Goal: Task Accomplishment & Management: Manage account settings

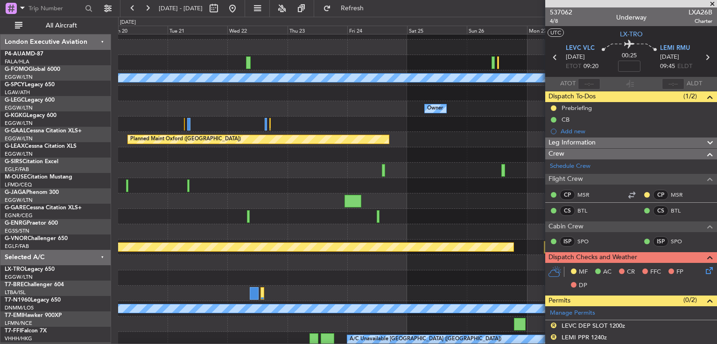
scroll to position [26, 0]
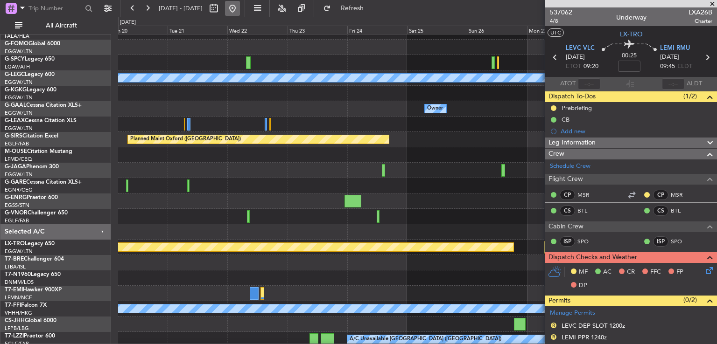
click at [240, 7] on button at bounding box center [232, 8] width 15 height 15
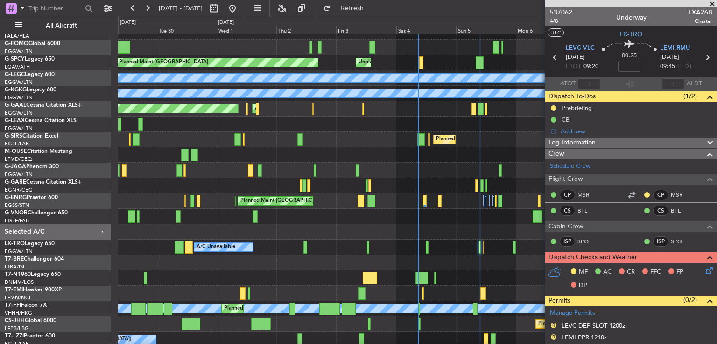
click at [714, 5] on span at bounding box center [712, 4] width 9 height 8
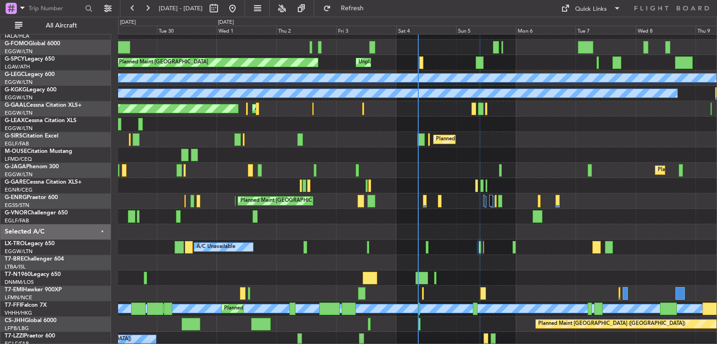
type input "0"
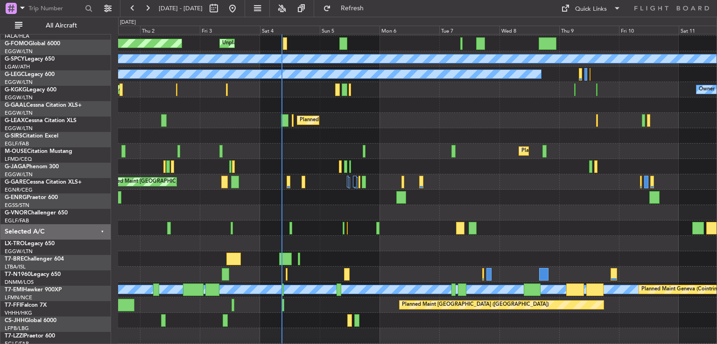
click at [385, 274] on div "No Crew" at bounding box center [417, 274] width 598 height 15
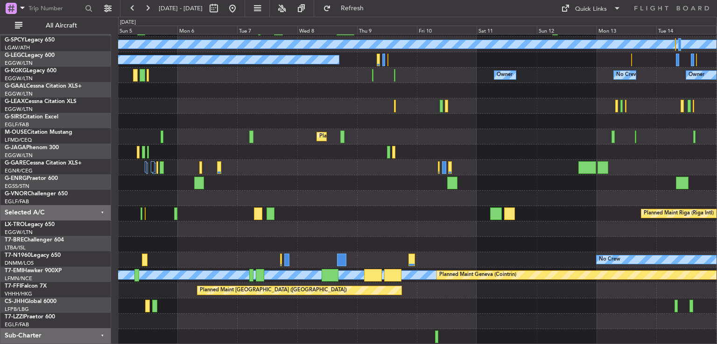
scroll to position [59, 0]
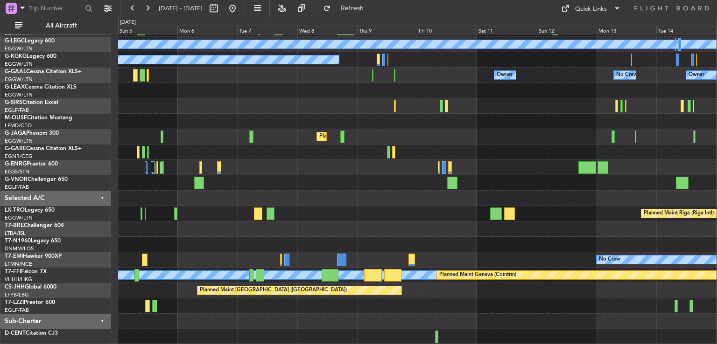
click at [258, 226] on div "Unplanned Maint Bremen Planned Maint Bremen A/C Unavailable London (Luton) A/C …" at bounding box center [417, 160] width 598 height 370
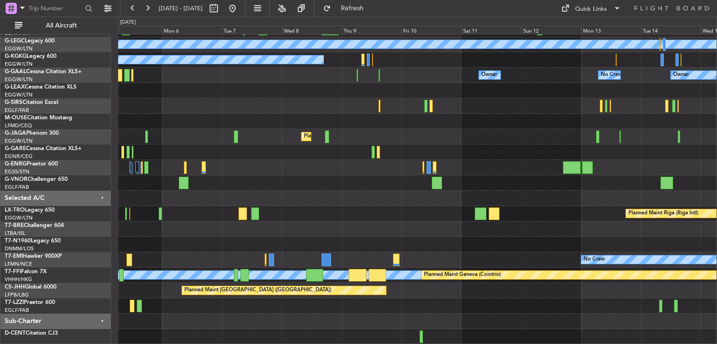
click at [386, 327] on div at bounding box center [417, 321] width 598 height 15
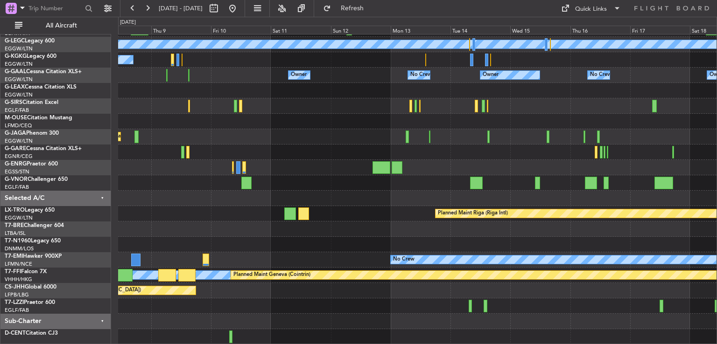
click at [297, 288] on div "A/C Unavailable London (Luton) A/C Unavailable Istanbul (Ataturk) Owner No Crew…" at bounding box center [417, 160] width 598 height 370
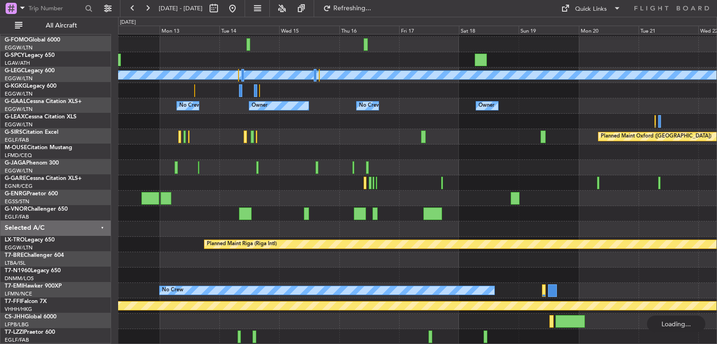
scroll to position [28, 0]
click at [240, 10] on button at bounding box center [232, 8] width 15 height 15
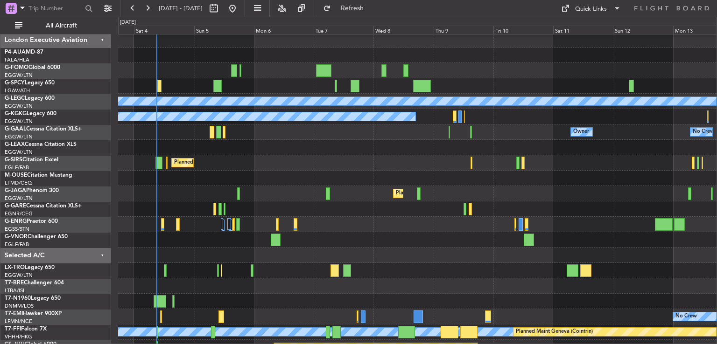
click at [362, 209] on div at bounding box center [417, 209] width 598 height 15
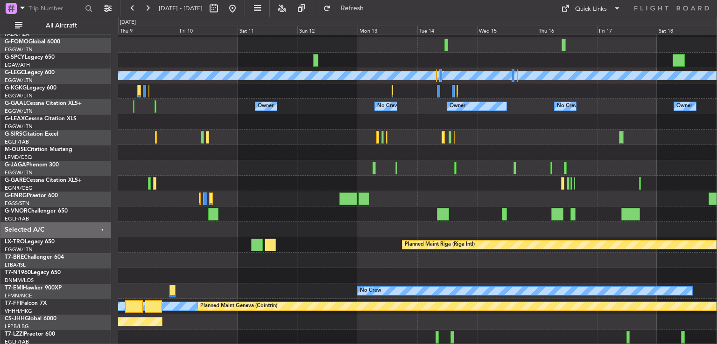
scroll to position [32, 0]
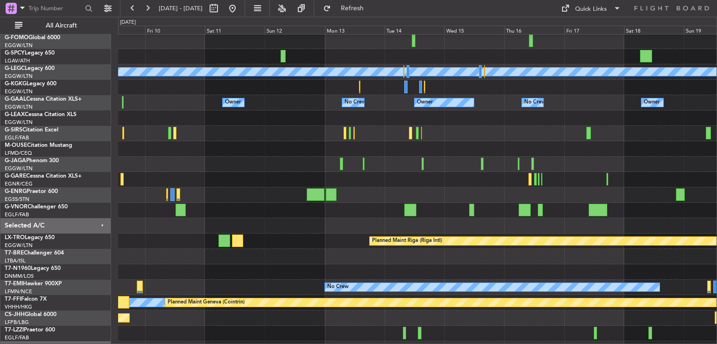
click at [344, 206] on div at bounding box center [417, 210] width 598 height 15
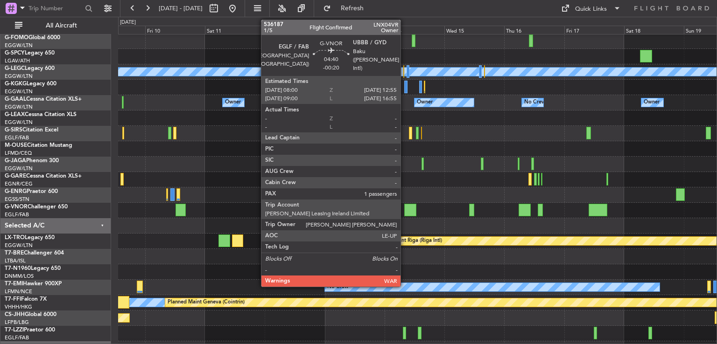
click at [405, 214] on div at bounding box center [410, 210] width 13 height 13
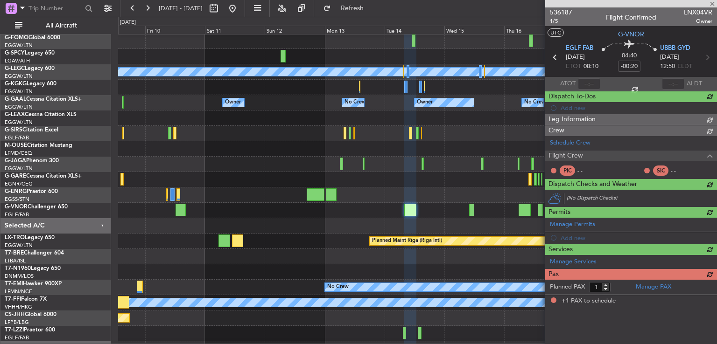
click at [565, 11] on span "536187" at bounding box center [561, 12] width 22 height 10
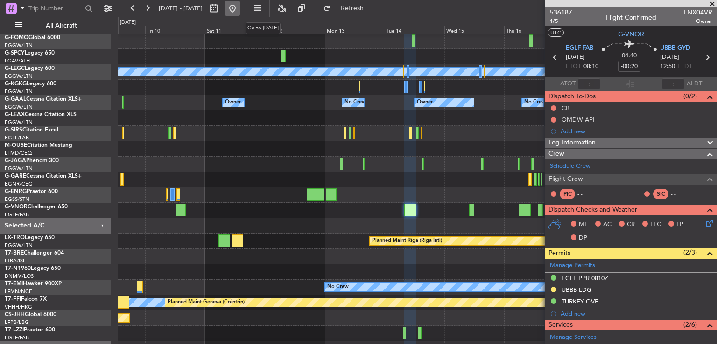
click at [240, 8] on button at bounding box center [232, 8] width 15 height 15
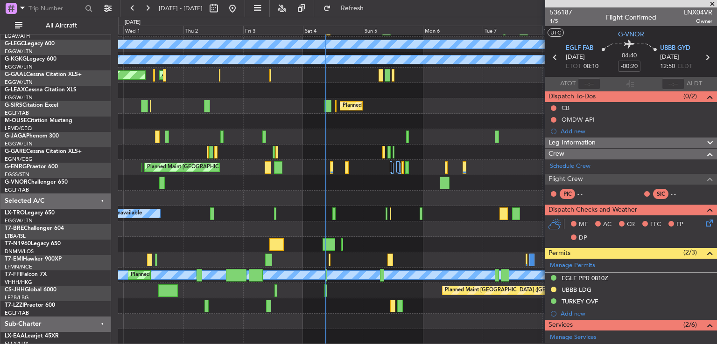
scroll to position [59, 0]
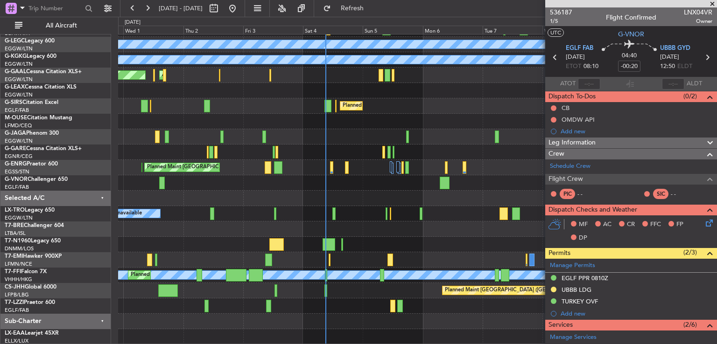
click at [354, 186] on div at bounding box center [417, 182] width 598 height 15
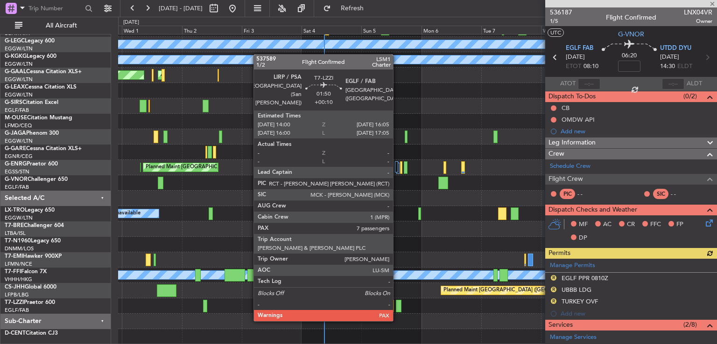
click at [397, 311] on div at bounding box center [399, 306] width 6 height 13
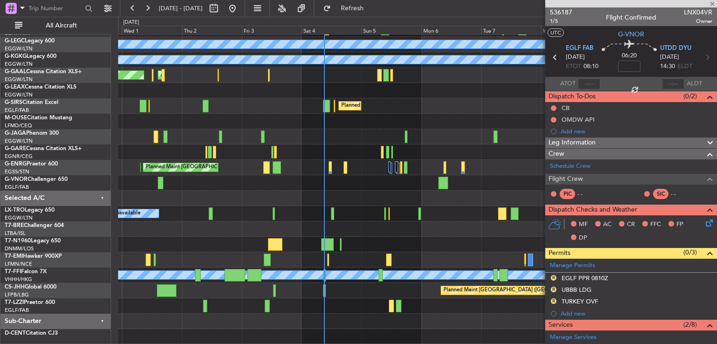
type input "+00:10"
type input "8"
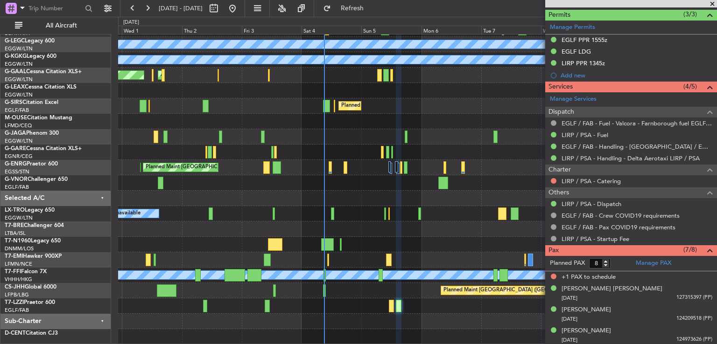
scroll to position [313, 0]
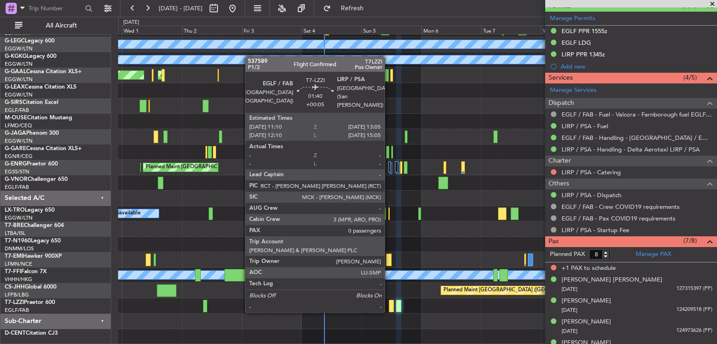
click at [389, 302] on div at bounding box center [391, 306] width 5 height 13
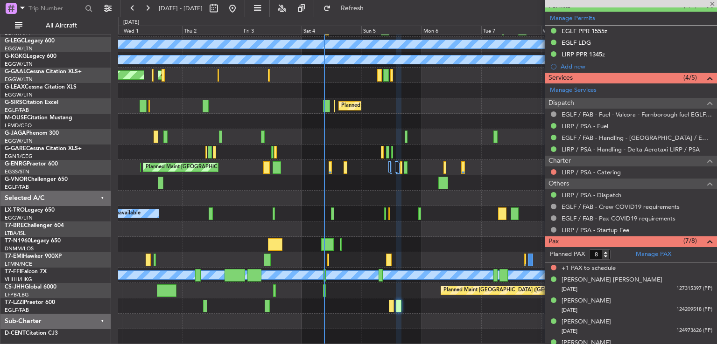
type input "+00:05"
type input "0"
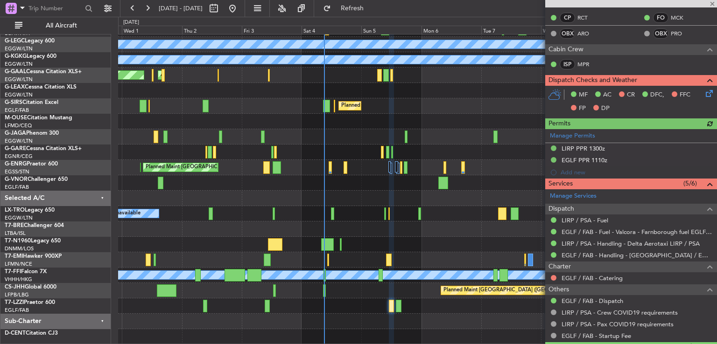
scroll to position [258, 0]
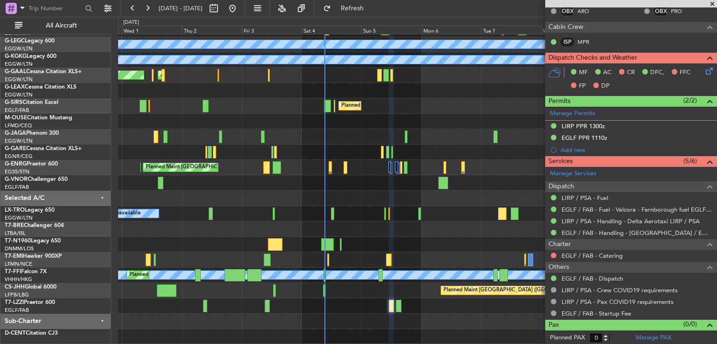
click at [710, 6] on span at bounding box center [712, 4] width 9 height 8
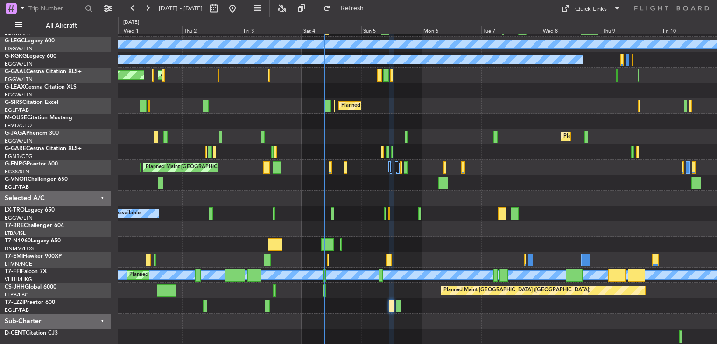
scroll to position [0, 0]
click at [146, 6] on button at bounding box center [147, 8] width 15 height 15
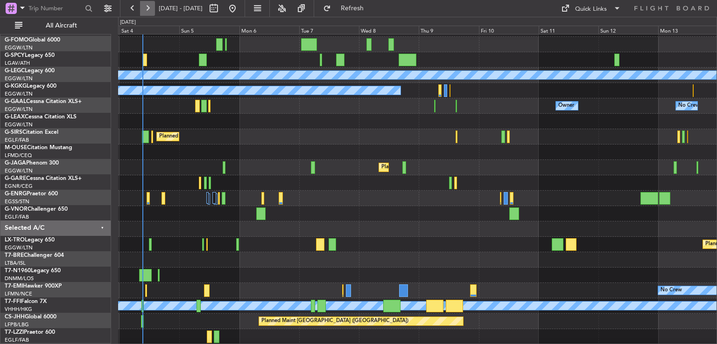
scroll to position [28, 0]
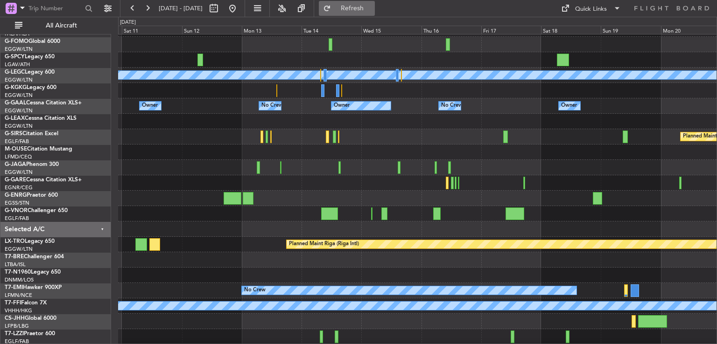
click at [371, 12] on span "Refresh" at bounding box center [352, 8] width 39 height 7
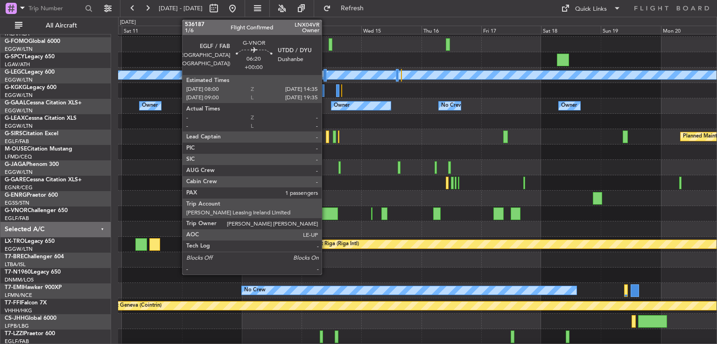
click at [326, 213] on div at bounding box center [329, 214] width 17 height 13
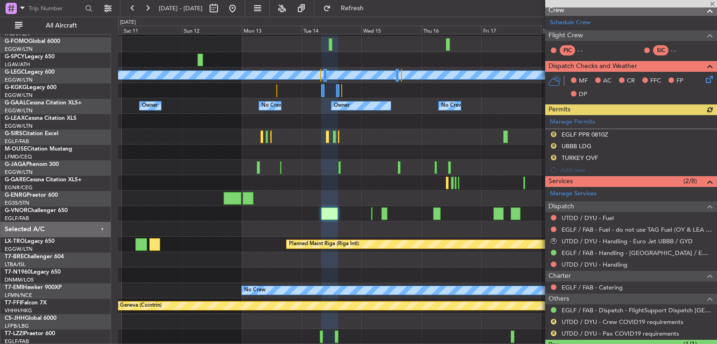
scroll to position [185, 0]
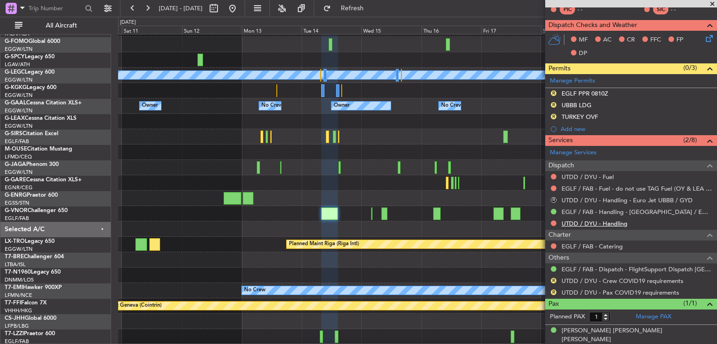
click at [593, 221] on link "UTDD / DYU - Handling" at bounding box center [594, 224] width 66 height 8
click at [582, 175] on link "UTDD / DYU - Fuel" at bounding box center [587, 177] width 52 height 8
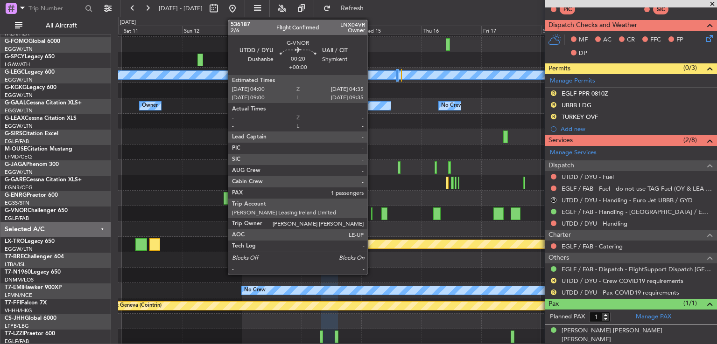
click at [372, 216] on div at bounding box center [372, 214] width 2 height 13
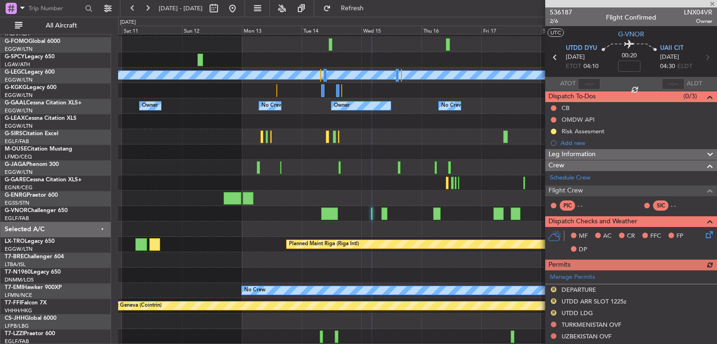
scroll to position [267, 0]
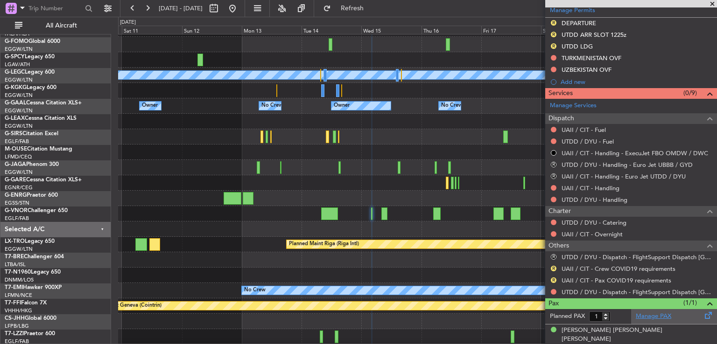
click at [643, 312] on link "Manage PAX" at bounding box center [653, 316] width 35 height 9
click at [613, 197] on link "UTDD / DYU - Handling" at bounding box center [594, 200] width 66 height 8
click at [592, 191] on div "UAII / CIT - Handling" at bounding box center [631, 188] width 172 height 12
click at [593, 189] on link "UAII / CIT - Handling" at bounding box center [590, 188] width 58 height 8
click at [362, 14] on button "Refresh" at bounding box center [347, 8] width 56 height 15
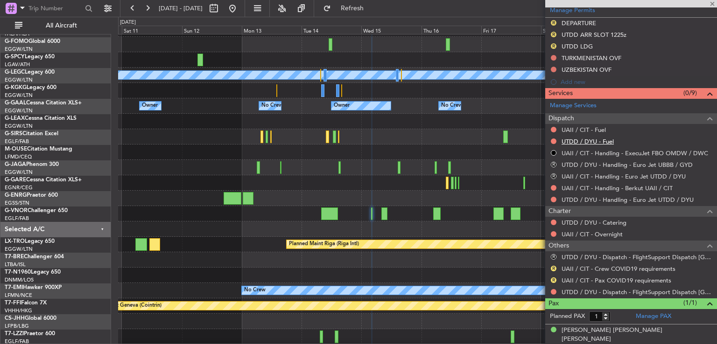
click at [596, 140] on link "UTDD / DYU - Fuel" at bounding box center [587, 142] width 52 height 8
click at [572, 126] on link "UAII / CIT - Fuel" at bounding box center [583, 130] width 44 height 8
click at [372, 11] on span "Refresh" at bounding box center [352, 8] width 39 height 7
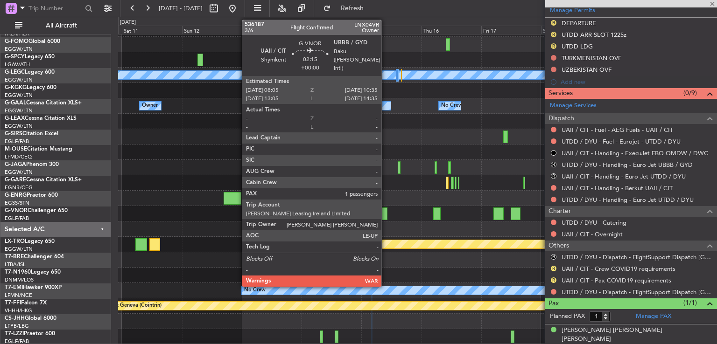
click at [386, 215] on div at bounding box center [384, 214] width 7 height 13
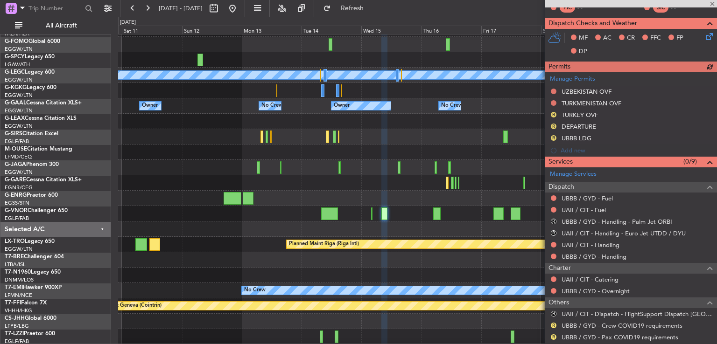
scroll to position [198, 0]
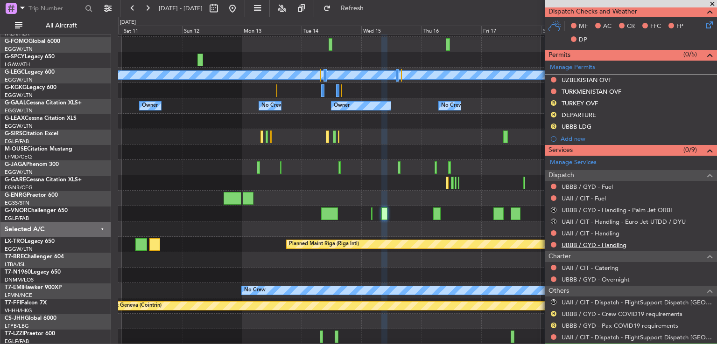
click at [597, 244] on link "UBBB / GYD - Handling" at bounding box center [593, 245] width 65 height 8
click at [574, 233] on link "UAII / CIT - Handling" at bounding box center [590, 234] width 58 height 8
click at [372, 10] on span "Refresh" at bounding box center [352, 8] width 39 height 7
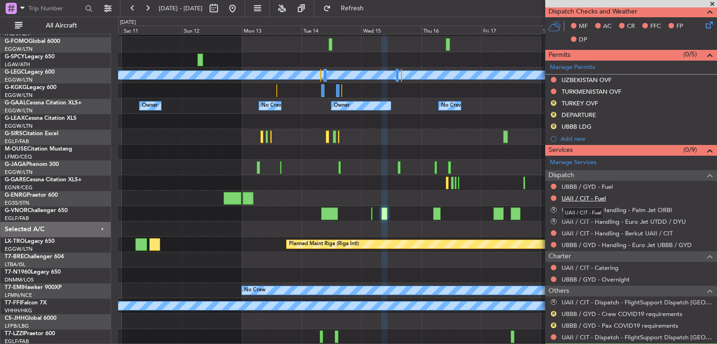
click at [577, 197] on link "UAII / CIT - Fuel" at bounding box center [583, 199] width 44 height 8
click at [372, 9] on span "Refresh" at bounding box center [352, 8] width 39 height 7
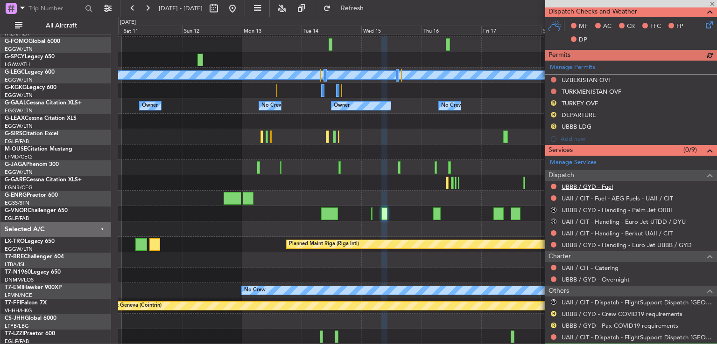
click at [598, 185] on link "UBBB / GYD - Fuel" at bounding box center [586, 187] width 51 height 8
click at [372, 12] on span "Refresh" at bounding box center [352, 8] width 39 height 7
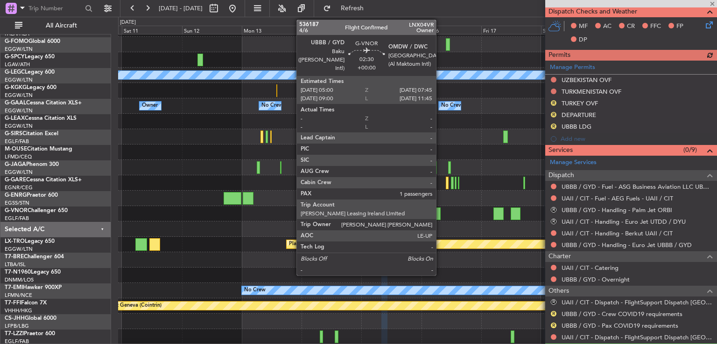
click at [440, 218] on div at bounding box center [436, 214] width 7 height 13
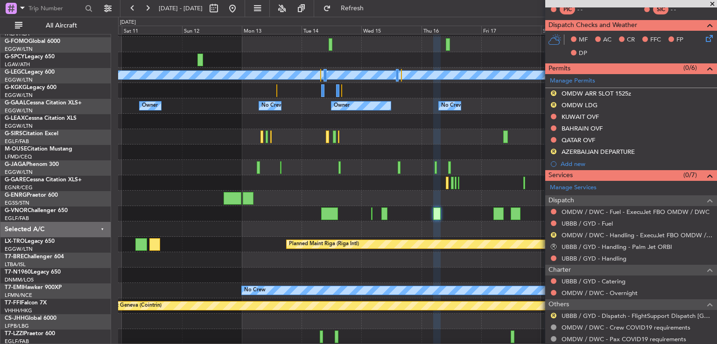
scroll to position [231, 0]
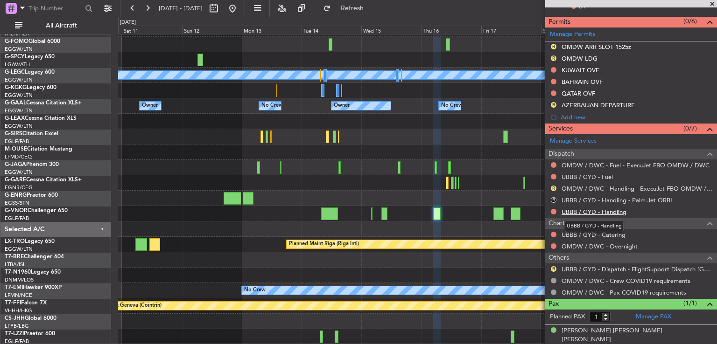
click at [609, 212] on link "UBBB / GYD - Handling" at bounding box center [593, 212] width 65 height 8
click at [593, 176] on link "UBBB / GYD - Fuel" at bounding box center [586, 177] width 51 height 8
click at [375, 14] on button "Refresh" at bounding box center [347, 8] width 56 height 15
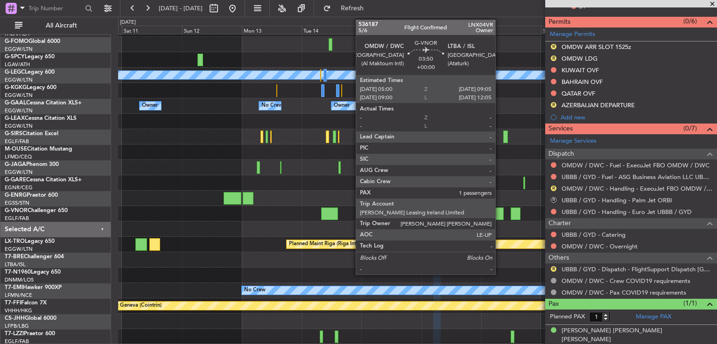
click at [499, 215] on div at bounding box center [498, 214] width 10 height 13
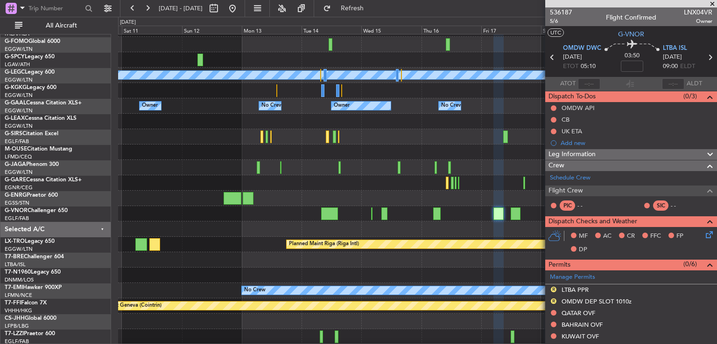
scroll to position [220, 0]
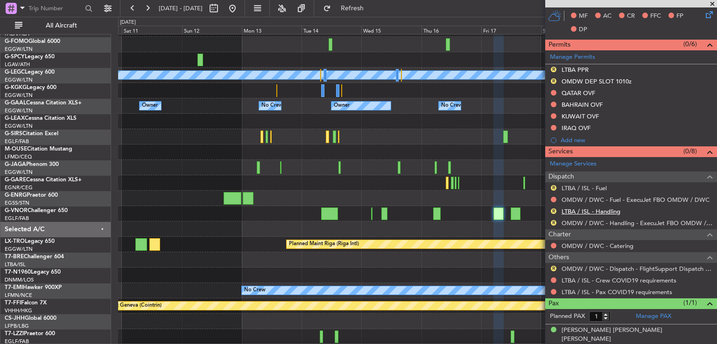
click at [598, 210] on link "LTBA / ISL - Handling" at bounding box center [590, 212] width 59 height 8
click at [587, 188] on link "LTBA / ISL - Fuel" at bounding box center [583, 188] width 45 height 8
click at [375, 14] on button "Refresh" at bounding box center [347, 8] width 56 height 15
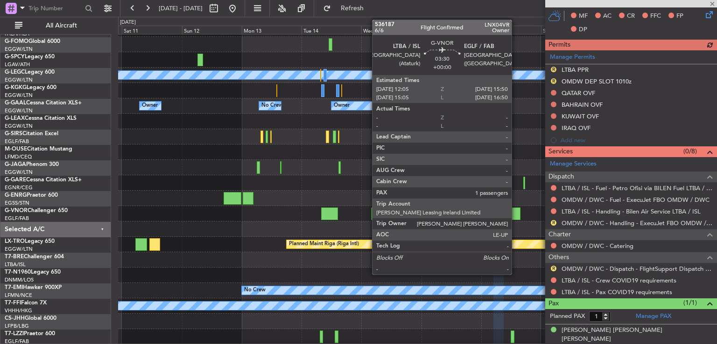
click at [516, 213] on div at bounding box center [516, 214] width 10 height 13
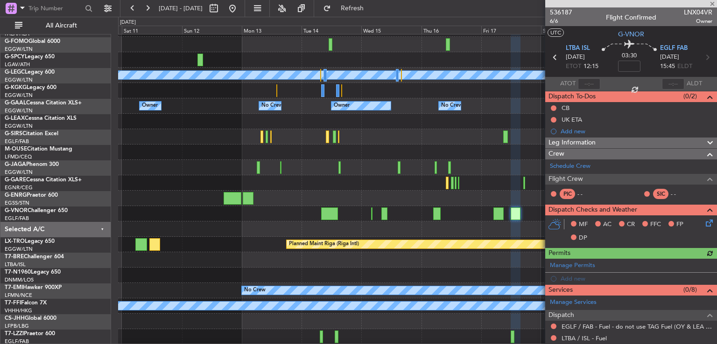
scroll to position [138, 0]
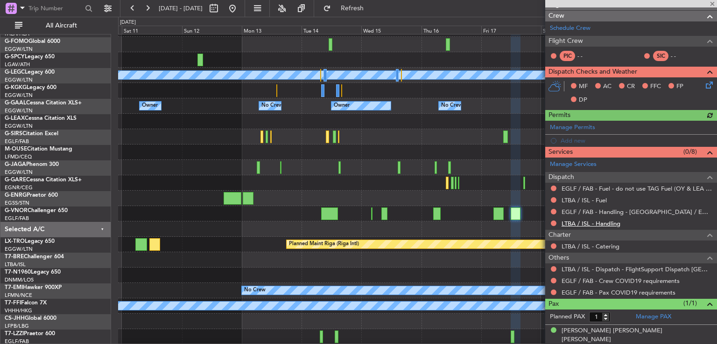
click at [588, 223] on link "LTBA / ISL - Handling" at bounding box center [590, 224] width 59 height 8
click at [591, 198] on link "LTBA / ISL - Fuel" at bounding box center [583, 200] width 45 height 8
click at [372, 5] on span "Refresh" at bounding box center [352, 8] width 39 height 7
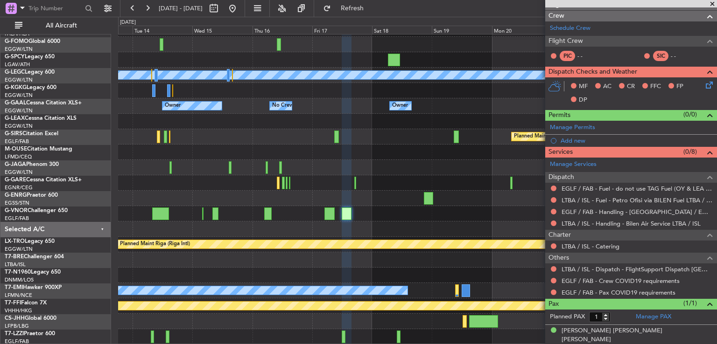
scroll to position [0, 0]
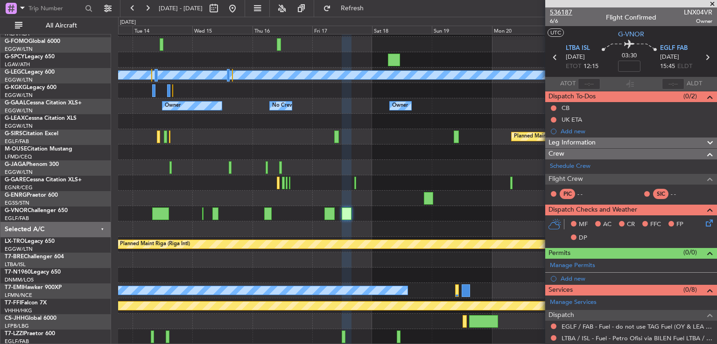
click at [562, 7] on span "536187" at bounding box center [561, 12] width 22 height 10
click at [240, 10] on button at bounding box center [232, 8] width 15 height 15
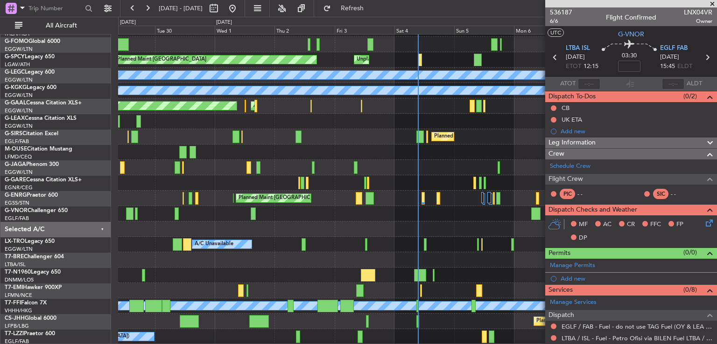
click at [713, 4] on span at bounding box center [712, 4] width 9 height 8
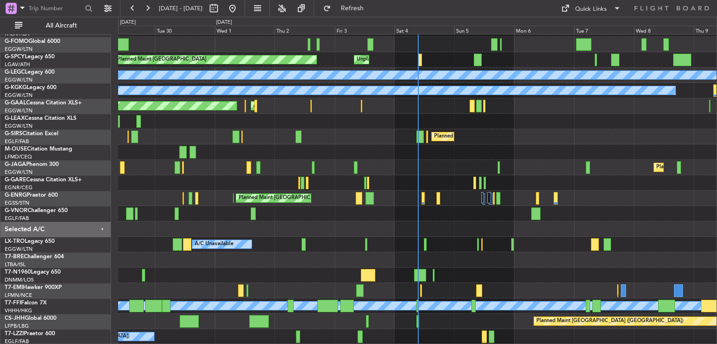
type input "0"
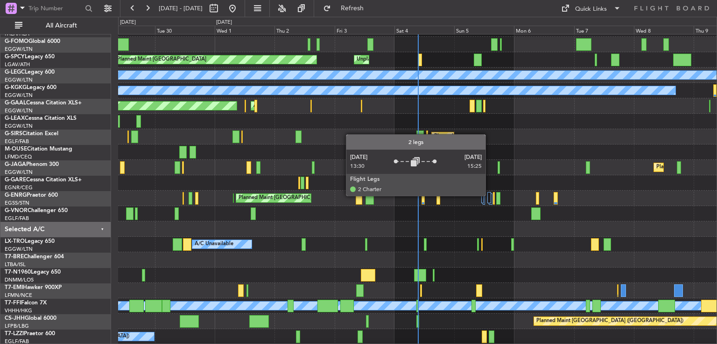
click at [490, 196] on div at bounding box center [489, 197] width 4 height 11
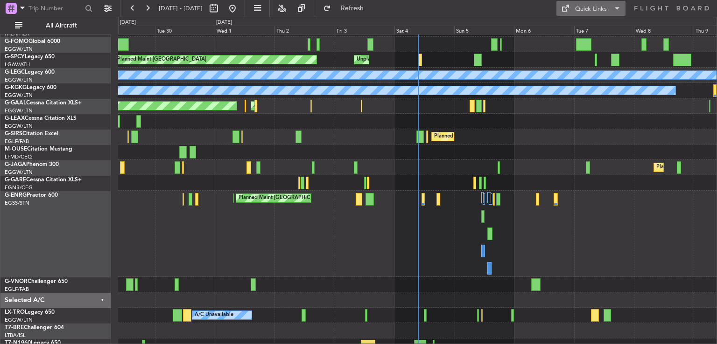
click at [599, 5] on div "Quick Links" at bounding box center [591, 9] width 32 height 9
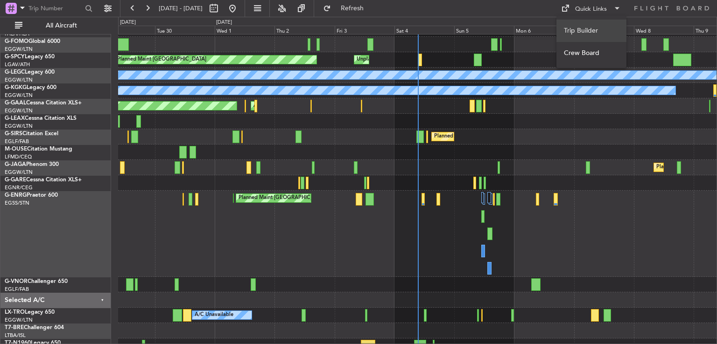
click at [596, 30] on button "Trip Builder" at bounding box center [591, 31] width 70 height 22
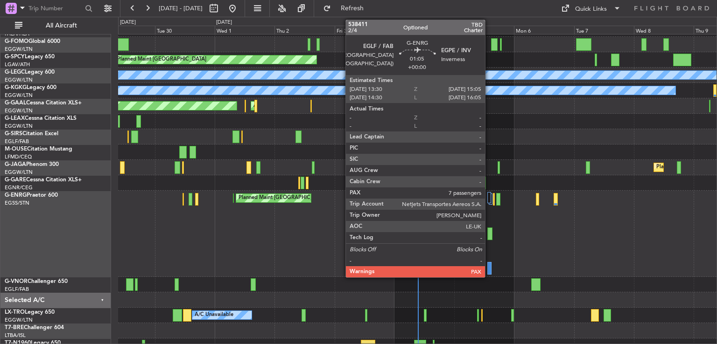
click at [489, 269] on div at bounding box center [489, 268] width 4 height 13
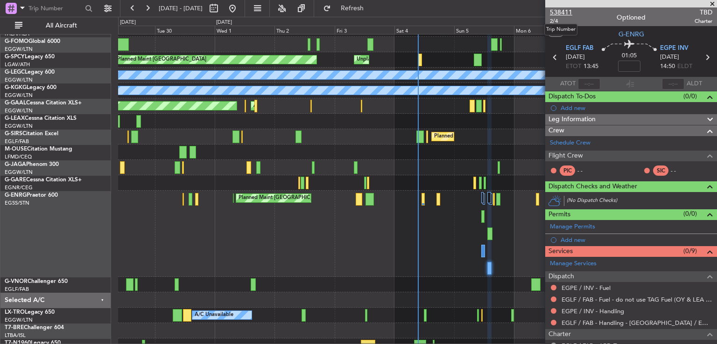
click at [564, 10] on span "538411" at bounding box center [561, 12] width 22 height 10
click at [372, 5] on span "Refresh" at bounding box center [352, 8] width 39 height 7
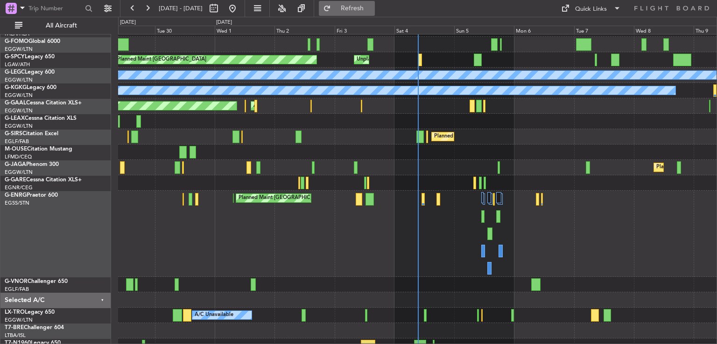
click at [372, 7] on span "Refresh" at bounding box center [352, 8] width 39 height 7
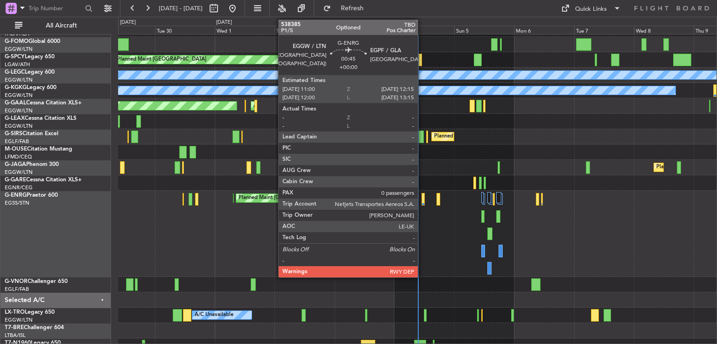
click at [422, 200] on div at bounding box center [422, 199] width 3 height 13
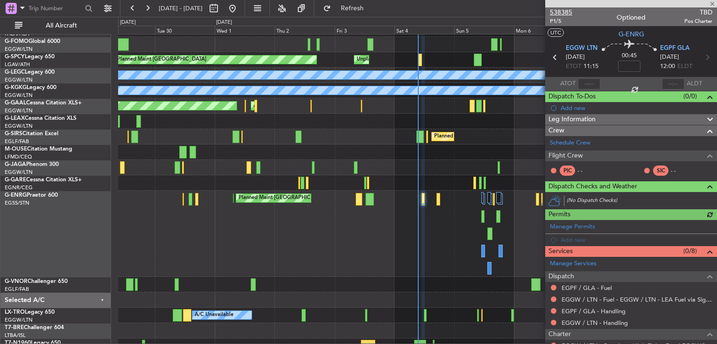
click at [566, 13] on span "538385" at bounding box center [561, 12] width 22 height 10
click at [368, 6] on span "Refresh" at bounding box center [352, 8] width 39 height 7
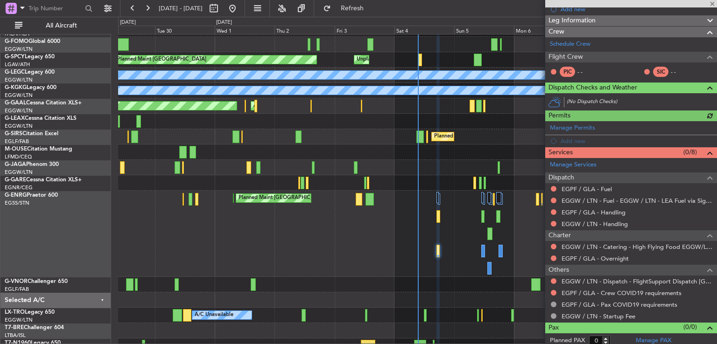
scroll to position [102, 0]
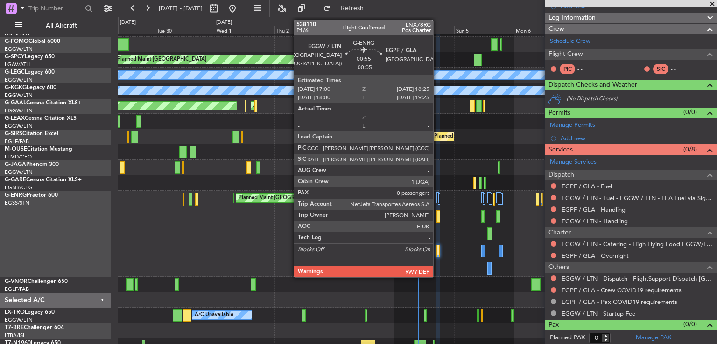
click at [437, 218] on div at bounding box center [438, 216] width 4 height 13
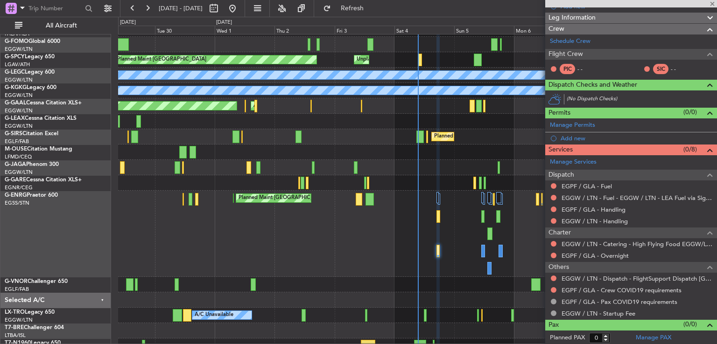
type input "-00:05"
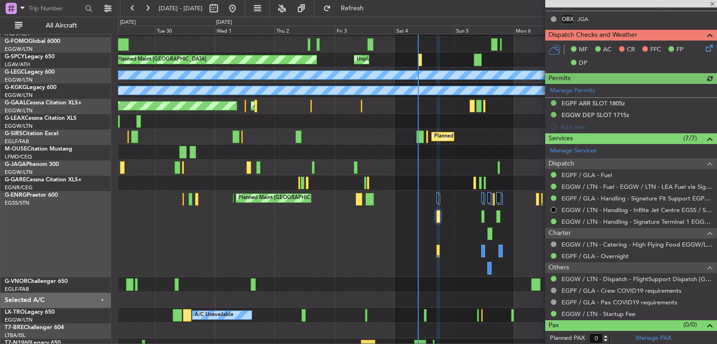
scroll to position [204, 0]
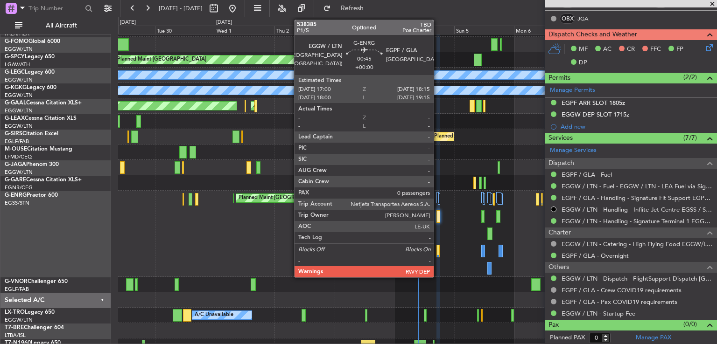
click at [438, 252] on div at bounding box center [437, 251] width 3 height 13
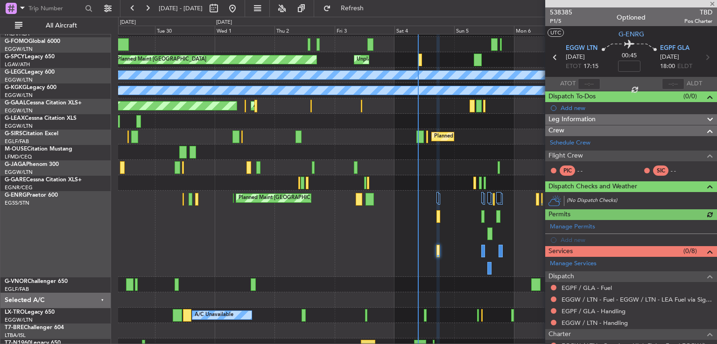
scroll to position [102, 0]
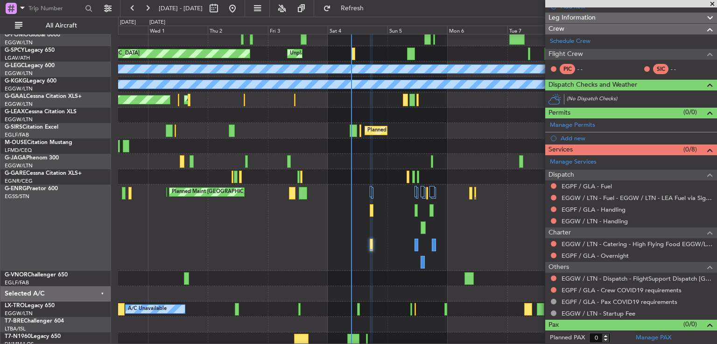
click at [461, 210] on div "Planned Maint London (Stansted) Planned Maint London (Stansted)" at bounding box center [417, 228] width 598 height 86
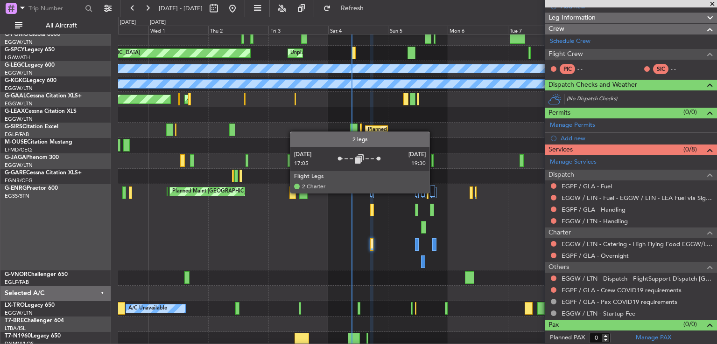
click at [434, 193] on div at bounding box center [432, 191] width 5 height 11
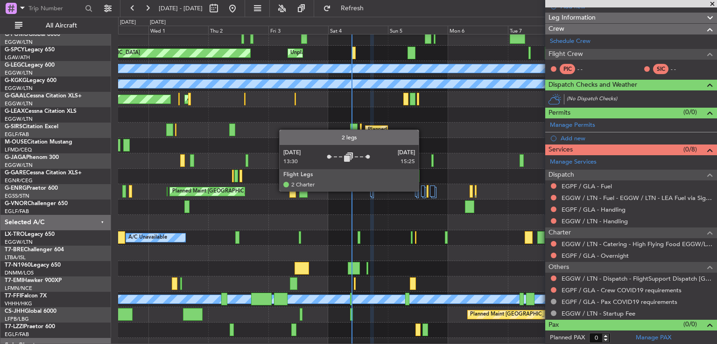
click at [423, 191] on div at bounding box center [423, 191] width 4 height 11
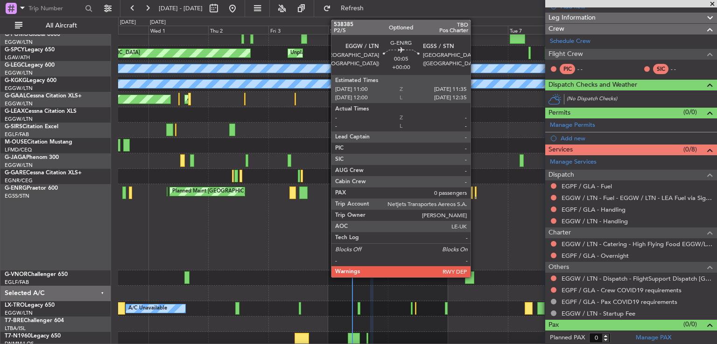
click at [475, 195] on div at bounding box center [476, 193] width 2 height 13
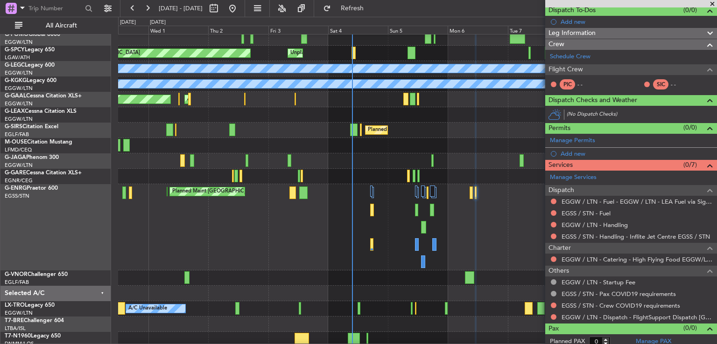
scroll to position [90, 0]
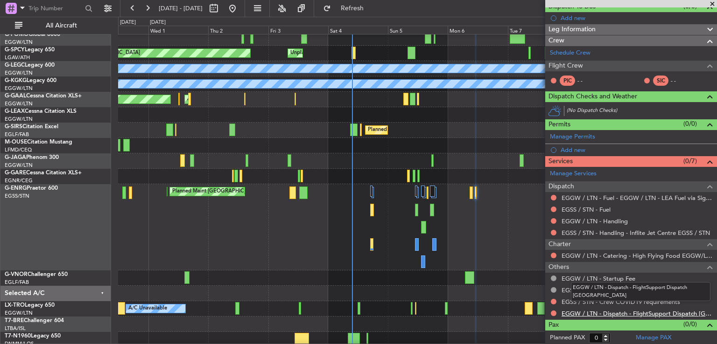
click at [623, 310] on link "EGGW / LTN - Dispatch - FlightSupport Dispatch UK" at bounding box center [636, 314] width 151 height 8
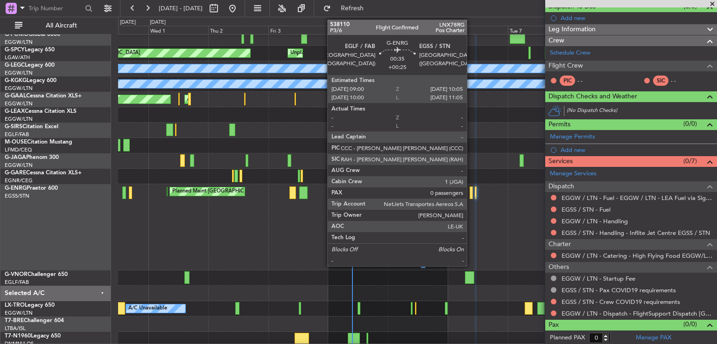
click at [471, 195] on div at bounding box center [471, 193] width 3 height 13
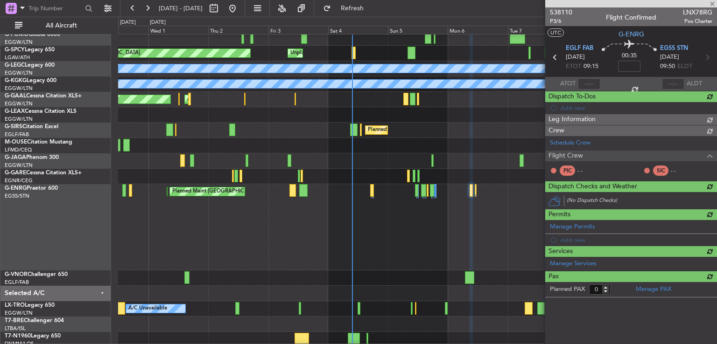
type input "+00:25"
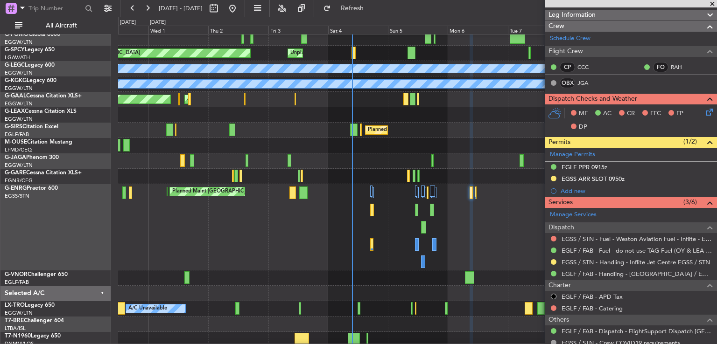
scroll to position [0, 0]
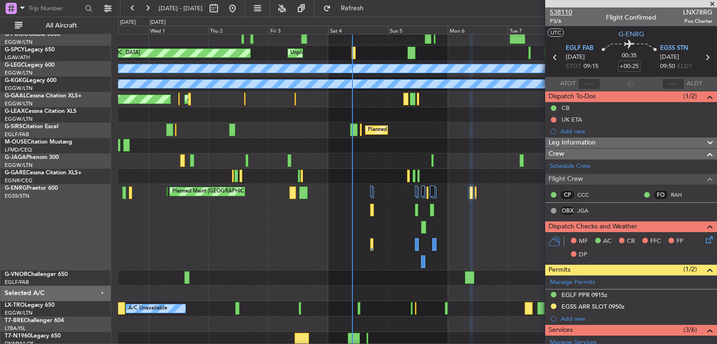
click at [555, 10] on span "538110" at bounding box center [561, 12] width 22 height 10
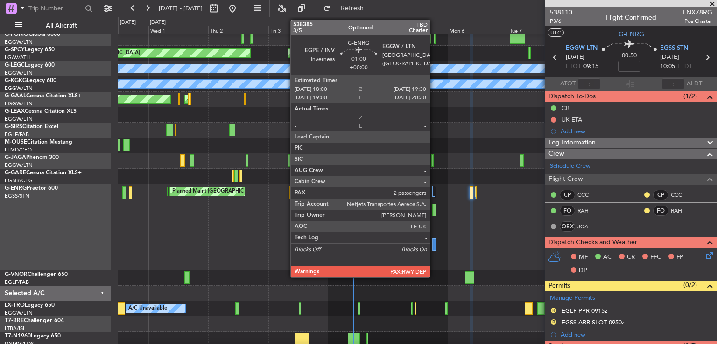
click at [434, 247] on div at bounding box center [434, 244] width 4 height 13
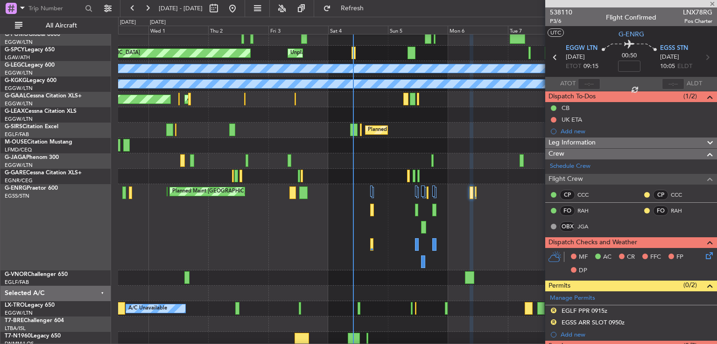
type input "2"
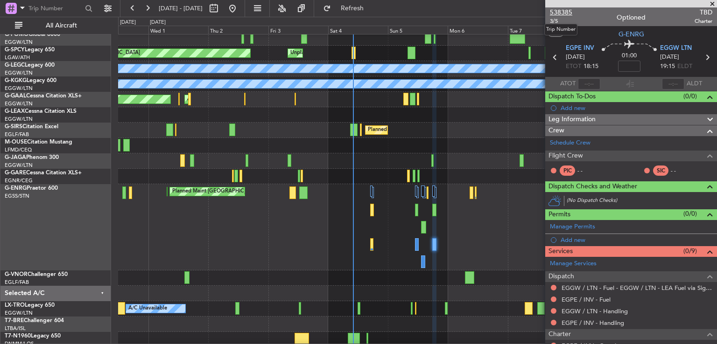
click at [561, 14] on span "538385" at bounding box center [561, 12] width 22 height 10
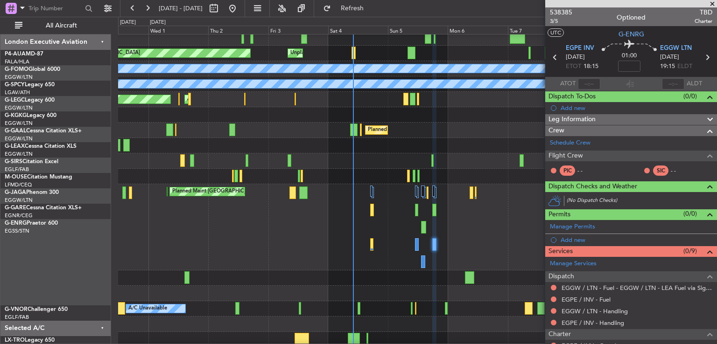
scroll to position [35, 0]
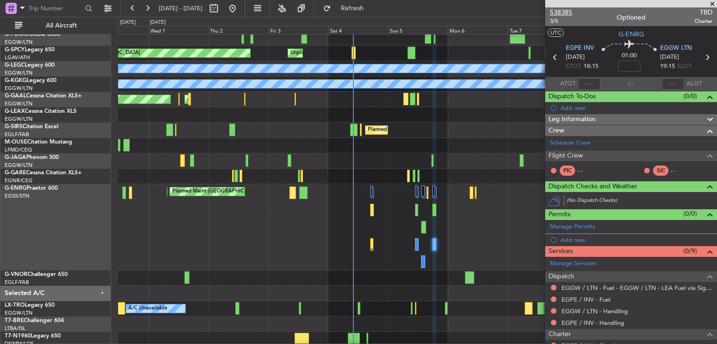
click at [565, 11] on span "538385" at bounding box center [561, 12] width 22 height 10
click at [372, 12] on span "Refresh" at bounding box center [352, 8] width 39 height 7
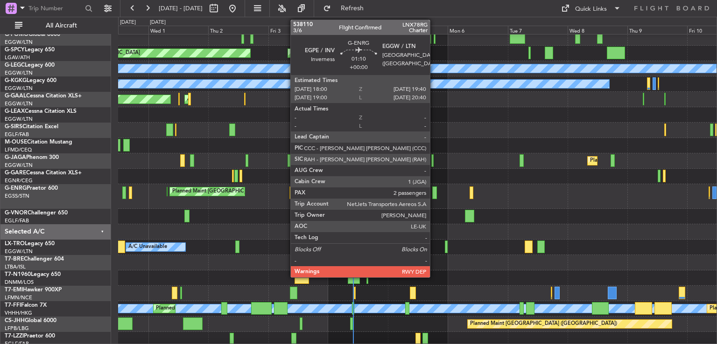
click at [434, 194] on div at bounding box center [434, 193] width 4 height 13
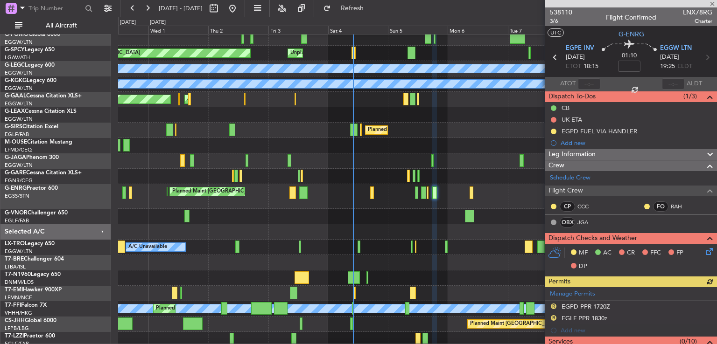
scroll to position [304, 0]
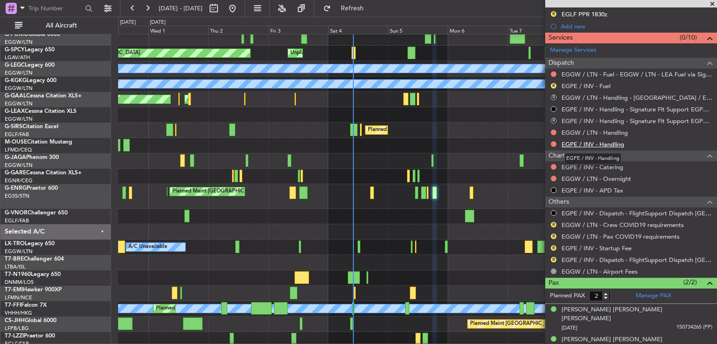
click at [603, 143] on link "EGPE / INV - Handling" at bounding box center [592, 144] width 63 height 8
click at [375, 3] on button "Refresh" at bounding box center [347, 8] width 56 height 15
click at [609, 131] on link "EGGW / LTN - Handling" at bounding box center [594, 133] width 66 height 8
click at [369, 7] on span "Refresh" at bounding box center [352, 8] width 39 height 7
click at [577, 83] on link "EGPE / INV - Fuel" at bounding box center [585, 86] width 49 height 8
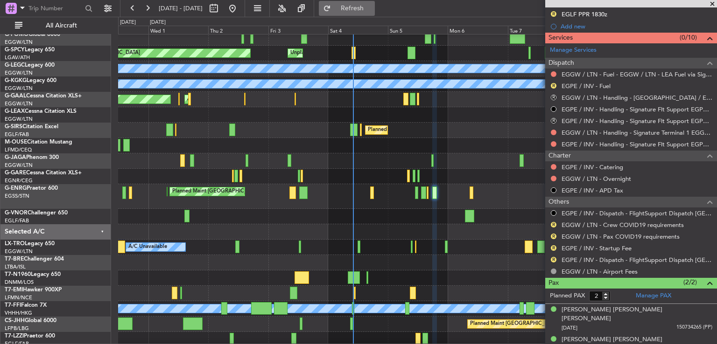
click at [375, 4] on button "Refresh" at bounding box center [347, 8] width 56 height 15
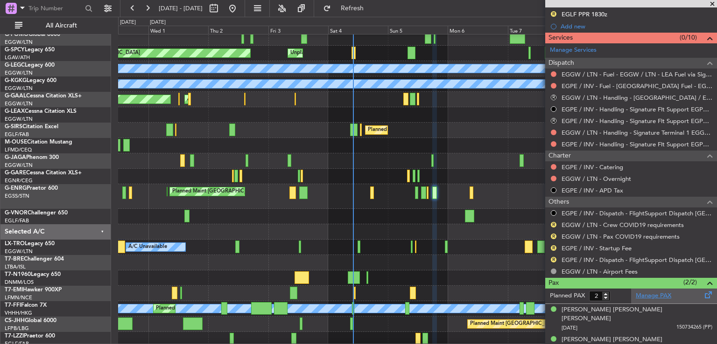
click at [650, 295] on link "Manage PAX" at bounding box center [653, 296] width 35 height 9
click at [372, 11] on span "Refresh" at bounding box center [352, 8] width 39 height 7
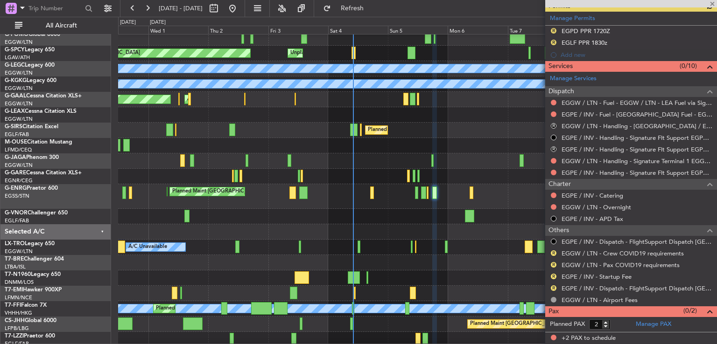
scroll to position [274, 0]
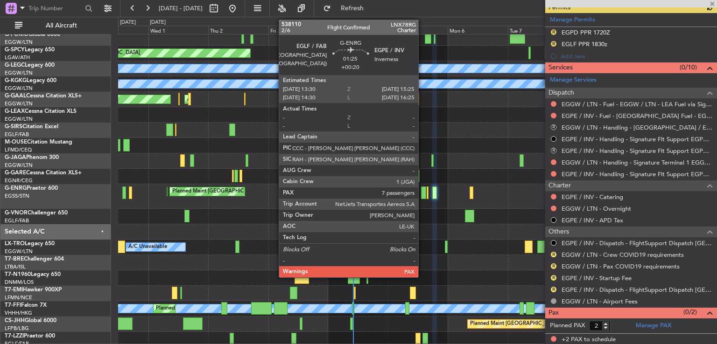
click at [422, 196] on div at bounding box center [423, 193] width 5 height 13
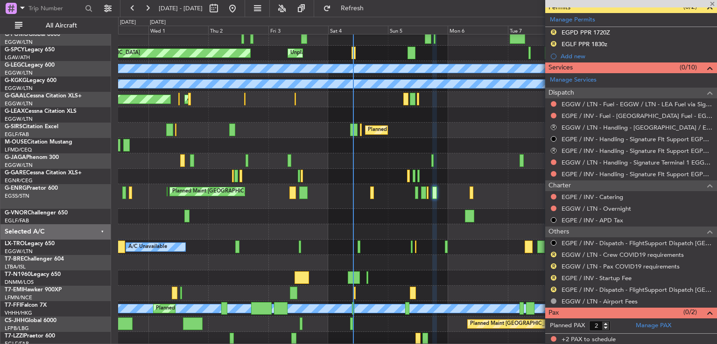
type input "+00:20"
type input "7"
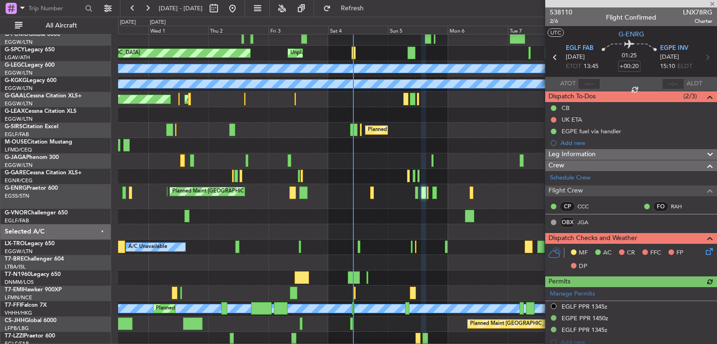
scroll to position [351, 0]
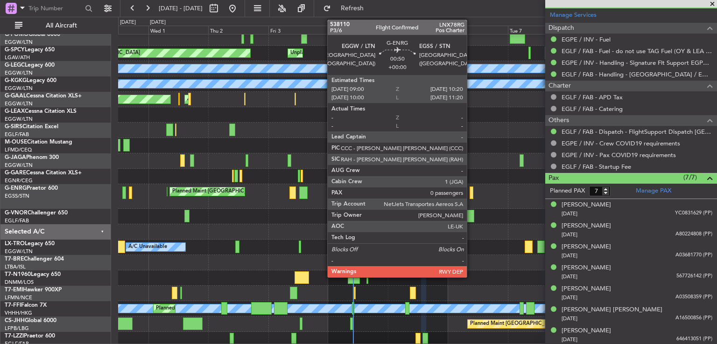
click at [471, 193] on div at bounding box center [472, 193] width 4 height 13
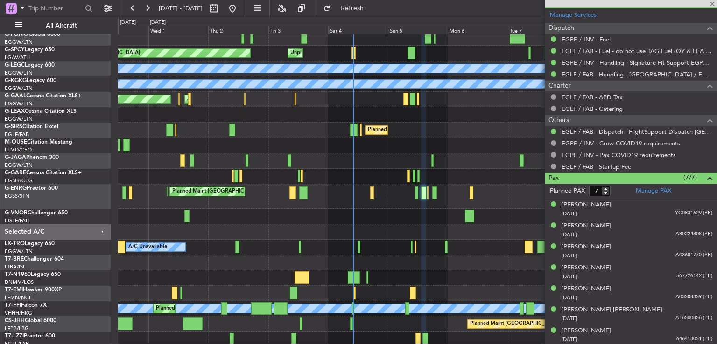
type input "0"
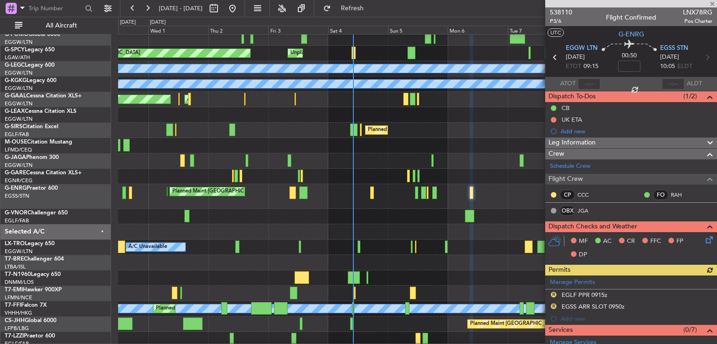
scroll to position [216, 0]
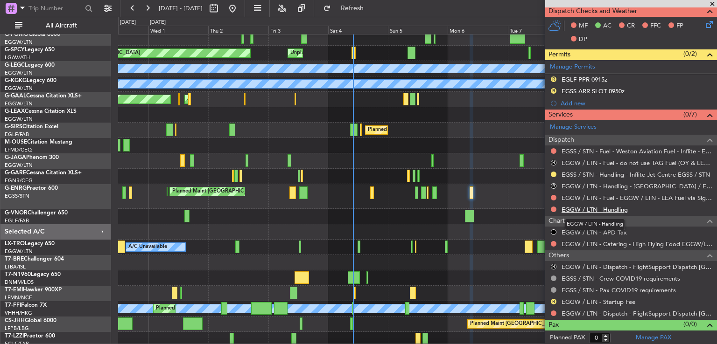
click at [584, 208] on link "EGGW / LTN - Handling" at bounding box center [594, 210] width 66 height 8
click at [581, 311] on link "EGGW / LTN - Dispatch - FlightSupport Dispatch [GEOGRAPHIC_DATA]" at bounding box center [636, 314] width 151 height 8
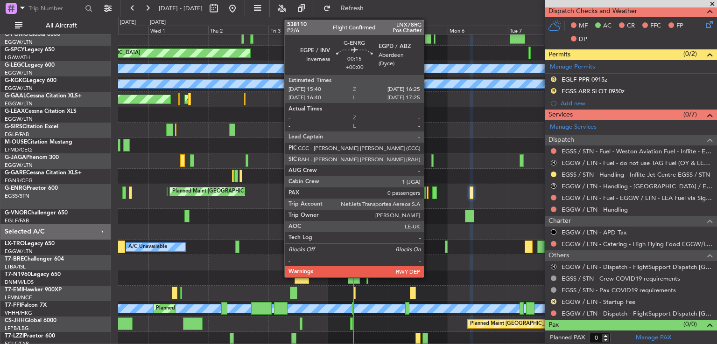
click at [428, 194] on div at bounding box center [428, 193] width 2 height 13
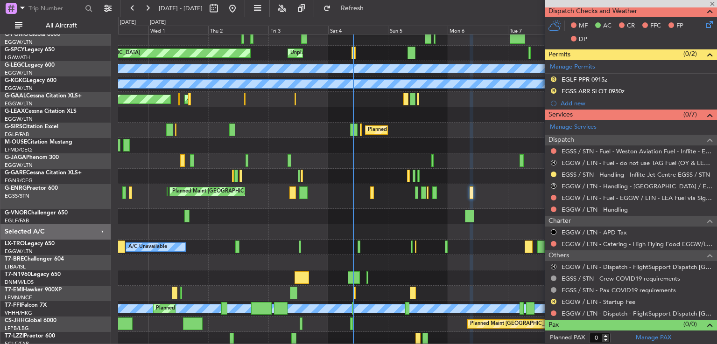
scroll to position [0, 0]
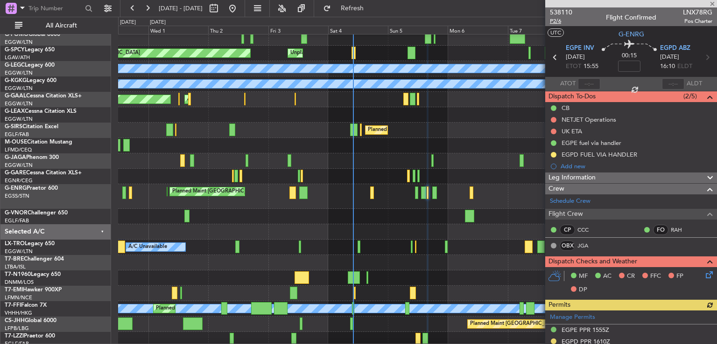
click at [556, 22] on span "P2/6" at bounding box center [561, 21] width 22 height 8
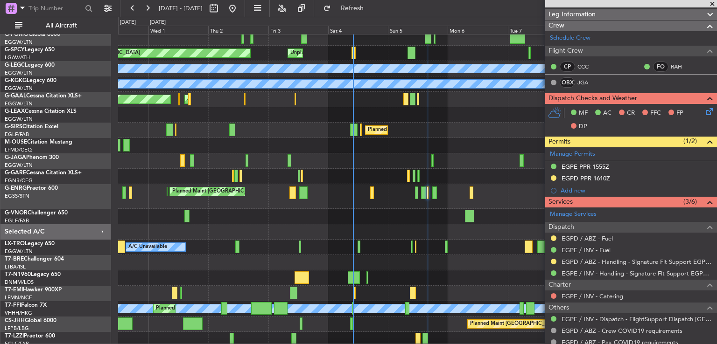
scroll to position [204, 0]
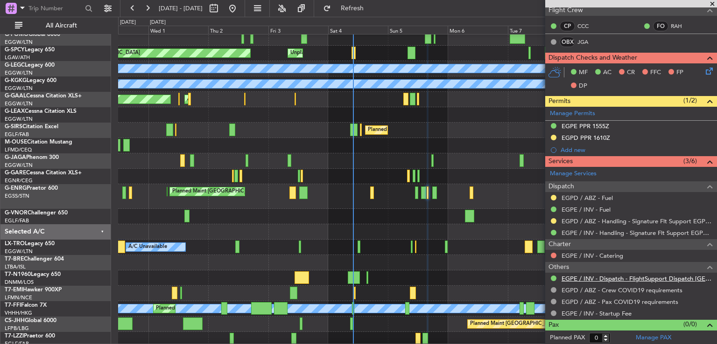
click at [601, 279] on link "EGPE / INV - Dispatch - FlightSupport Dispatch [GEOGRAPHIC_DATA]" at bounding box center [636, 279] width 151 height 8
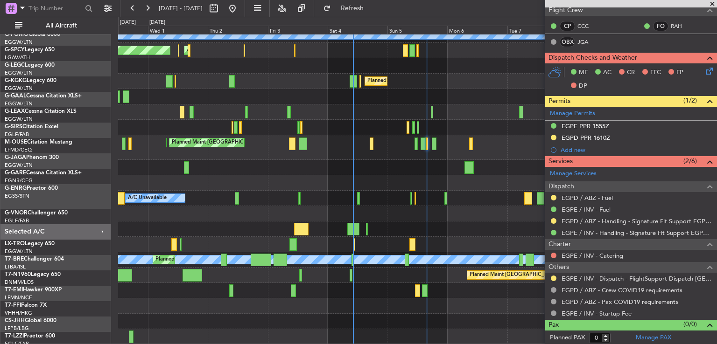
scroll to position [84, 0]
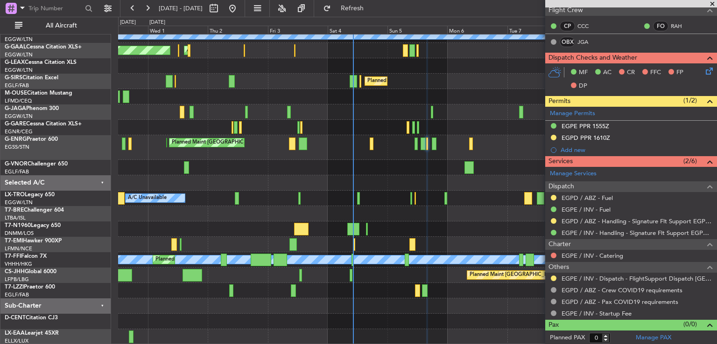
click at [446, 190] on div "A/C Unavailable London (Luton) A/C Unavailable Istanbul (Ataturk) Planned Maint…" at bounding box center [417, 148] width 598 height 394
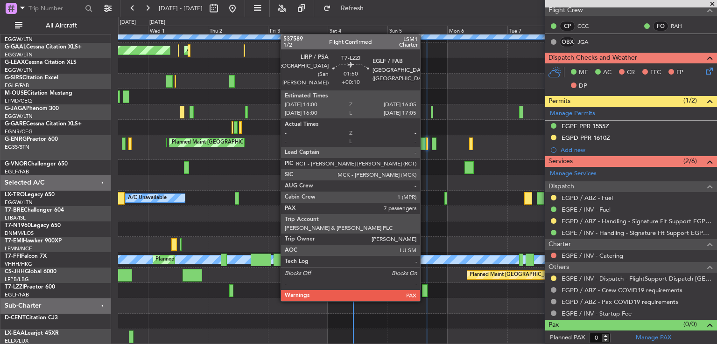
click at [424, 291] on div at bounding box center [425, 291] width 6 height 13
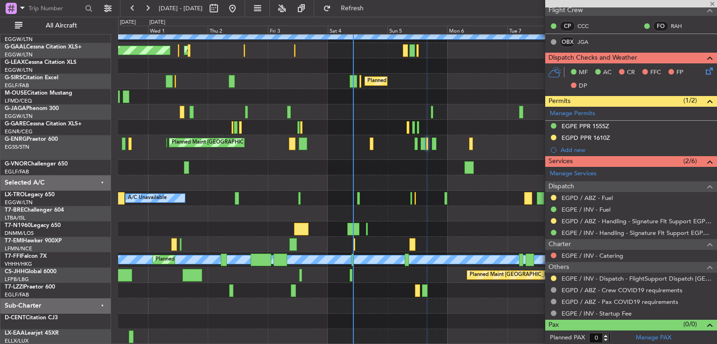
type input "+00:10"
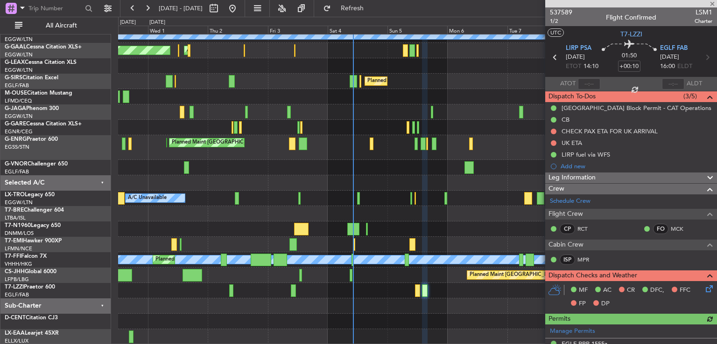
scroll to position [388, 0]
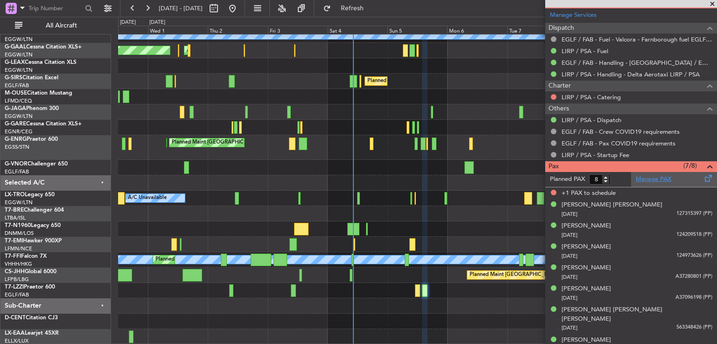
click at [650, 176] on link "Manage PAX" at bounding box center [653, 179] width 35 height 9
type input "7"
click at [605, 180] on input "7" at bounding box center [599, 180] width 21 height 10
click at [618, 180] on form "Planned PAX" at bounding box center [588, 179] width 86 height 15
click at [375, 14] on button "Refresh" at bounding box center [347, 8] width 56 height 15
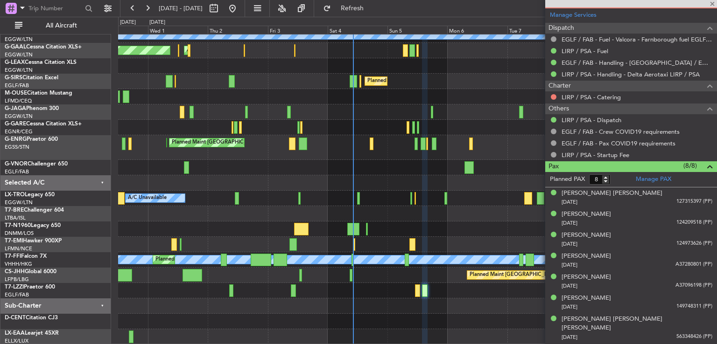
scroll to position [0, 0]
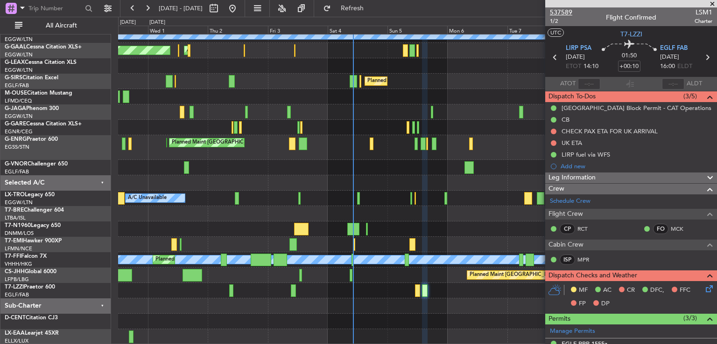
click at [563, 11] on span "537589" at bounding box center [561, 12] width 22 height 10
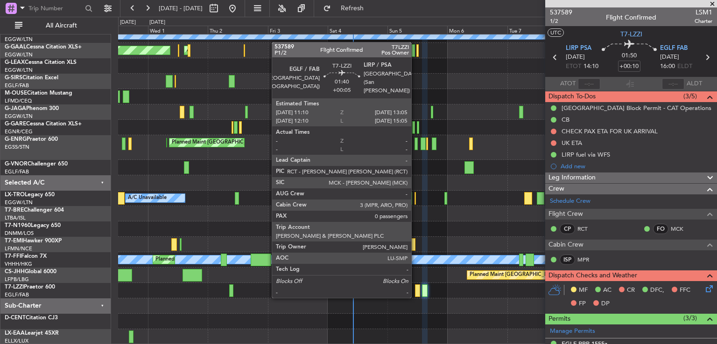
click at [415, 289] on div at bounding box center [417, 291] width 5 height 13
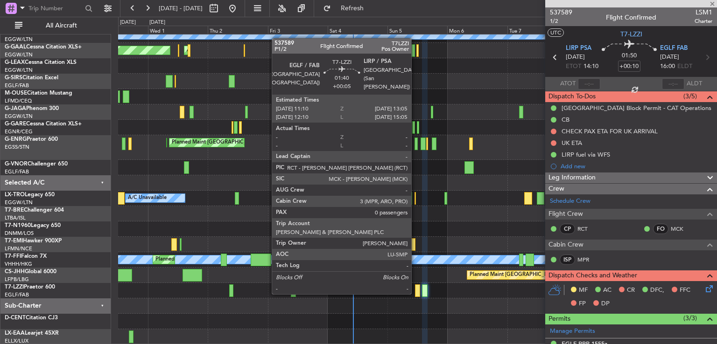
type input "+00:05"
type input "0"
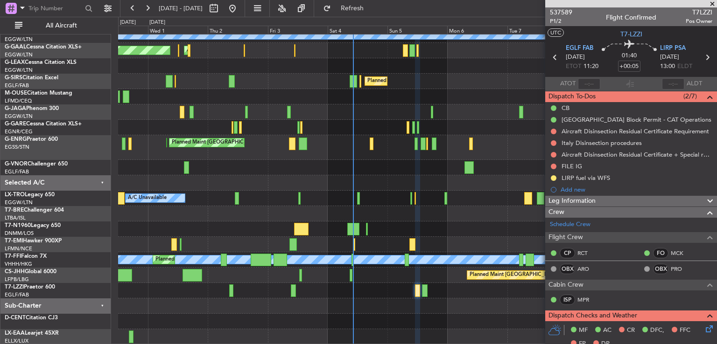
click at [113, 200] on div "A/C Unavailable London (Luton) A/C Unavailable Istanbul (Ataturk) Planned Maint…" at bounding box center [358, 181] width 717 height 328
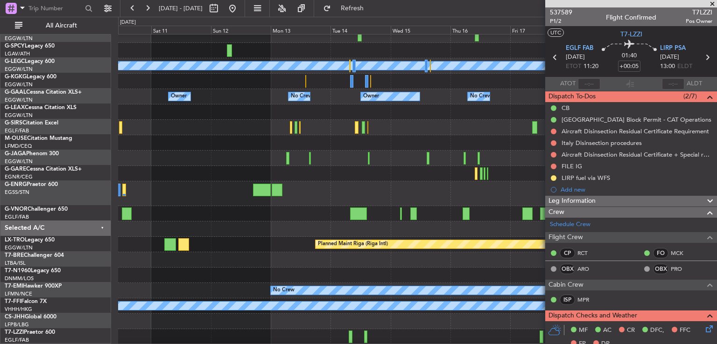
scroll to position [37, 0]
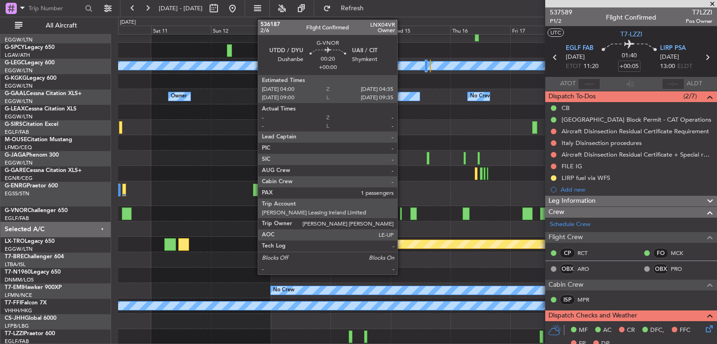
click at [401, 214] on div at bounding box center [401, 214] width 2 height 13
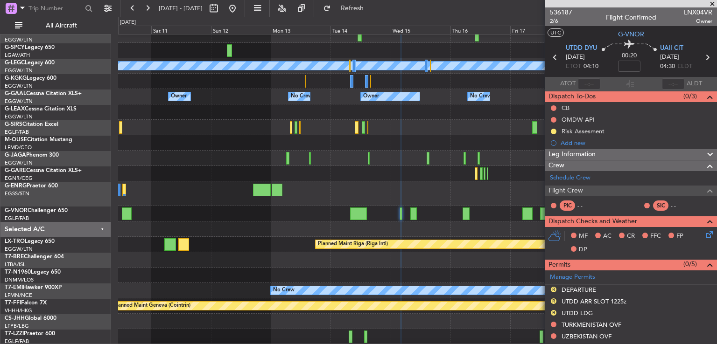
click at [393, 204] on div at bounding box center [417, 194] width 598 height 25
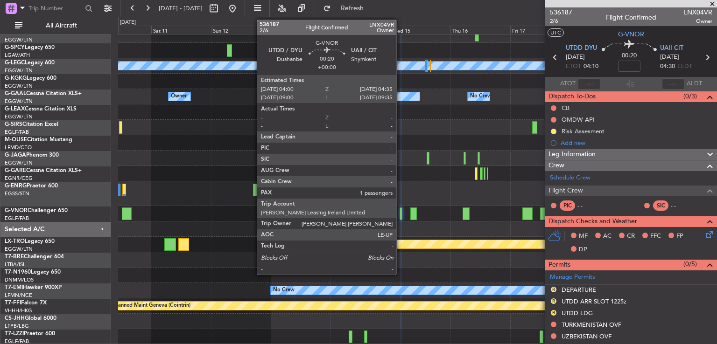
click at [400, 211] on div at bounding box center [401, 214] width 2 height 13
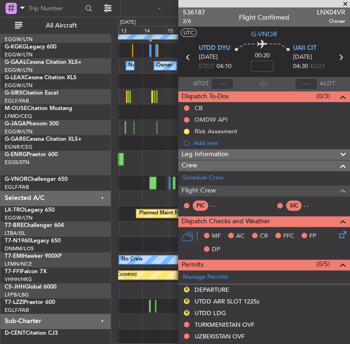
click at [342, 3] on span at bounding box center [345, 4] width 9 height 8
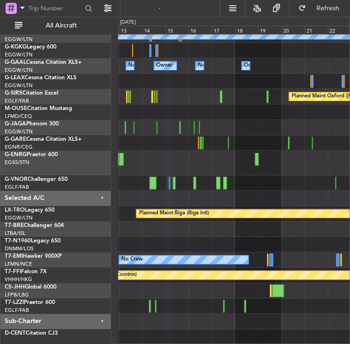
type input "0"
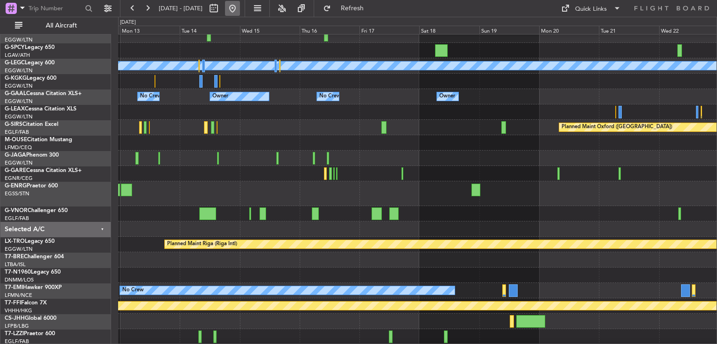
click at [240, 15] on button at bounding box center [232, 8] width 15 height 15
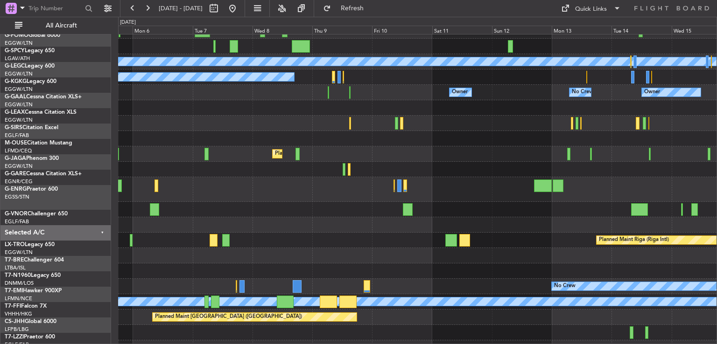
scroll to position [43, 0]
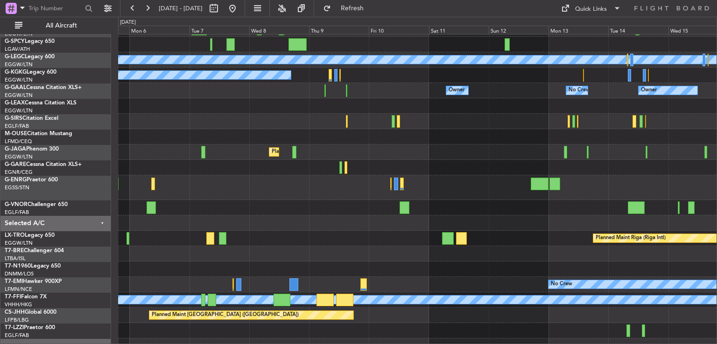
click at [285, 162] on div at bounding box center [417, 167] width 598 height 15
click at [240, 8] on button at bounding box center [232, 8] width 15 height 15
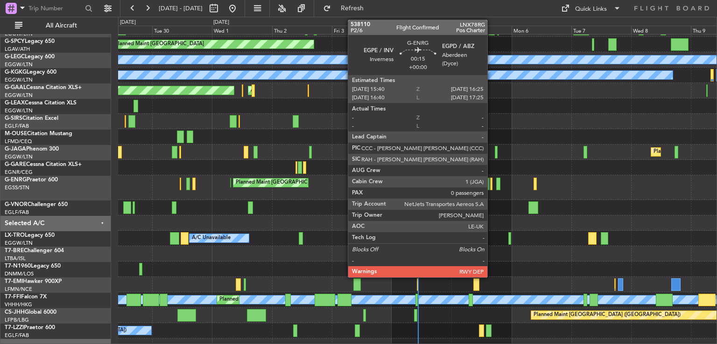
click at [491, 186] on div at bounding box center [491, 184] width 2 height 13
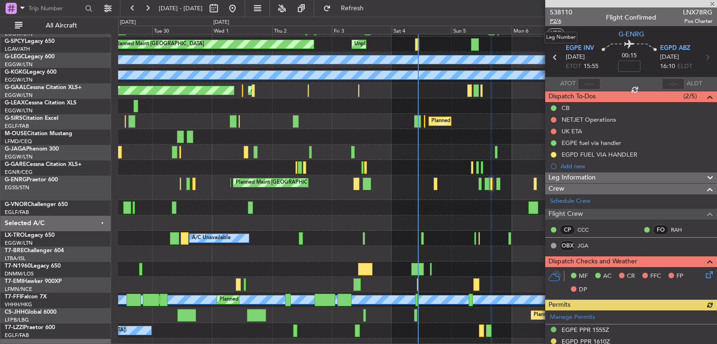
click at [554, 22] on span "P2/6" at bounding box center [561, 21] width 22 height 8
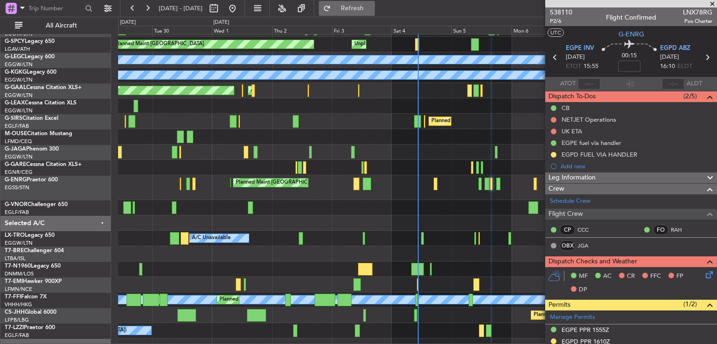
click at [362, 5] on span "Refresh" at bounding box center [352, 8] width 39 height 7
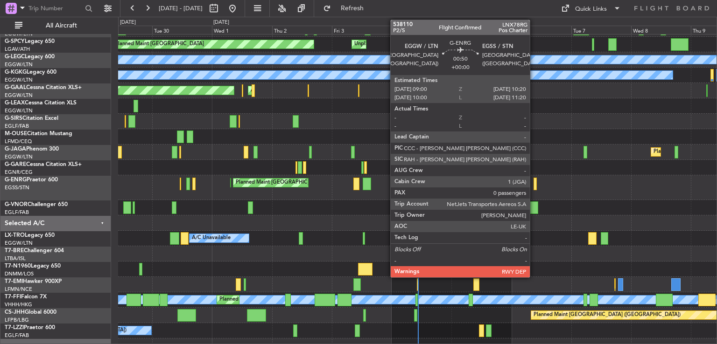
click at [534, 183] on div at bounding box center [535, 184] width 4 height 13
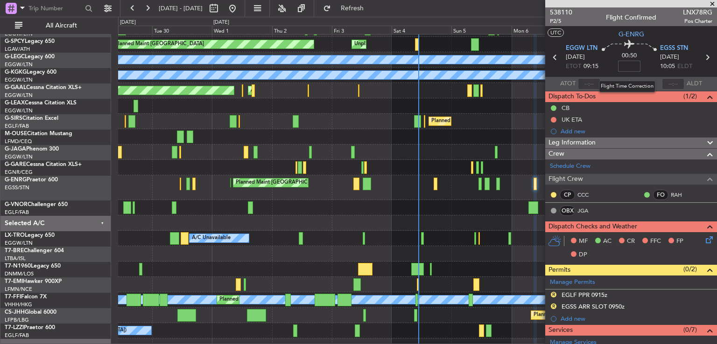
click at [624, 69] on input at bounding box center [629, 66] width 22 height 11
click at [630, 66] on input "-00:00" at bounding box center [629, 66] width 22 height 11
click at [508, 106] on div "A/C Unavailable" at bounding box center [417, 105] width 598 height 15
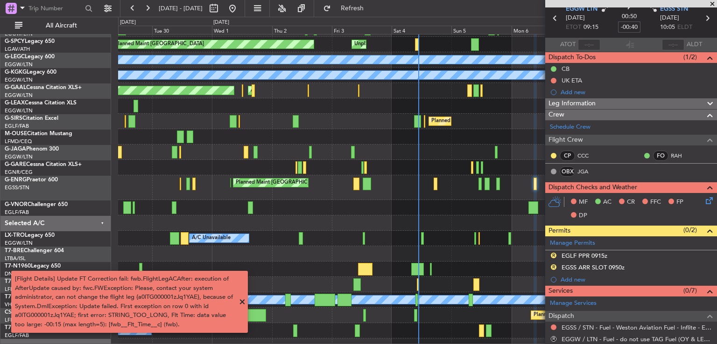
scroll to position [0, 0]
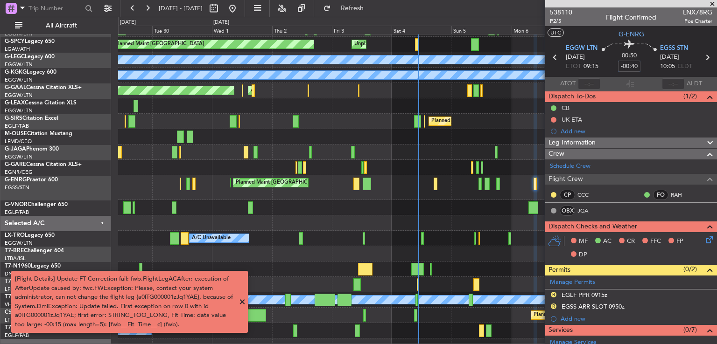
type input "-00:40"
click at [242, 303] on span at bounding box center [242, 302] width 11 height 11
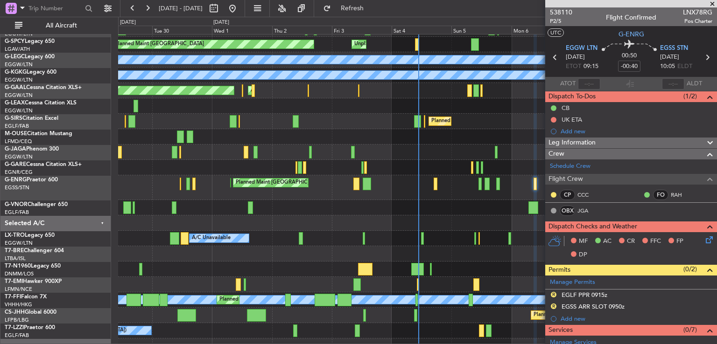
click at [712, 4] on span at bounding box center [712, 4] width 9 height 8
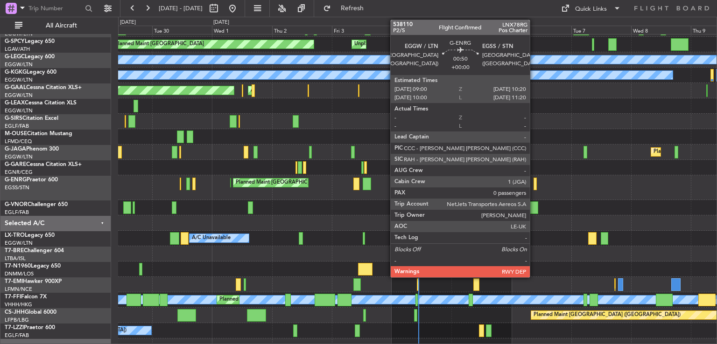
click at [534, 183] on div at bounding box center [535, 184] width 4 height 13
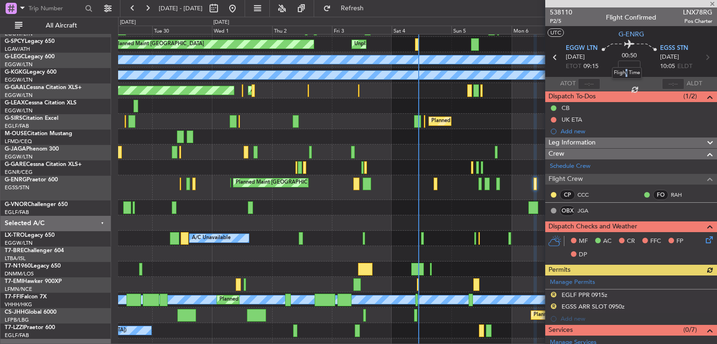
click at [625, 67] on div "Flight Time" at bounding box center [627, 73] width 30 height 12
click at [624, 66] on input at bounding box center [629, 66] width 22 height 11
click at [556, 67] on section "EGGW LTN 06/10/2025 ETOT 09:15 00:50 -00:40 EGSS STN 06/10/2025 10:05 ELDT" at bounding box center [631, 58] width 172 height 37
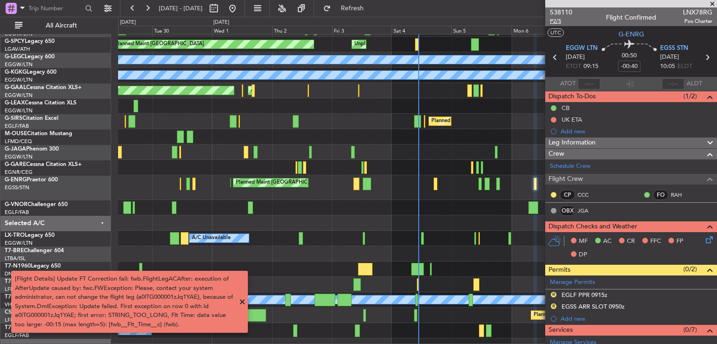
click at [554, 21] on span "P2/5" at bounding box center [561, 21] width 22 height 8
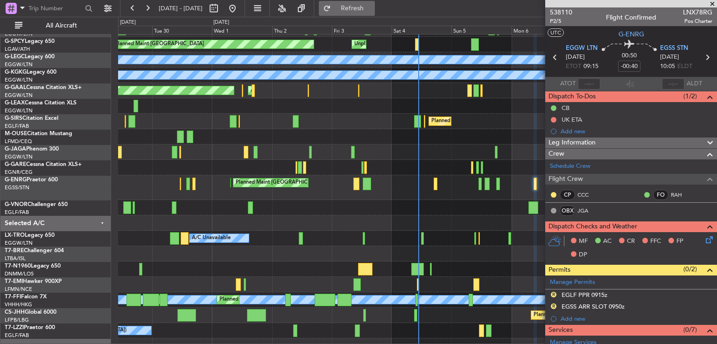
click at [372, 5] on span "Refresh" at bounding box center [352, 8] width 39 height 7
click at [413, 232] on div "A/C Unavailable Planned Maint London (Luton)" at bounding box center [417, 238] width 598 height 15
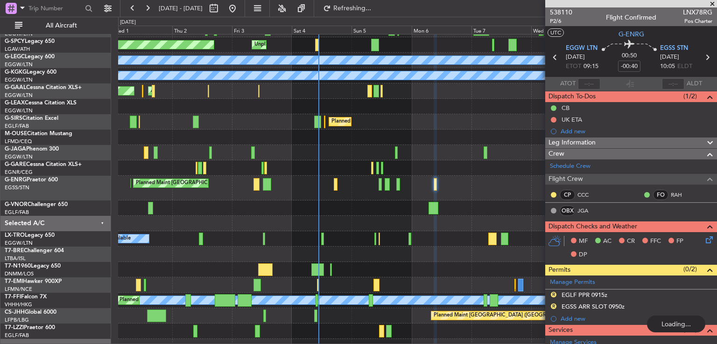
scroll to position [43, 0]
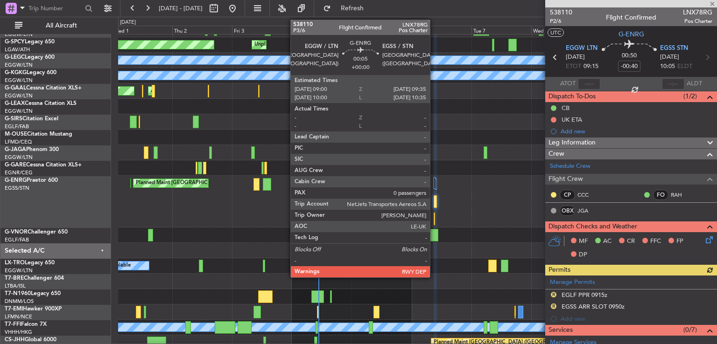
click at [434, 221] on div at bounding box center [435, 219] width 2 height 13
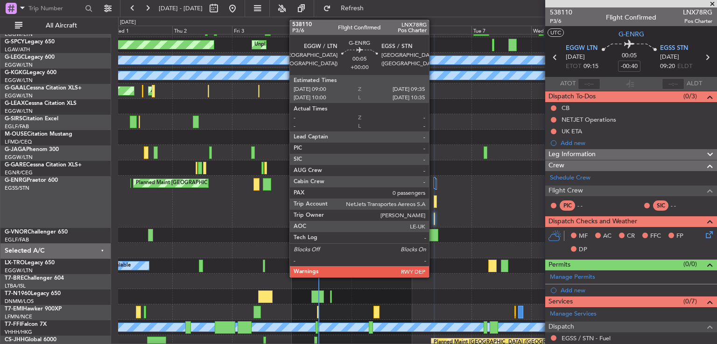
click at [434, 221] on div at bounding box center [435, 219] width 2 height 13
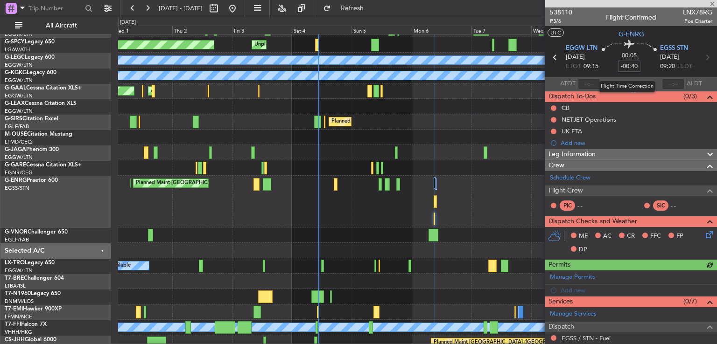
click at [632, 65] on input "-00:40" at bounding box center [629, 66] width 22 height 11
click at [634, 65] on input "-00:40" at bounding box center [629, 66] width 22 height 11
click at [514, 111] on div "A/C Unavailable" at bounding box center [417, 106] width 598 height 15
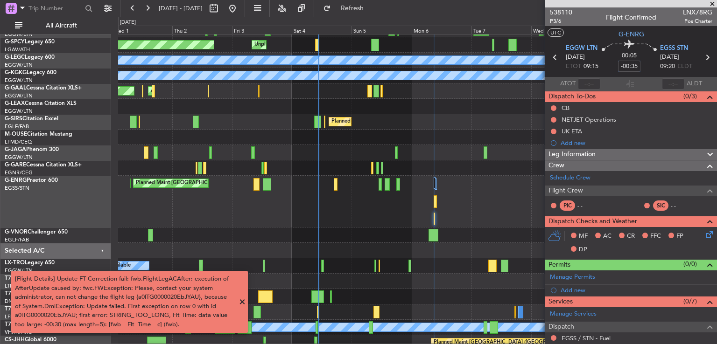
type input "-00:35"
click at [710, 5] on span at bounding box center [712, 4] width 9 height 8
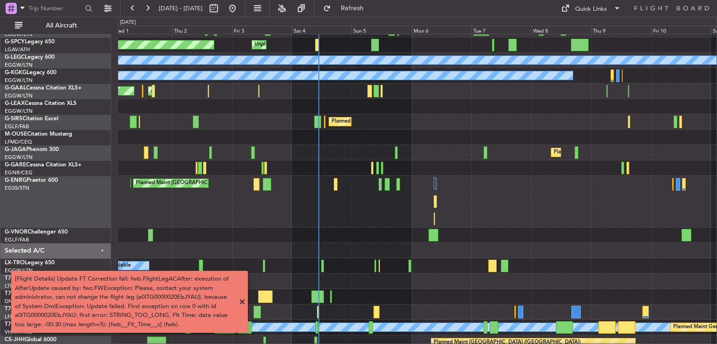
click at [364, 211] on div "Planned Maint London (Stansted) Planned Maint London (Stansted)" at bounding box center [417, 202] width 598 height 52
click at [243, 304] on span at bounding box center [242, 302] width 11 height 11
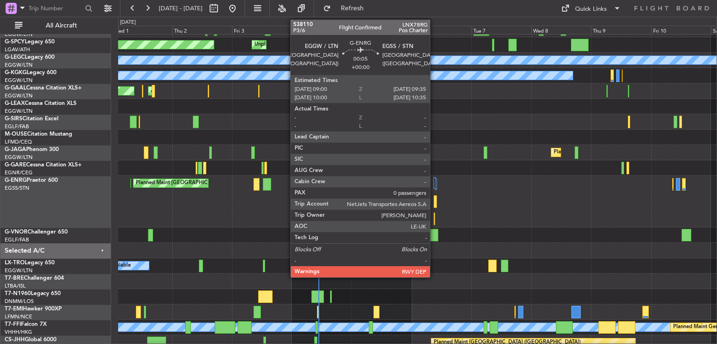
click at [434, 218] on div at bounding box center [435, 219] width 2 height 13
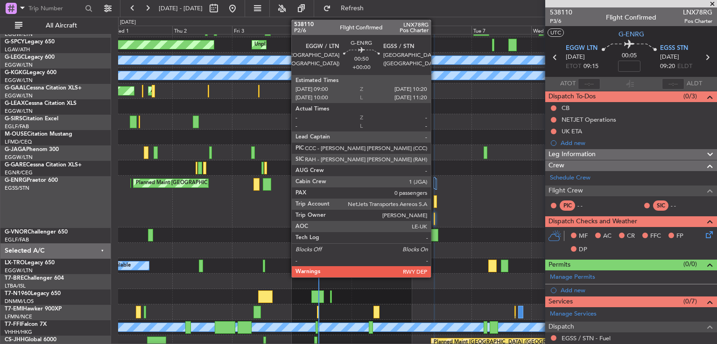
click at [435, 204] on div at bounding box center [436, 202] width 4 height 13
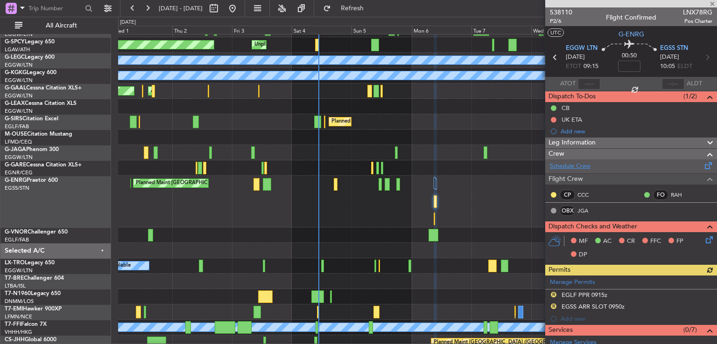
click at [574, 167] on link "Schedule Crew" at bounding box center [570, 166] width 41 height 9
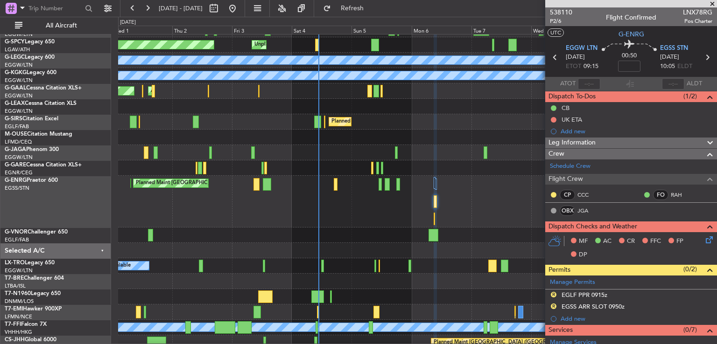
scroll to position [216, 0]
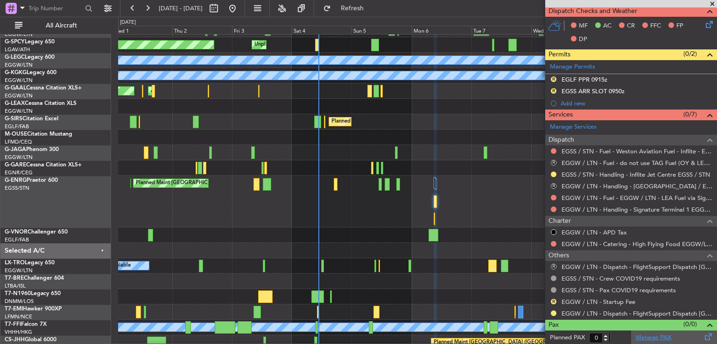
click at [653, 340] on link "Manage PAX" at bounding box center [653, 338] width 35 height 9
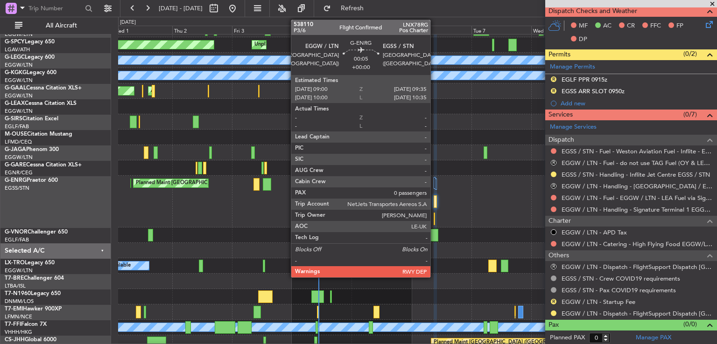
click at [435, 223] on div at bounding box center [435, 219] width 2 height 13
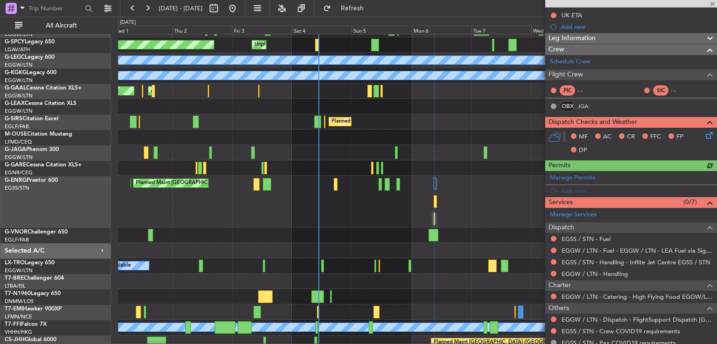
scroll to position [157, 0]
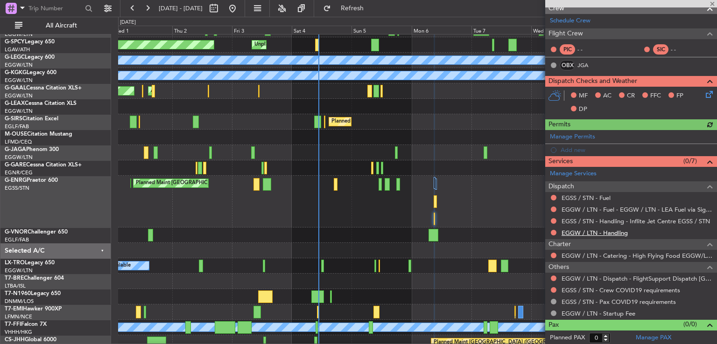
click at [614, 229] on link "EGGW / LTN - Handling" at bounding box center [594, 233] width 66 height 8
click at [372, 5] on span "Refresh" at bounding box center [352, 8] width 39 height 7
click at [319, 1] on button "Refresh" at bounding box center [347, 8] width 56 height 15
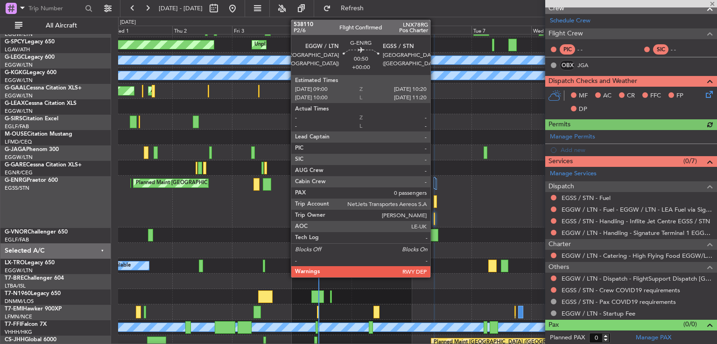
click at [435, 202] on div at bounding box center [436, 202] width 4 height 13
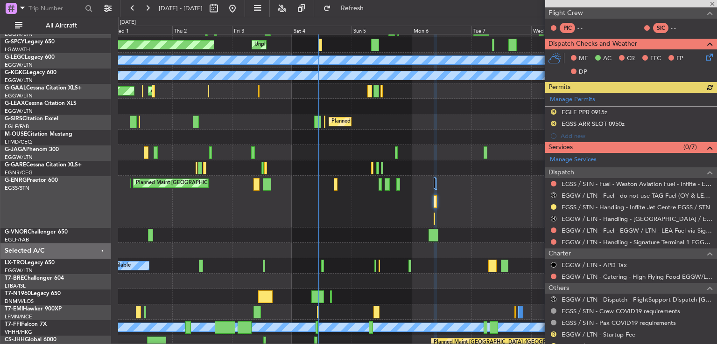
scroll to position [168, 0]
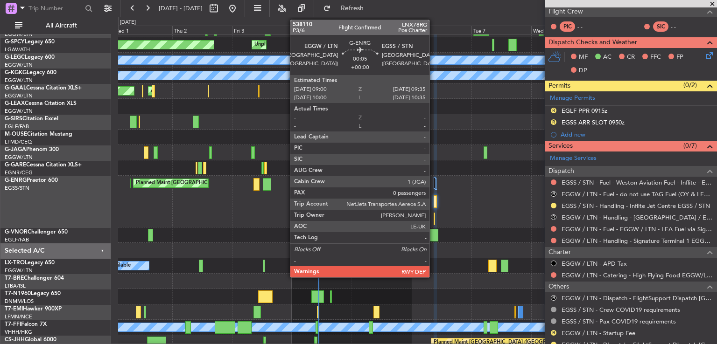
click at [434, 221] on div at bounding box center [435, 219] width 2 height 13
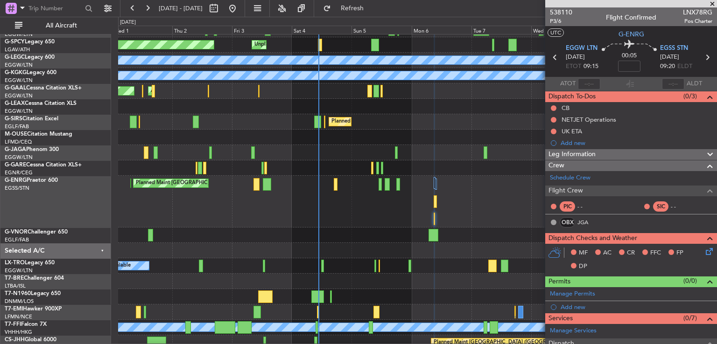
scroll to position [157, 0]
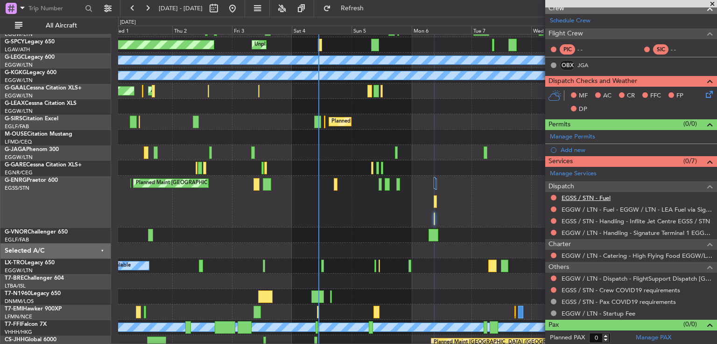
click at [588, 196] on link "EGSS / STN - Fuel" at bounding box center [585, 198] width 49 height 8
click at [372, 8] on span "Refresh" at bounding box center [352, 8] width 39 height 7
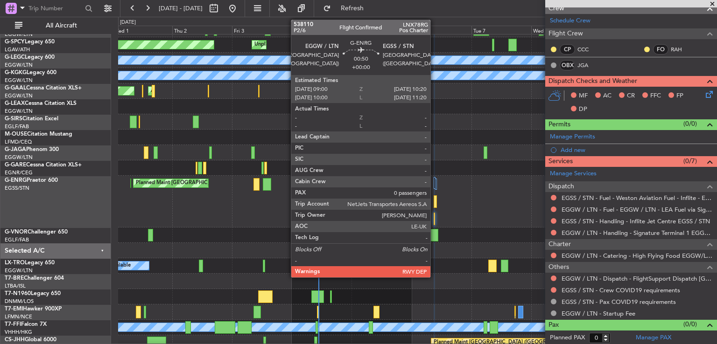
click at [435, 199] on div at bounding box center [436, 202] width 4 height 13
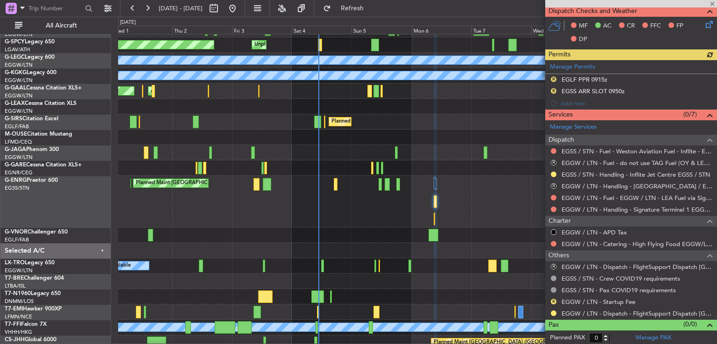
scroll to position [0, 0]
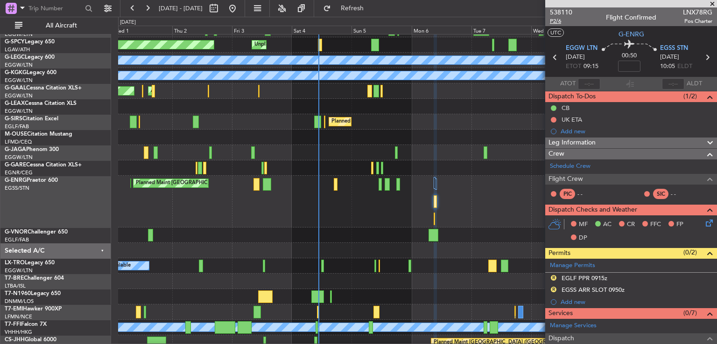
click at [556, 20] on span "P2/6" at bounding box center [561, 21] width 22 height 8
click at [372, 7] on span "Refresh" at bounding box center [352, 8] width 39 height 7
click at [372, 11] on span "Refresh" at bounding box center [352, 8] width 39 height 7
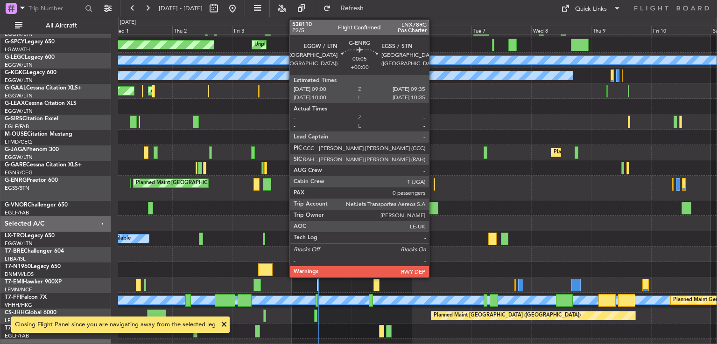
click at [434, 182] on div at bounding box center [435, 184] width 2 height 13
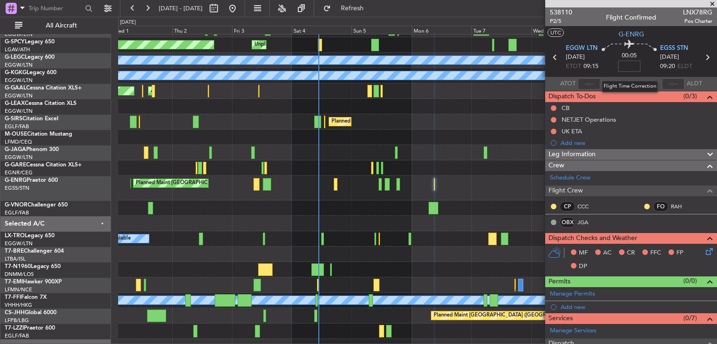
click at [628, 66] on input at bounding box center [629, 66] width 22 height 11
click at [518, 102] on div "A/C Unavailable" at bounding box center [417, 106] width 598 height 15
type input "+00:05"
click at [650, 65] on div "00:10 +00:05" at bounding box center [629, 57] width 62 height 35
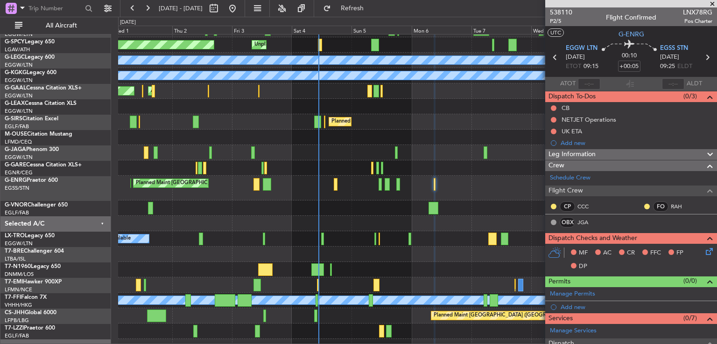
click at [712, 4] on span at bounding box center [712, 4] width 9 height 8
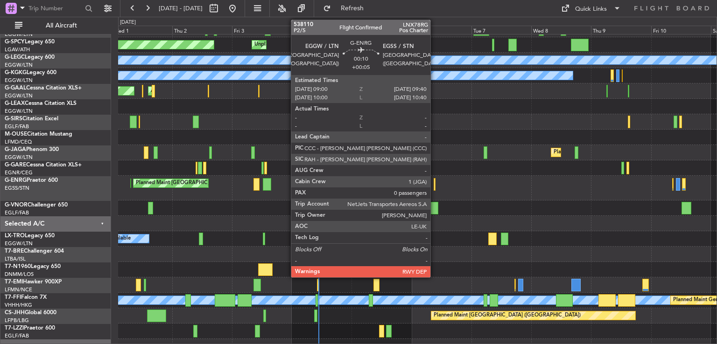
click at [435, 183] on div at bounding box center [435, 184] width 2 height 13
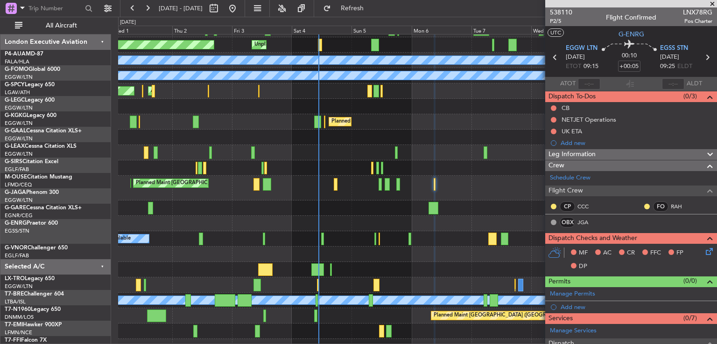
scroll to position [43, 0]
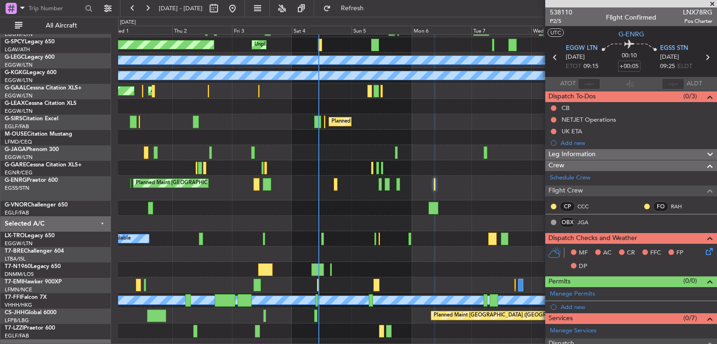
click at [711, 2] on span at bounding box center [712, 4] width 9 height 8
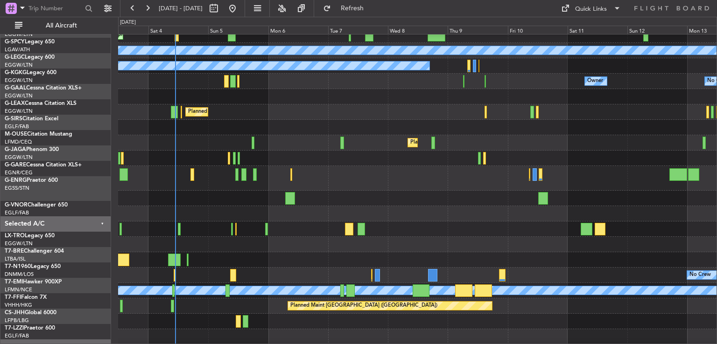
scroll to position [51, 0]
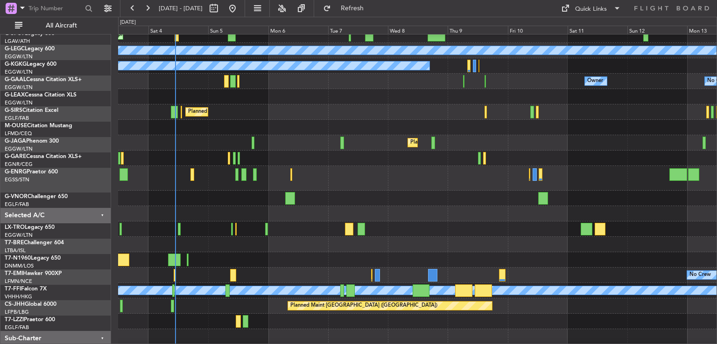
click at [312, 168] on div "Planned Maint [GEOGRAPHIC_DATA] ([GEOGRAPHIC_DATA]) Planned Maint [GEOGRAPHIC_D…" at bounding box center [417, 178] width 598 height 25
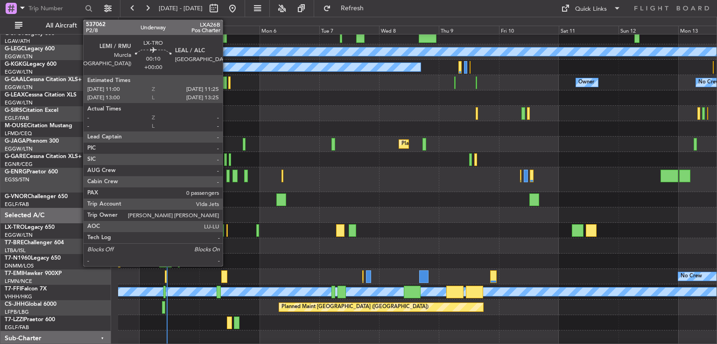
click at [227, 230] on div at bounding box center [226, 230] width 1 height 13
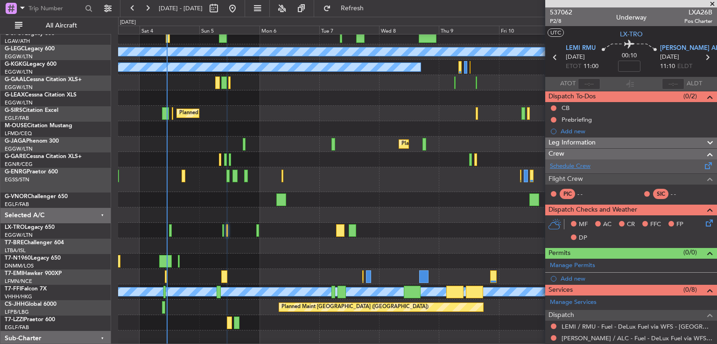
click at [582, 165] on link "Schedule Crew" at bounding box center [570, 166] width 41 height 9
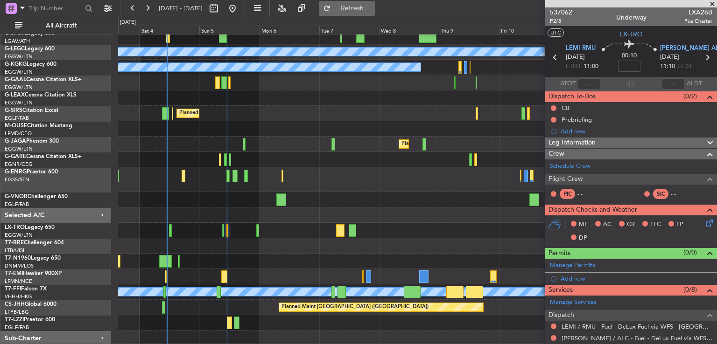
click at [360, 13] on button "Refresh" at bounding box center [347, 8] width 56 height 15
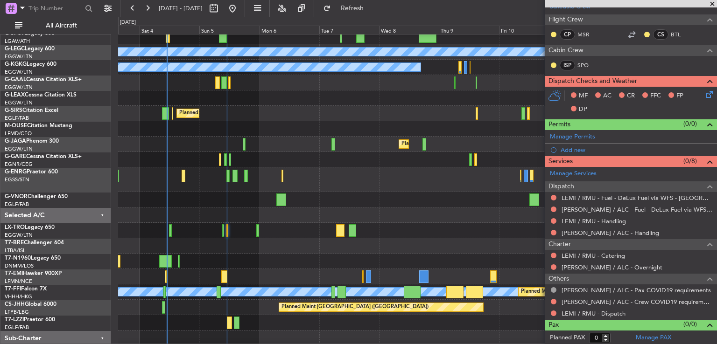
scroll to position [159, 0]
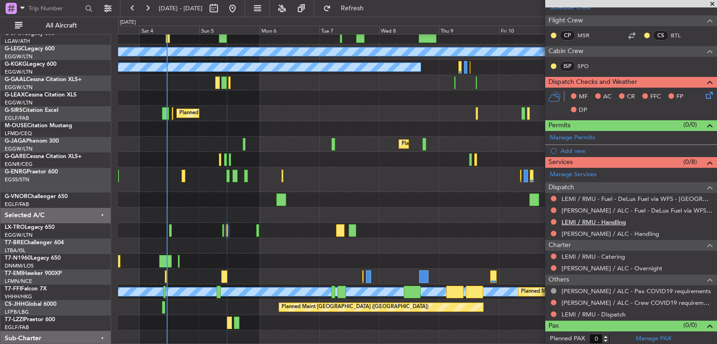
click at [588, 222] on link "LEMI / RMU - Handling" at bounding box center [593, 222] width 64 height 8
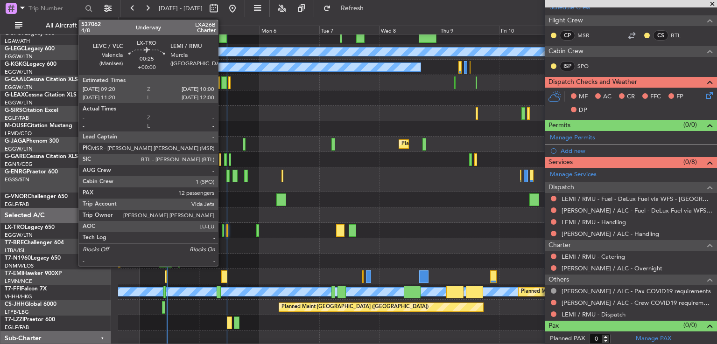
click at [222, 231] on div at bounding box center [223, 230] width 2 height 13
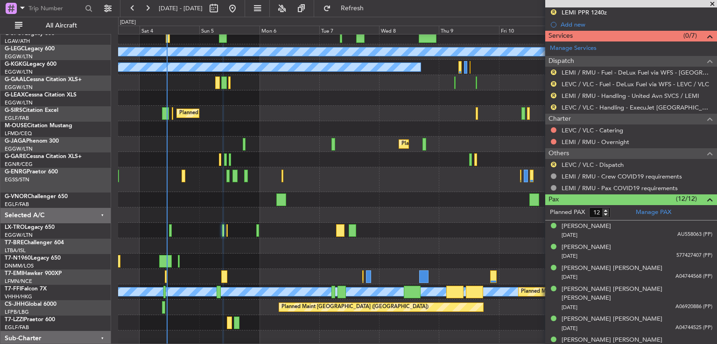
scroll to position [303, 0]
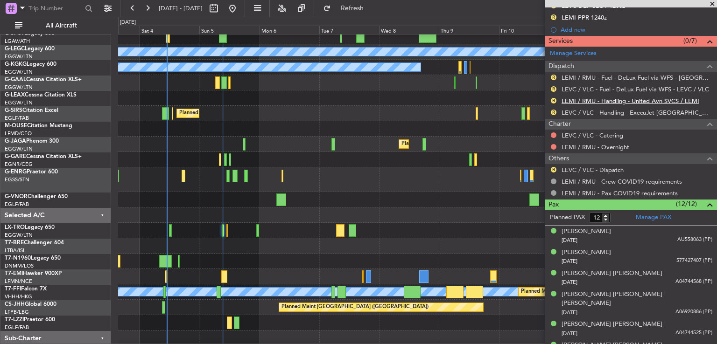
click at [654, 100] on link "LEMI / RMU - Handling - United Avn SVCS / LEMI" at bounding box center [630, 101] width 138 height 8
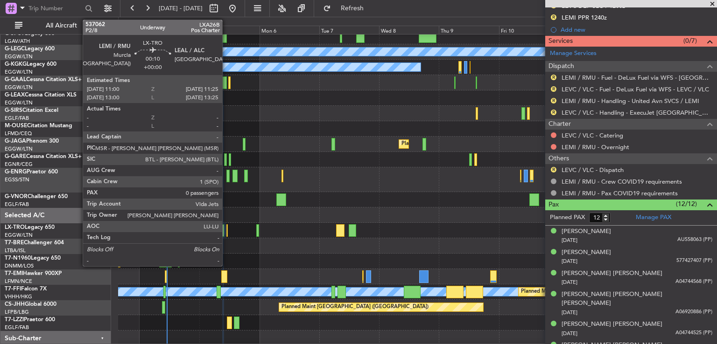
click at [226, 229] on div at bounding box center [226, 230] width 1 height 13
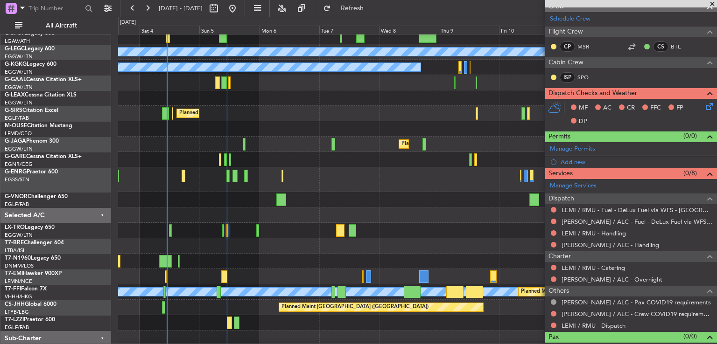
scroll to position [160, 0]
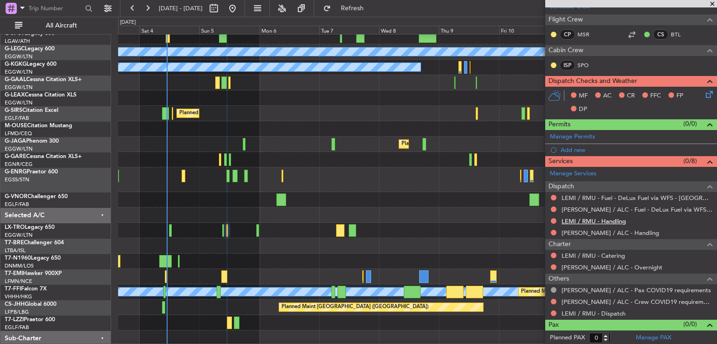
click at [597, 220] on link "LEMI / RMU - Handling" at bounding box center [593, 221] width 64 height 8
click at [603, 230] on link "LEAL / ALC - Handling" at bounding box center [610, 233] width 98 height 8
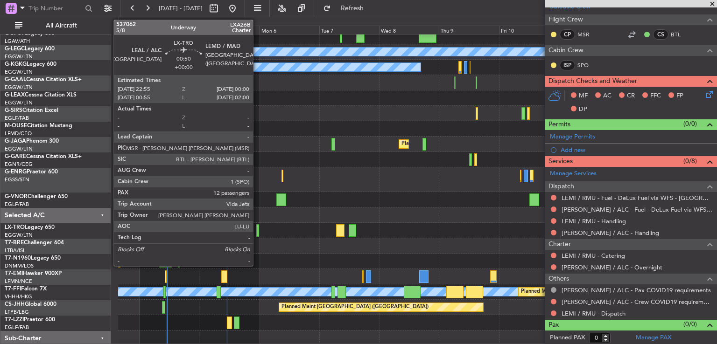
click at [257, 231] on div at bounding box center [257, 230] width 3 height 13
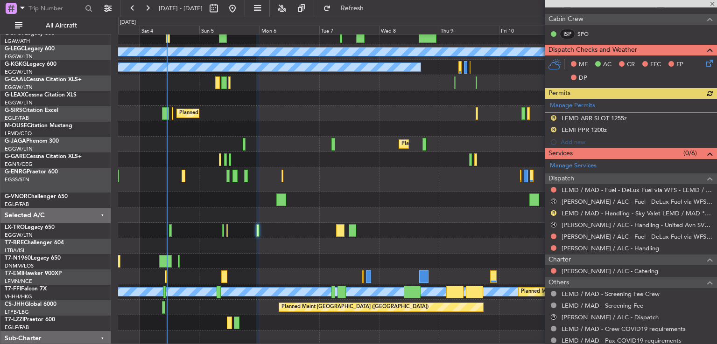
scroll to position [216, 0]
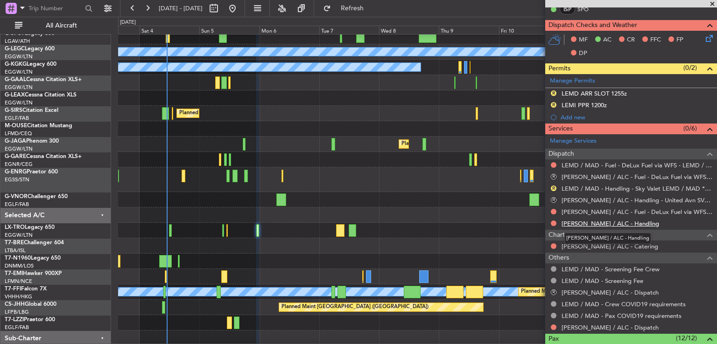
click at [610, 221] on link "LEAL / ALC - Handling" at bounding box center [610, 224] width 98 height 8
click at [712, 6] on span at bounding box center [712, 4] width 9 height 8
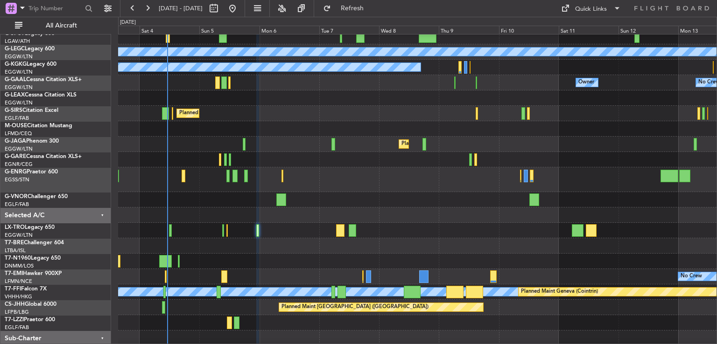
type input "0"
click at [240, 11] on button at bounding box center [232, 8] width 15 height 15
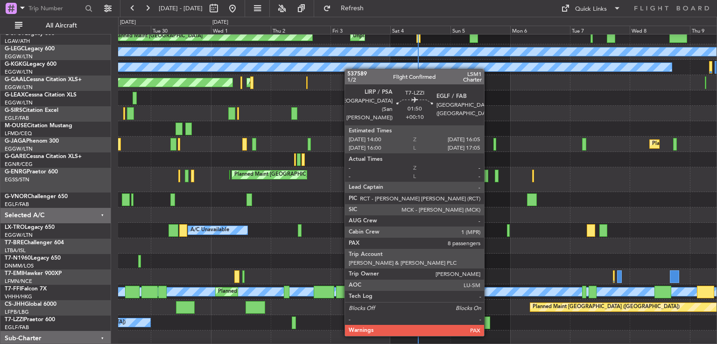
click at [488, 326] on div at bounding box center [487, 323] width 6 height 13
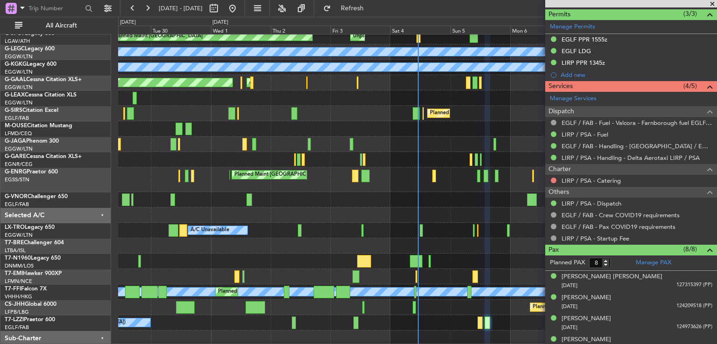
scroll to position [308, 0]
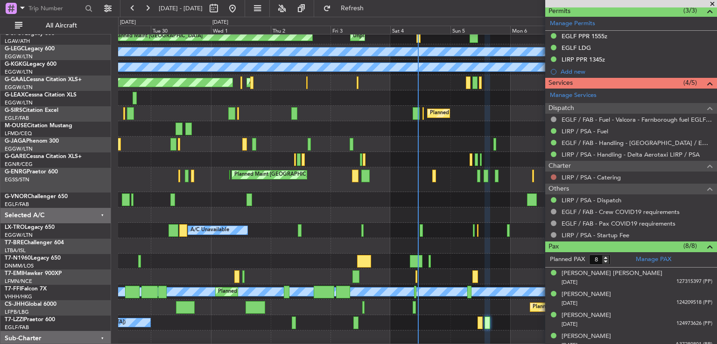
click at [554, 177] on button at bounding box center [554, 178] width 6 height 6
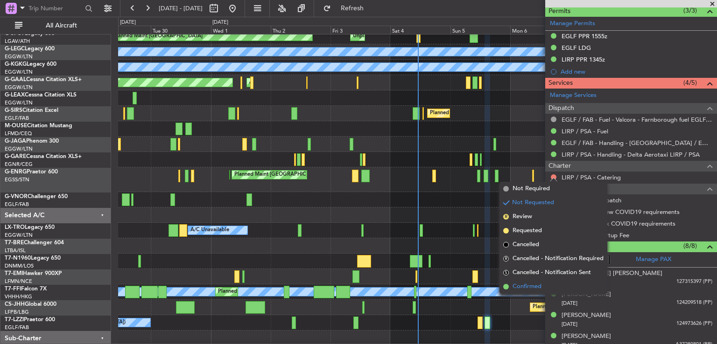
click at [515, 284] on span "Confirmed" at bounding box center [526, 286] width 29 height 9
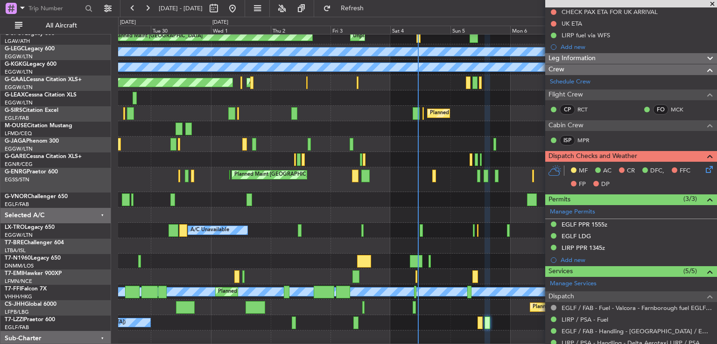
scroll to position [119, 0]
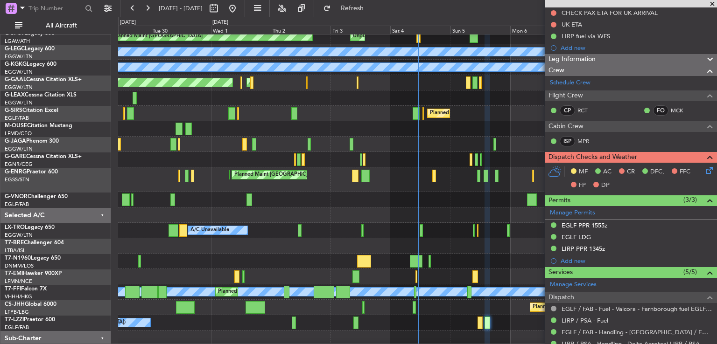
click at [713, 2] on span at bounding box center [712, 4] width 9 height 8
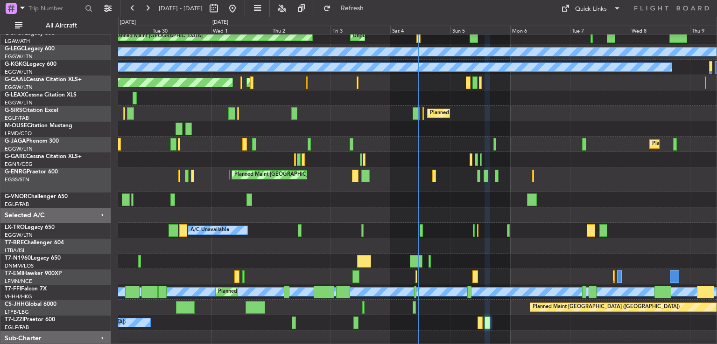
type input "0"
click at [147, 7] on button at bounding box center [147, 8] width 15 height 15
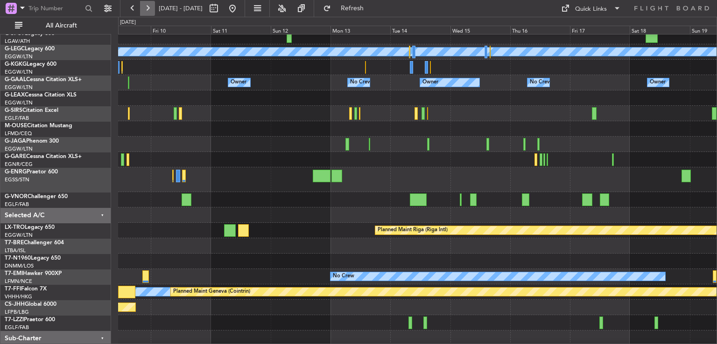
click at [147, 7] on button at bounding box center [147, 8] width 15 height 15
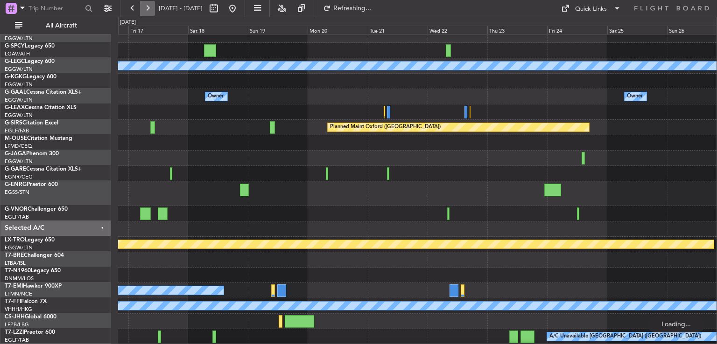
scroll to position [37, 0]
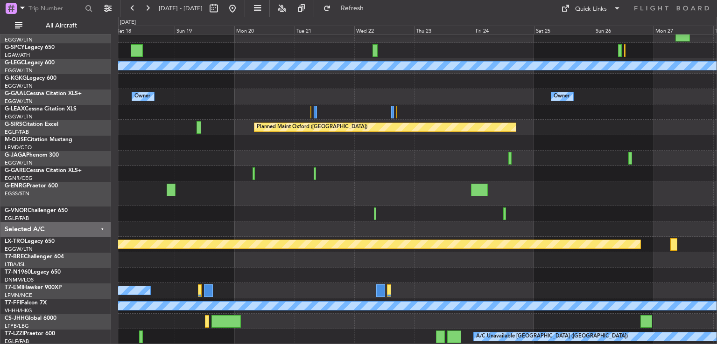
click at [279, 133] on div "A/C Unavailable London (Luton) Owner Owner No Crew Owner Planned Maint Oxford (…" at bounding box center [417, 171] width 598 height 348
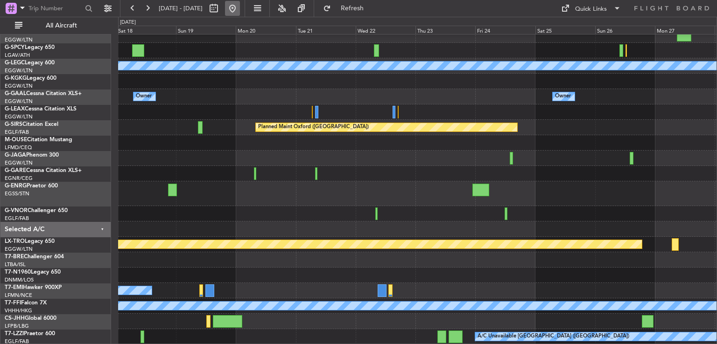
click at [240, 8] on button at bounding box center [232, 8] width 15 height 15
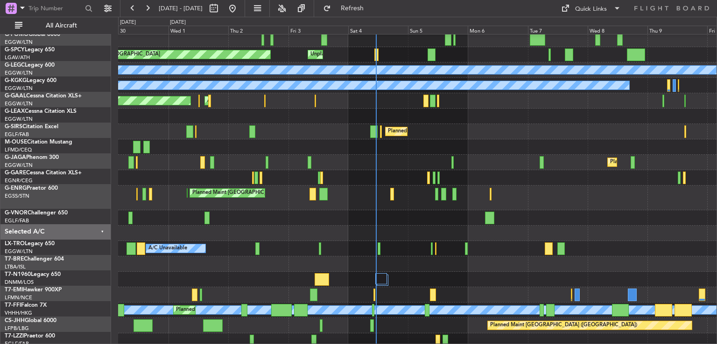
scroll to position [33, 0]
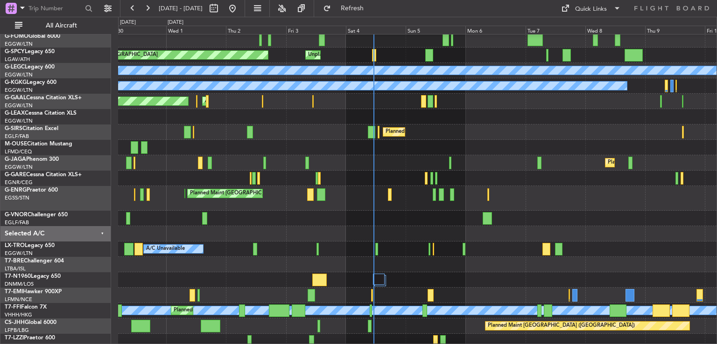
click at [512, 253] on div "A/C Unavailable Planned Maint London (Luton)" at bounding box center [417, 249] width 598 height 15
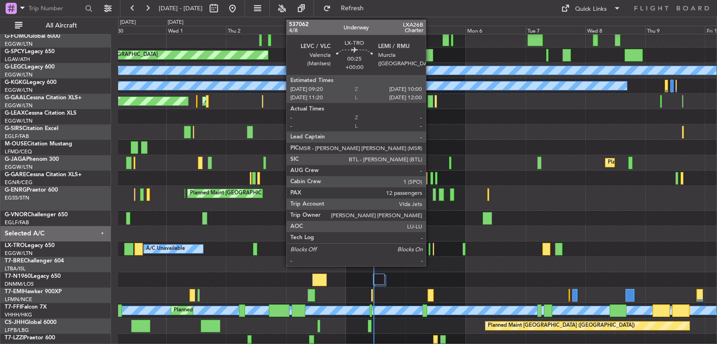
click at [430, 251] on div at bounding box center [429, 249] width 2 height 13
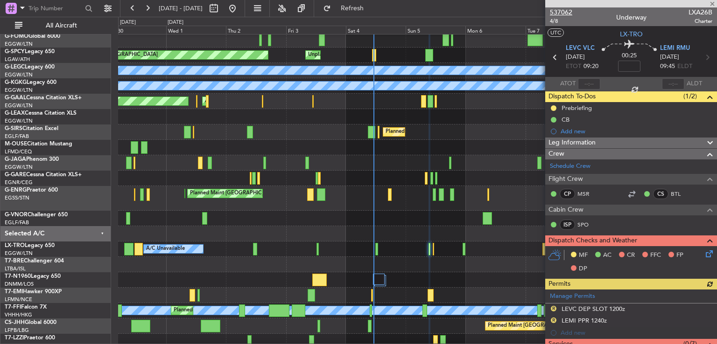
click at [560, 12] on span "537062" at bounding box center [561, 12] width 22 height 10
click at [566, 14] on span "537062" at bounding box center [561, 12] width 22 height 10
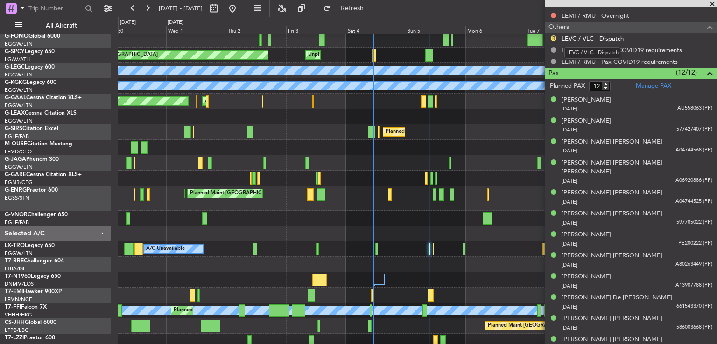
click at [610, 36] on link "LEVC / VLC - Dispatch" at bounding box center [592, 39] width 62 height 8
click at [457, 261] on div at bounding box center [417, 264] width 598 height 15
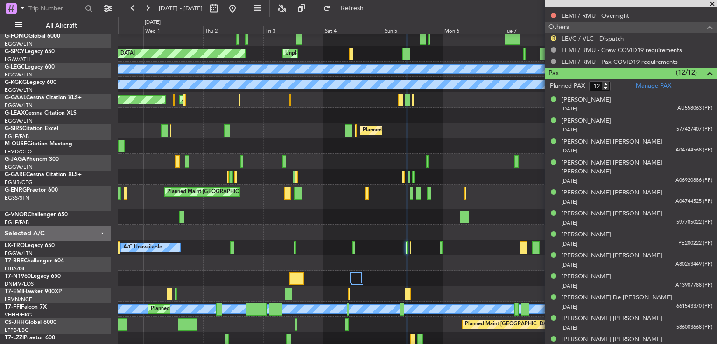
scroll to position [35, 0]
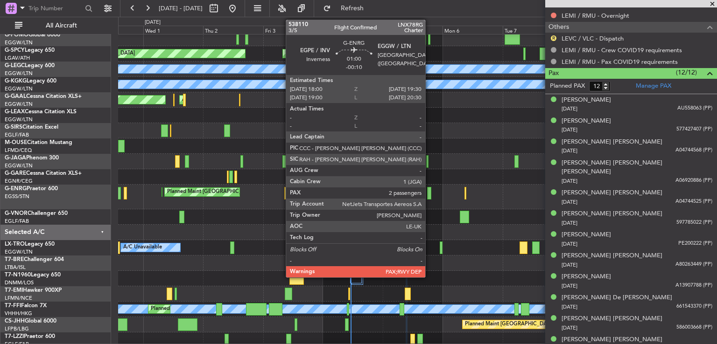
click at [429, 194] on div at bounding box center [429, 193] width 4 height 13
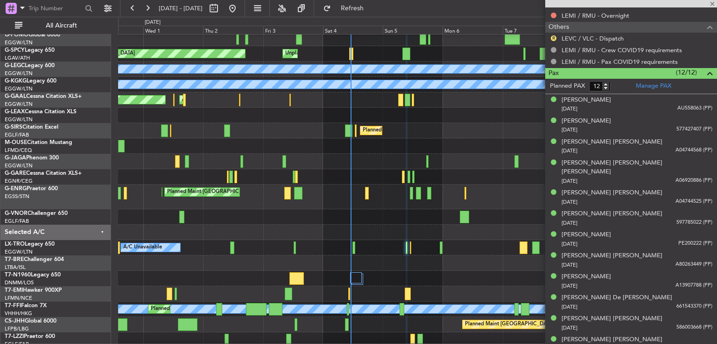
type input "-00:10"
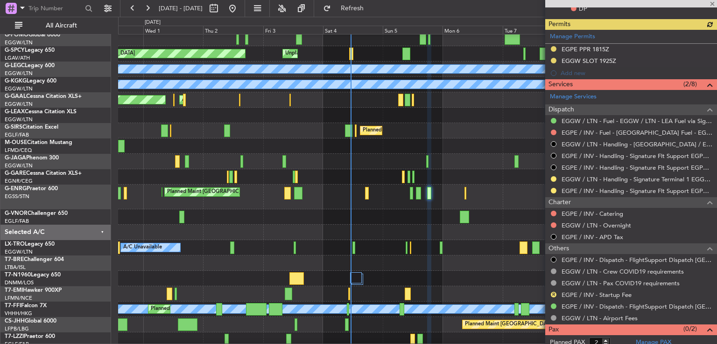
scroll to position [274, 0]
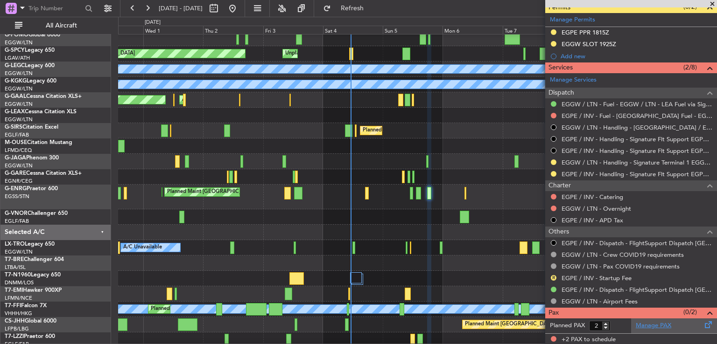
click at [636, 324] on link "Manage PAX" at bounding box center [653, 326] width 35 height 9
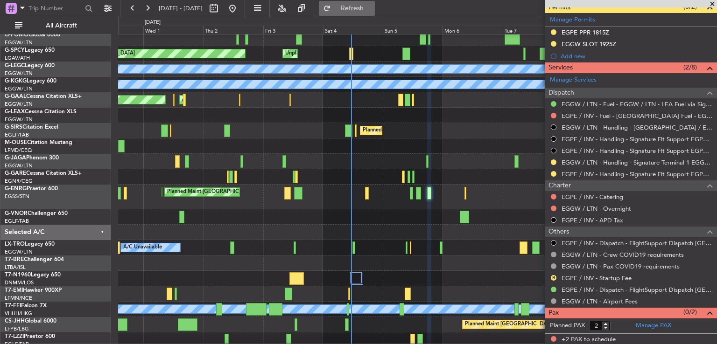
click at [372, 12] on span "Refresh" at bounding box center [352, 8] width 39 height 7
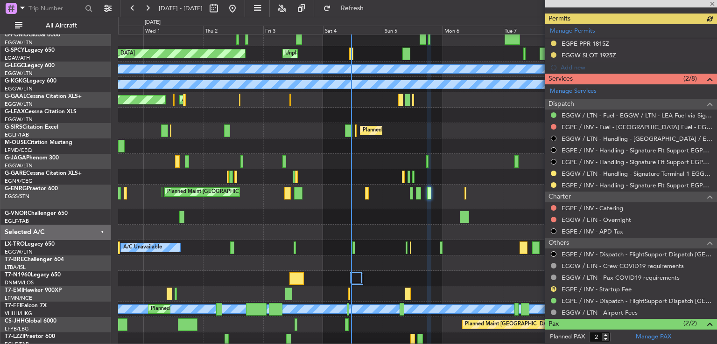
scroll to position [263, 0]
click at [554, 208] on button at bounding box center [554, 209] width 6 height 6
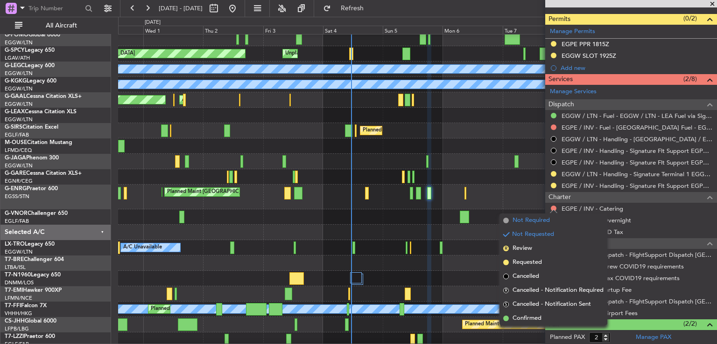
click at [525, 221] on span "Not Required" at bounding box center [530, 220] width 37 height 9
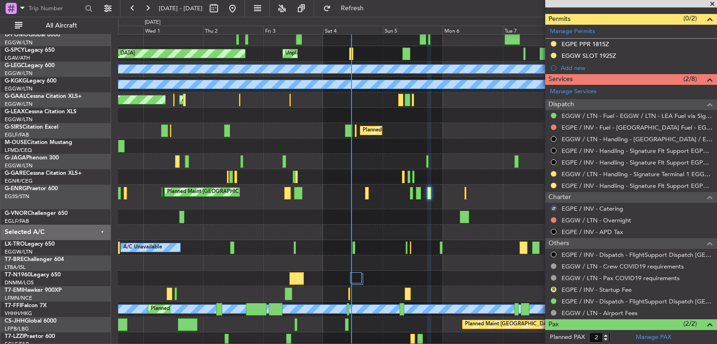
scroll to position [0, 0]
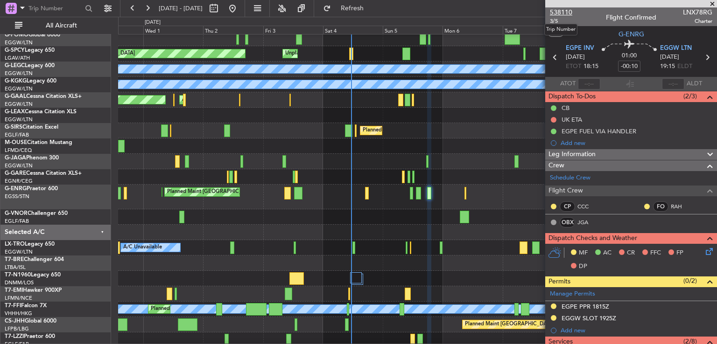
click at [562, 11] on span "538110" at bounding box center [561, 12] width 22 height 10
click at [710, 3] on span at bounding box center [712, 4] width 9 height 8
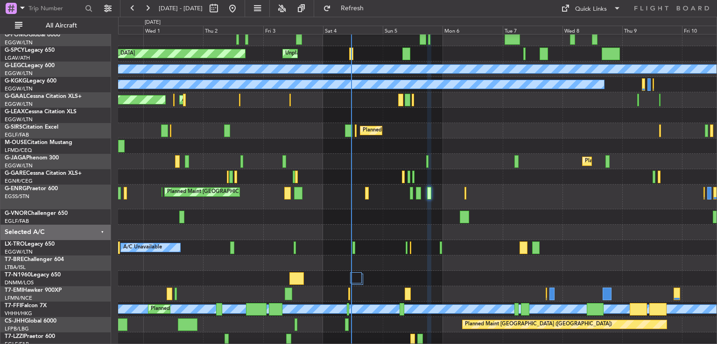
type input "0"
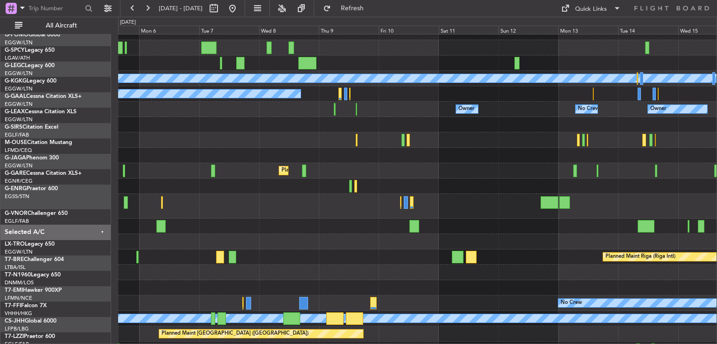
scroll to position [29, 0]
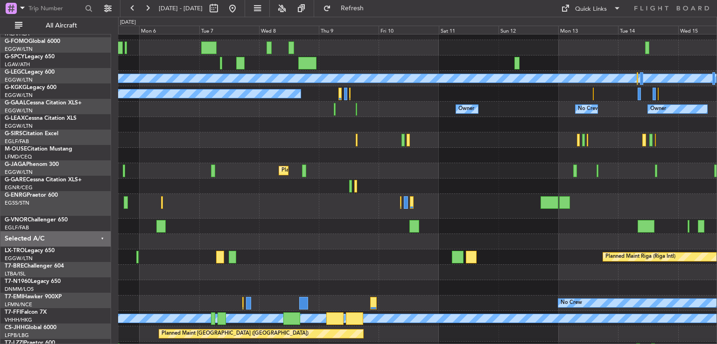
click at [245, 180] on div at bounding box center [417, 186] width 598 height 15
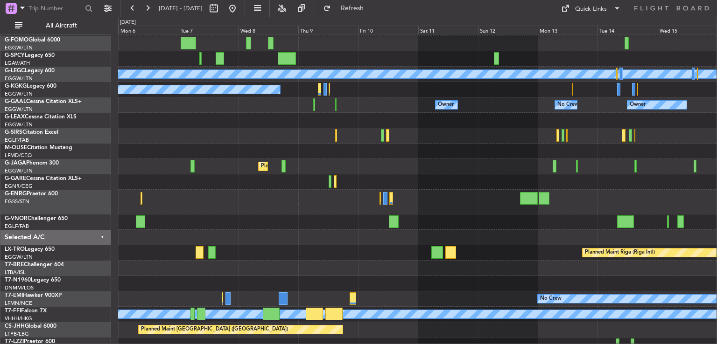
scroll to position [69, 0]
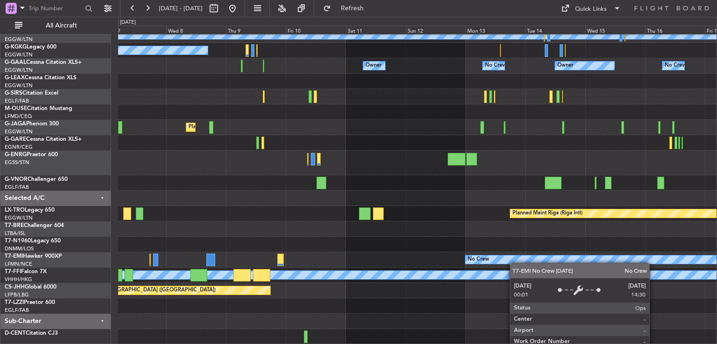
click at [503, 258] on div "A/C Unavailable London (Luton) A/C Unavailable Istanbul (Ataturk) Owner No Crew…" at bounding box center [417, 155] width 598 height 379
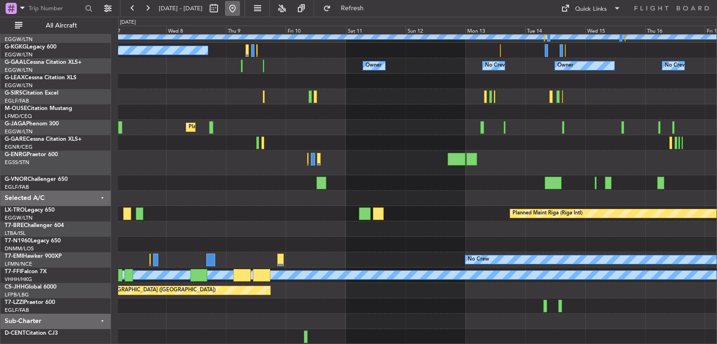
click at [240, 11] on button at bounding box center [232, 8] width 15 height 15
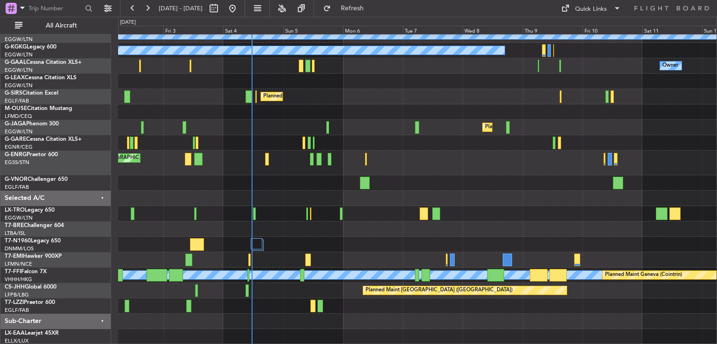
click at [351, 142] on div "Unplanned Maint Bremen Planned Maint Bremen A/C Unavailable London (Luton) A/C …" at bounding box center [417, 155] width 598 height 379
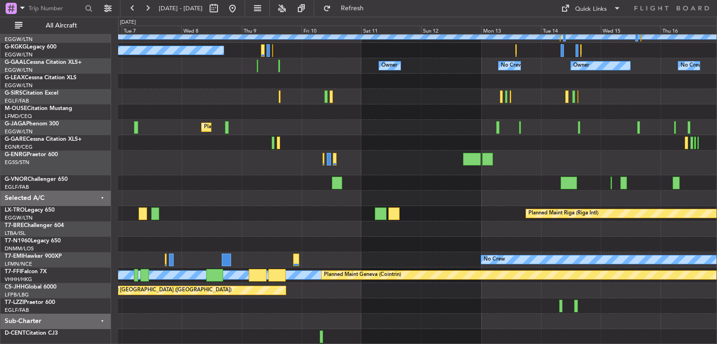
click at [215, 204] on div "A/C Unavailable London (Luton) A/C Unavailable Istanbul (Ataturk) Owner No Crew…" at bounding box center [417, 155] width 598 height 379
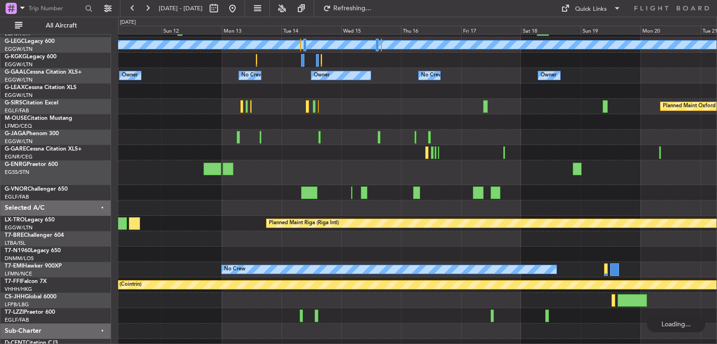
scroll to position [37, 0]
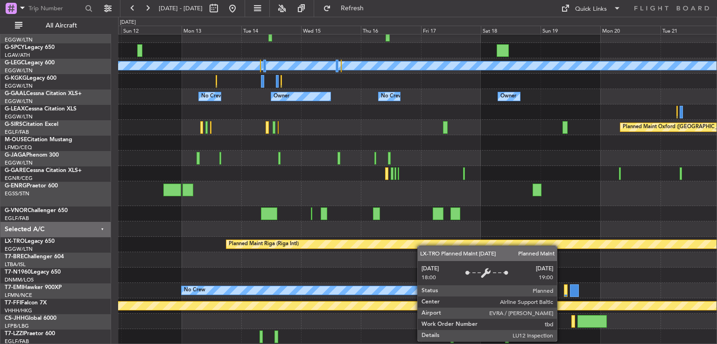
click at [392, 238] on div "A/C Unavailable London (Luton) No Crew Owner Owner No Crew Owner Owner Planned …" at bounding box center [417, 171] width 598 height 348
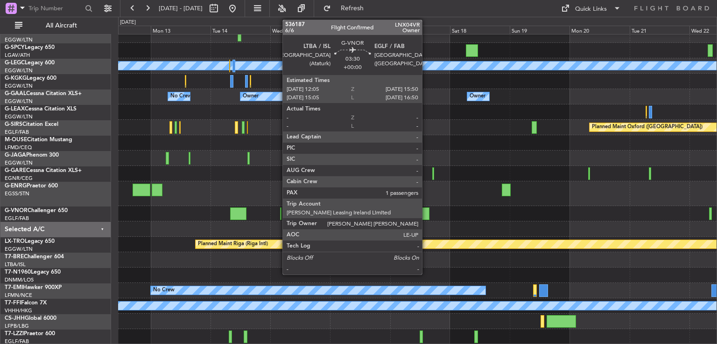
click at [426, 217] on div at bounding box center [425, 214] width 10 height 13
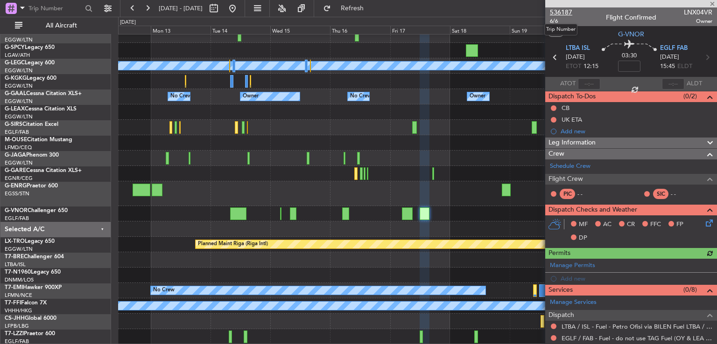
click at [563, 14] on span "536187" at bounding box center [561, 12] width 22 height 10
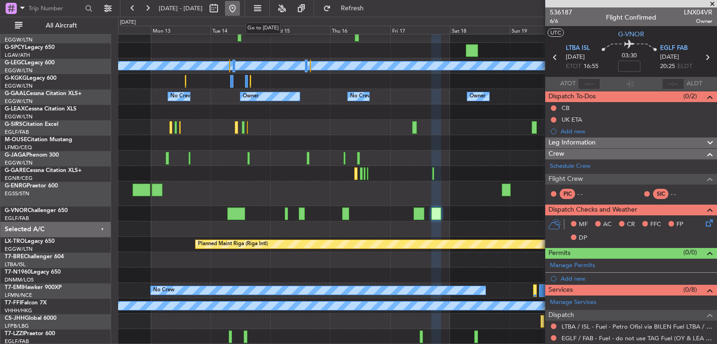
click at [240, 10] on button at bounding box center [232, 8] width 15 height 15
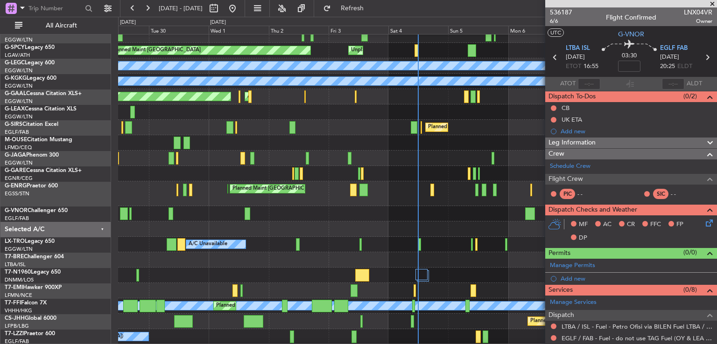
click at [711, 5] on span at bounding box center [712, 4] width 9 height 8
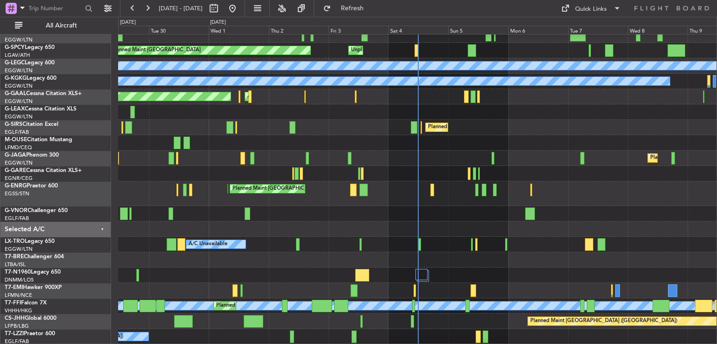
type input "0"
click at [597, 9] on div "Quick Links" at bounding box center [591, 9] width 32 height 9
click at [575, 47] on button "Crew Board" at bounding box center [591, 53] width 70 height 22
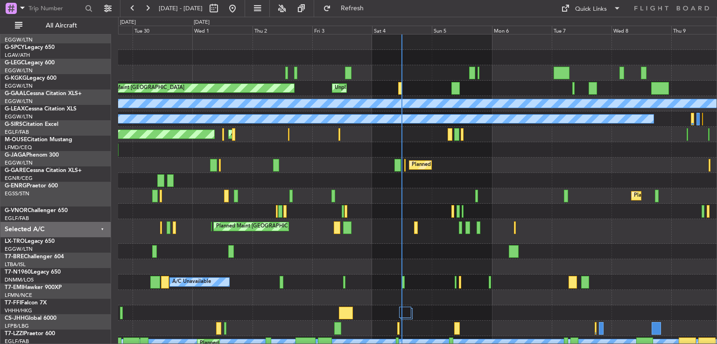
scroll to position [0, 0]
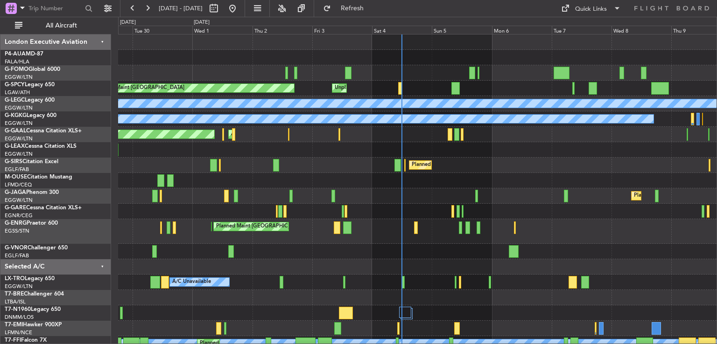
click at [403, 251] on div "Planned Maint Bremen Unplanned Maint Bremen A/C Unavailable London (Luton) A/C …" at bounding box center [417, 224] width 598 height 379
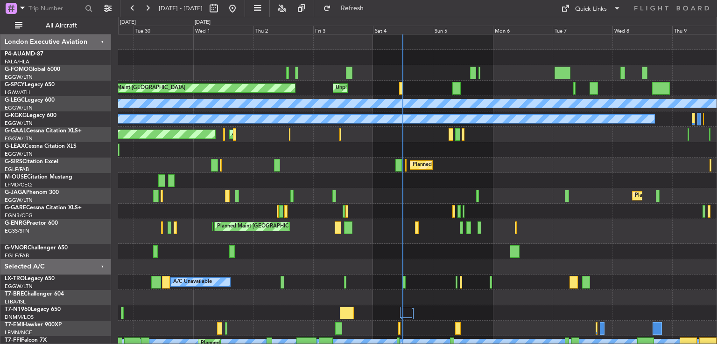
scroll to position [69, 0]
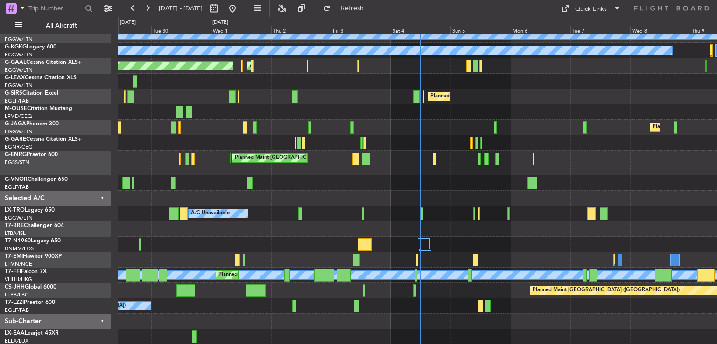
click at [373, 76] on div "Planned Maint Bremen Unplanned Maint Bremen A/C Unavailable London (Luton) A/C …" at bounding box center [417, 155] width 598 height 379
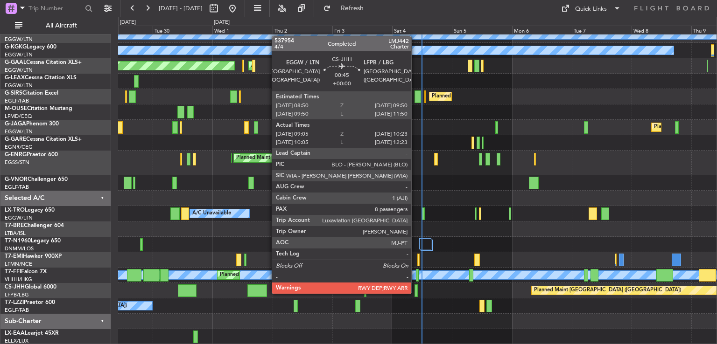
click at [415, 293] on div at bounding box center [415, 291] width 3 height 13
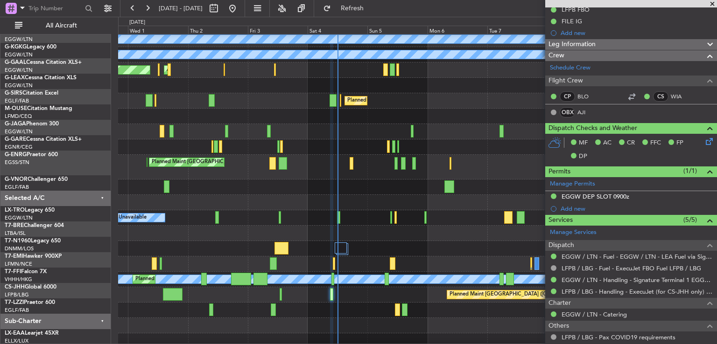
scroll to position [67, 0]
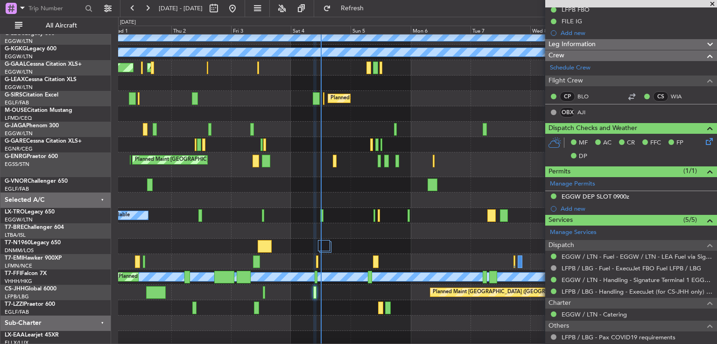
click at [308, 120] on div at bounding box center [417, 113] width 598 height 15
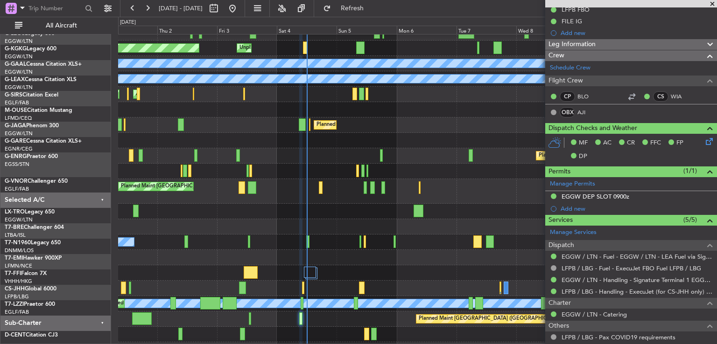
scroll to position [40, 0]
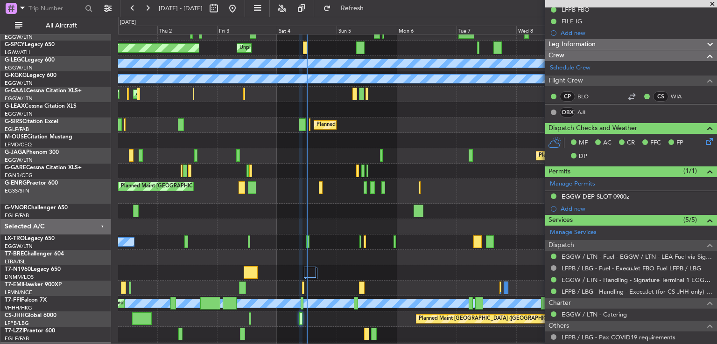
click at [338, 146] on div at bounding box center [417, 140] width 598 height 15
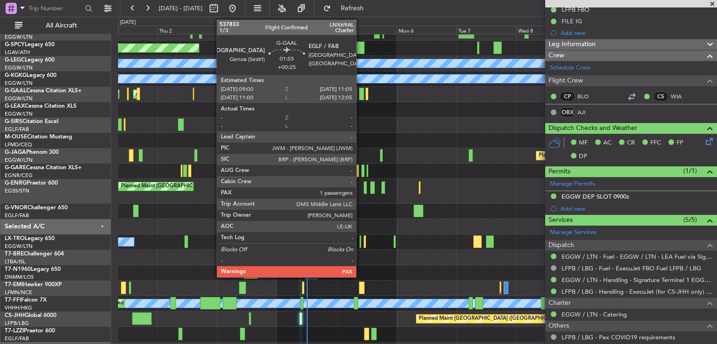
click at [360, 92] on div at bounding box center [362, 94] width 6 height 13
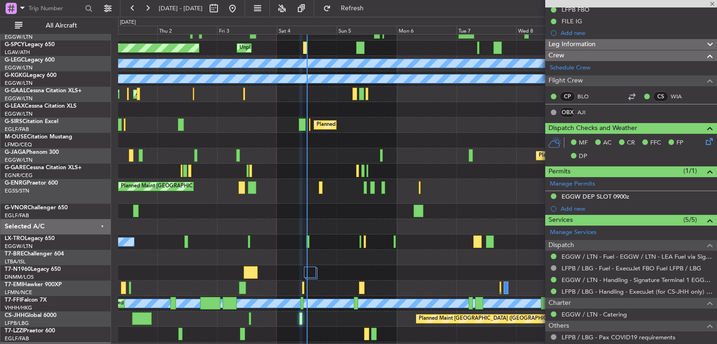
type input "+00:25"
type input "1"
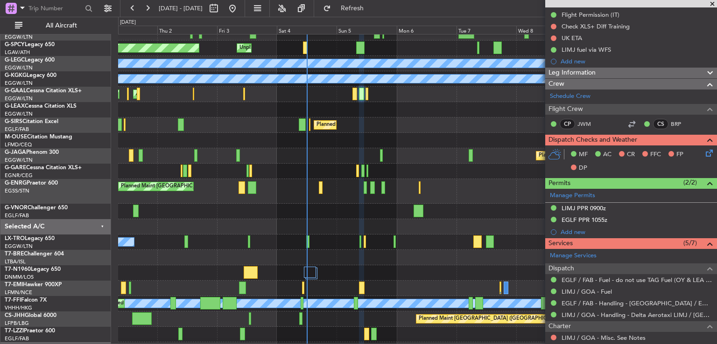
scroll to position [199, 0]
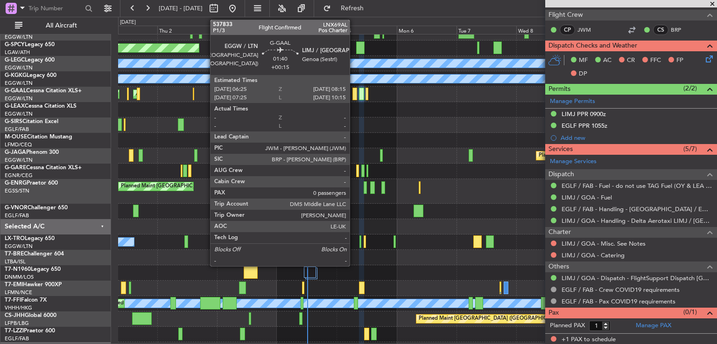
click at [354, 96] on div at bounding box center [354, 94] width 5 height 13
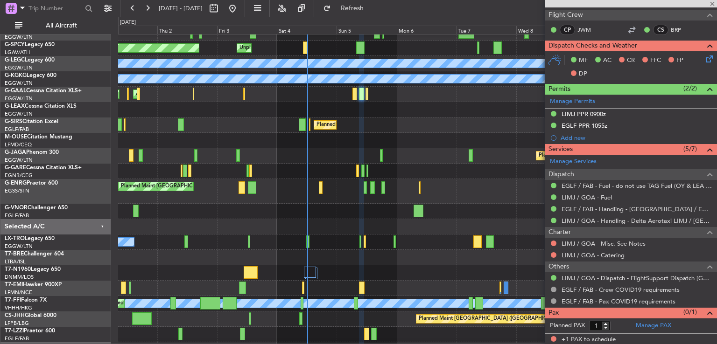
type input "+00:15"
type input "0"
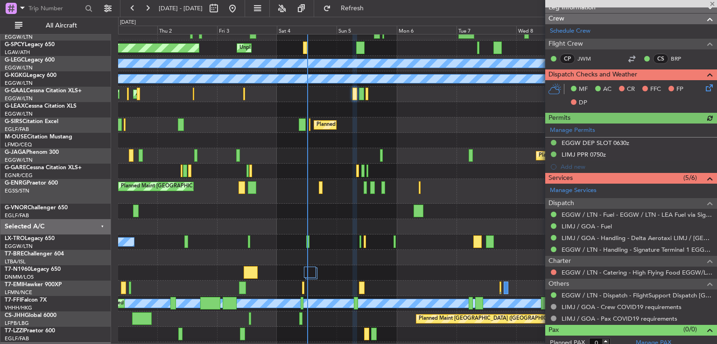
scroll to position [199, 0]
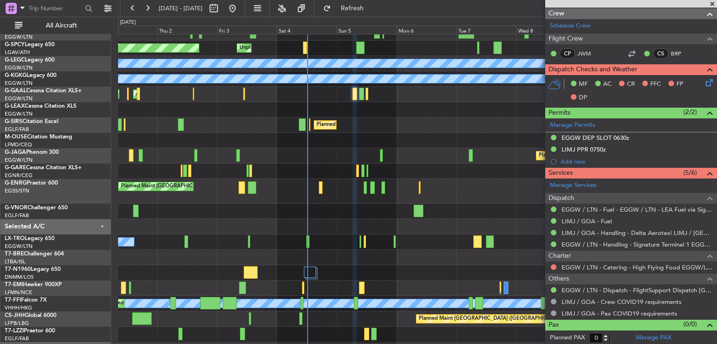
click at [713, 3] on span at bounding box center [712, 4] width 9 height 8
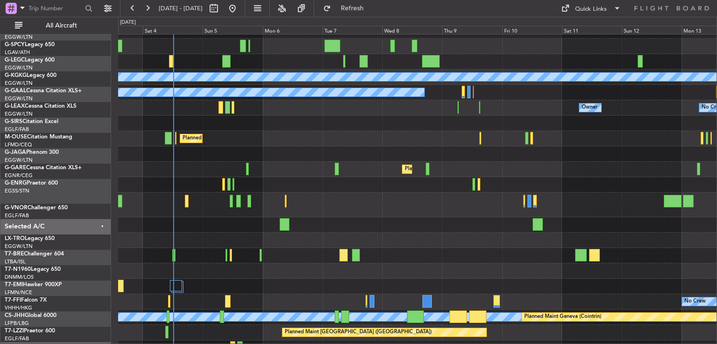
scroll to position [29, 0]
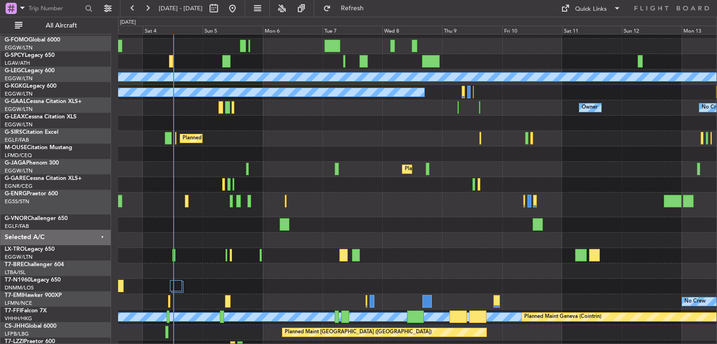
click at [335, 165] on div at bounding box center [337, 169] width 4 height 13
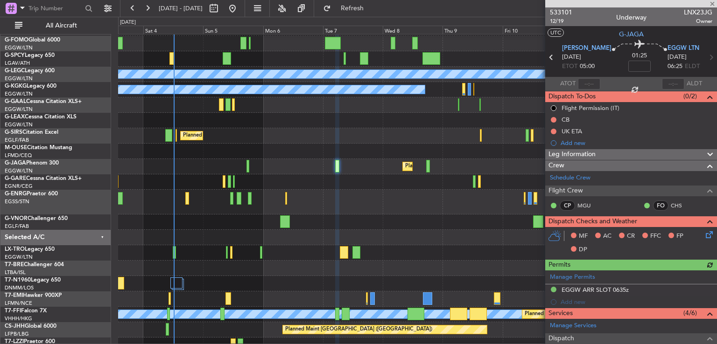
click at [713, 4] on div at bounding box center [631, 3] width 172 height 7
click at [713, 3] on div at bounding box center [631, 3] width 172 height 7
click at [712, 3] on span at bounding box center [712, 4] width 9 height 8
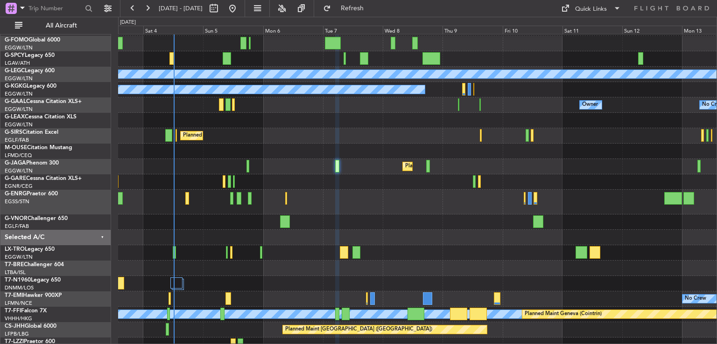
type input "0"
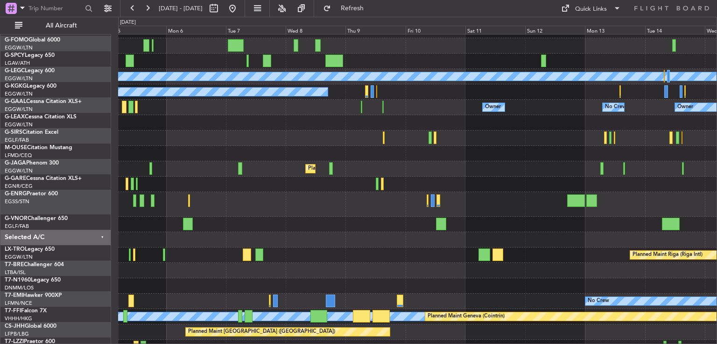
scroll to position [27, 0]
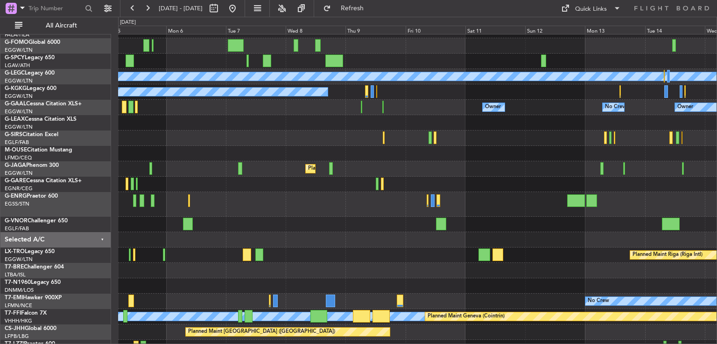
click at [314, 211] on div at bounding box center [417, 204] width 598 height 25
click at [240, 8] on button at bounding box center [232, 8] width 15 height 15
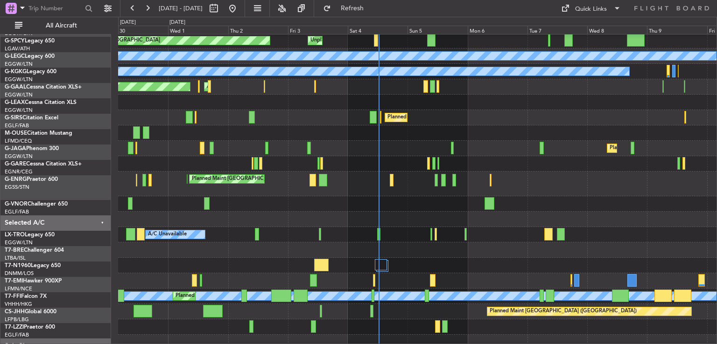
scroll to position [50, 0]
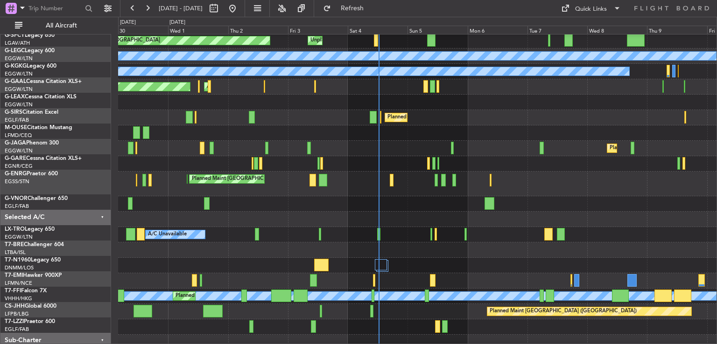
click at [439, 252] on div at bounding box center [417, 250] width 598 height 15
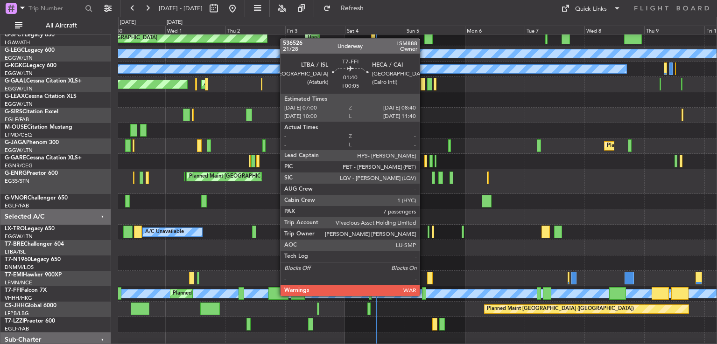
click at [424, 295] on div at bounding box center [424, 294] width 4 height 13
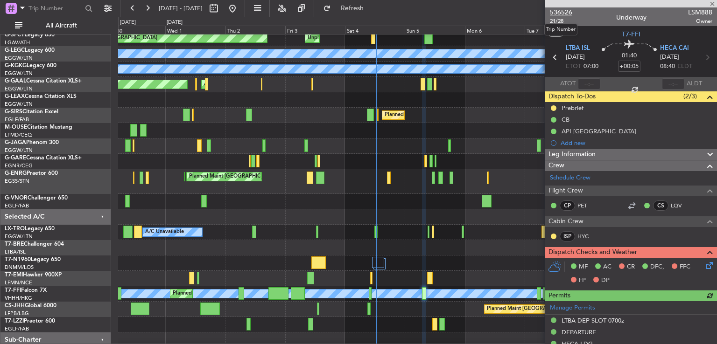
click at [569, 15] on span "536526" at bounding box center [561, 12] width 22 height 10
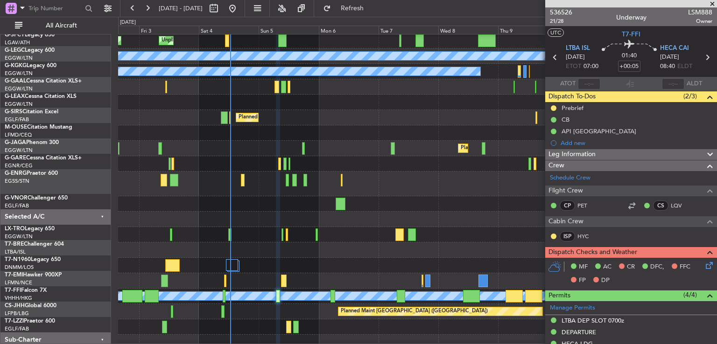
click at [324, 254] on div at bounding box center [417, 250] width 598 height 15
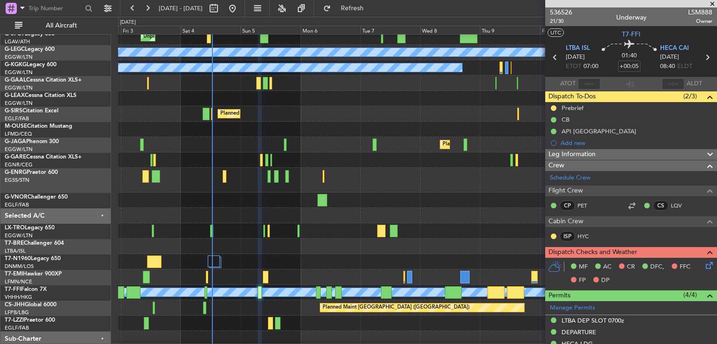
scroll to position [69, 0]
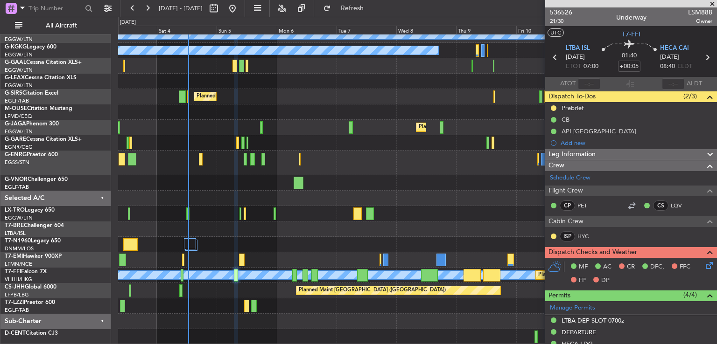
click at [312, 300] on div "Unplanned Maint [GEOGRAPHIC_DATA] Planned Maint [GEOGRAPHIC_DATA] A/C Unavailab…" at bounding box center [417, 155] width 598 height 379
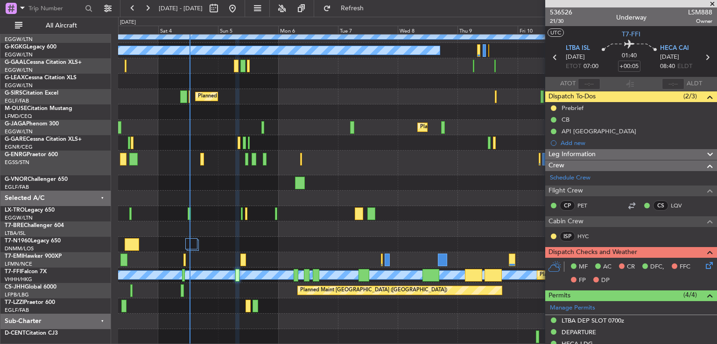
click at [368, 16] on fb-flight-board "[DATE] - [DATE] Refresh Quick Links All Aircraft Unplanned Maint [GEOGRAPHIC_DA…" at bounding box center [358, 175] width 717 height 337
click at [372, 7] on span "Refresh" at bounding box center [352, 8] width 39 height 7
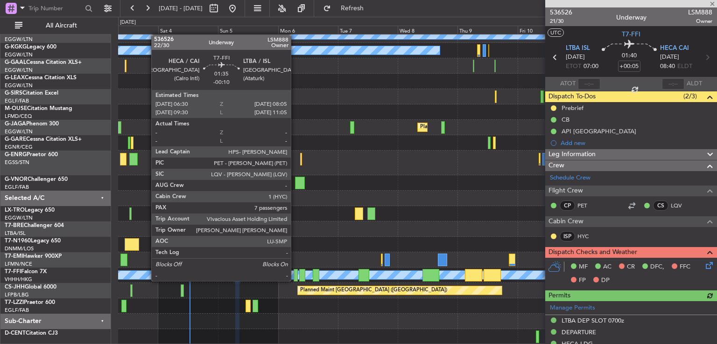
click at [295, 281] on div at bounding box center [296, 275] width 4 height 13
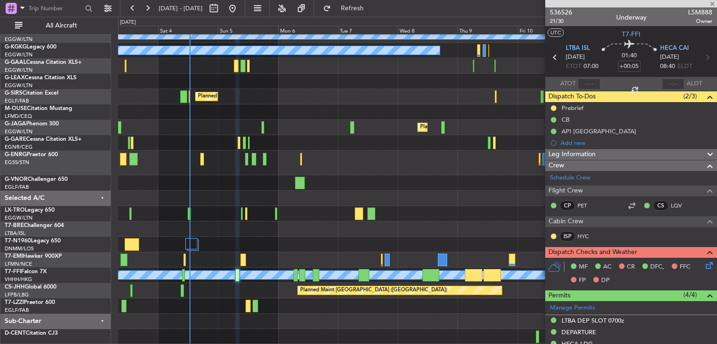
type input "-00:10"
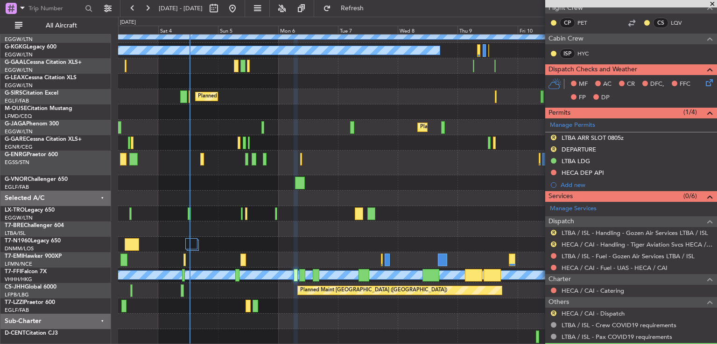
scroll to position [190, 0]
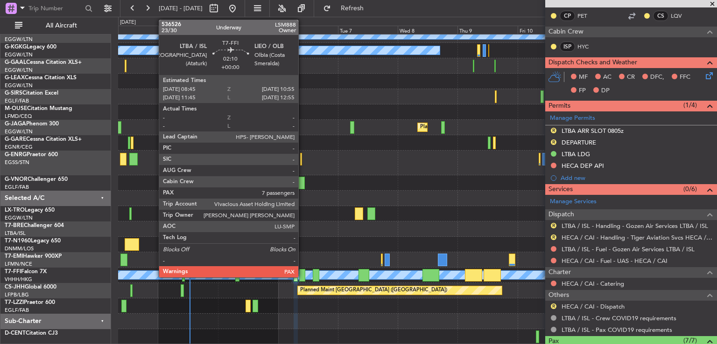
click at [302, 274] on div at bounding box center [302, 275] width 6 height 13
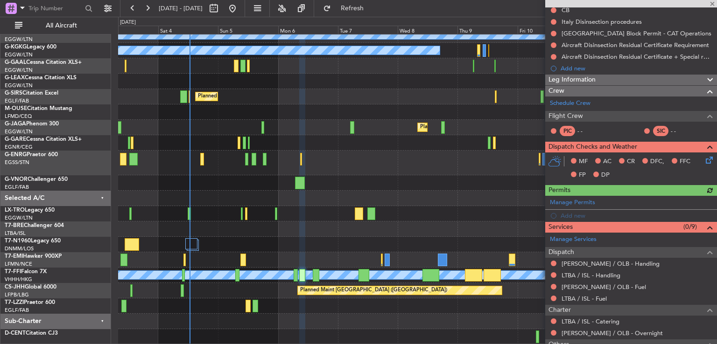
scroll to position [188, 0]
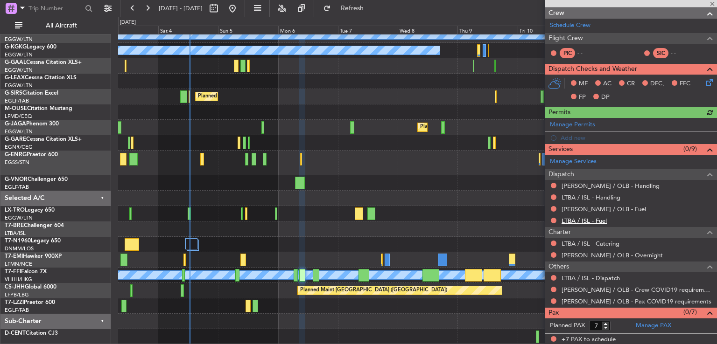
click at [586, 221] on link "LTBA / ISL - Fuel" at bounding box center [583, 221] width 45 height 8
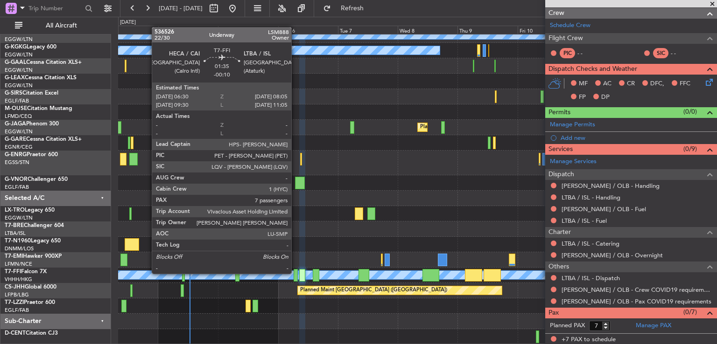
click at [295, 273] on div at bounding box center [296, 275] width 4 height 13
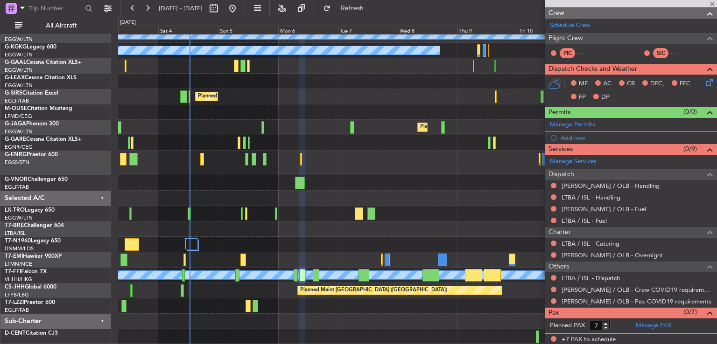
type input "-00:10"
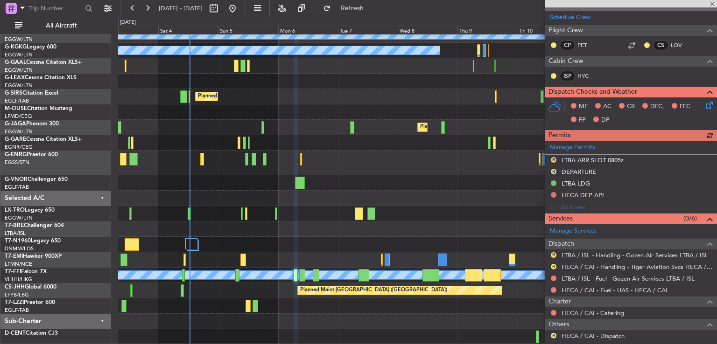
scroll to position [164, 0]
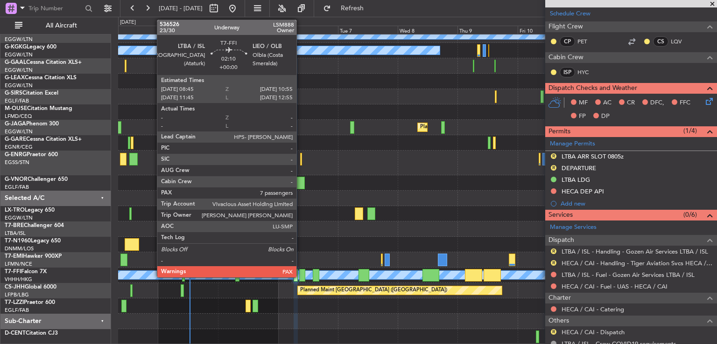
click at [301, 275] on div at bounding box center [302, 275] width 6 height 13
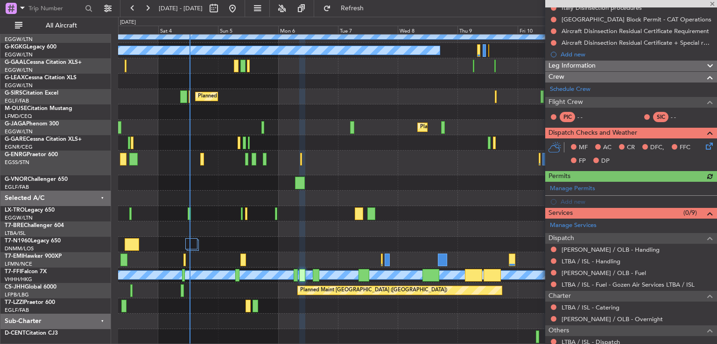
scroll to position [167, 0]
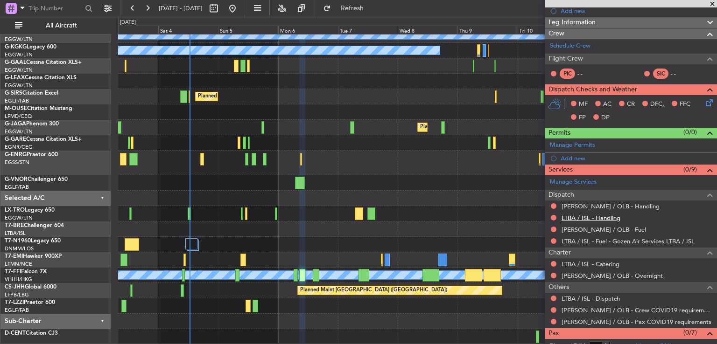
click at [581, 218] on link "LTBA / ISL - Handling" at bounding box center [590, 218] width 59 height 8
click at [576, 230] on link "[PERSON_NAME] / OLB - Fuel" at bounding box center [603, 230] width 84 height 8
click at [372, 7] on span "Refresh" at bounding box center [352, 8] width 39 height 7
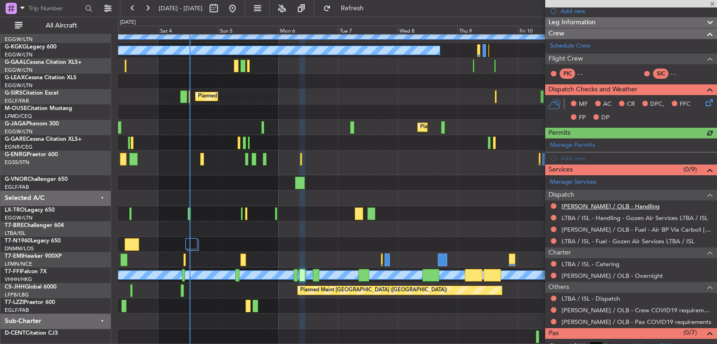
click at [593, 207] on link "[PERSON_NAME] / OLB - Handling" at bounding box center [610, 207] width 98 height 8
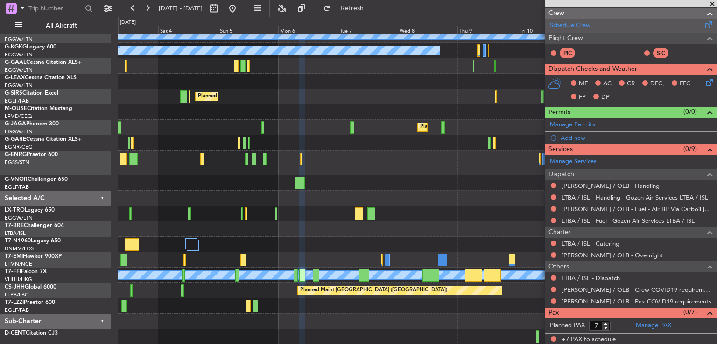
click at [585, 29] on div "Schedule Crew" at bounding box center [631, 26] width 172 height 14
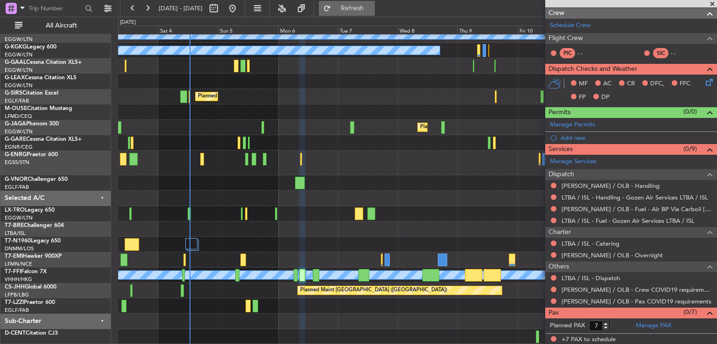
click at [360, 4] on button "Refresh" at bounding box center [347, 8] width 56 height 15
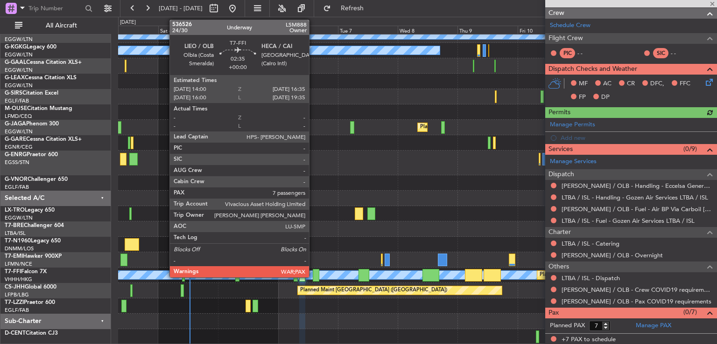
click at [313, 274] on div at bounding box center [316, 275] width 7 height 13
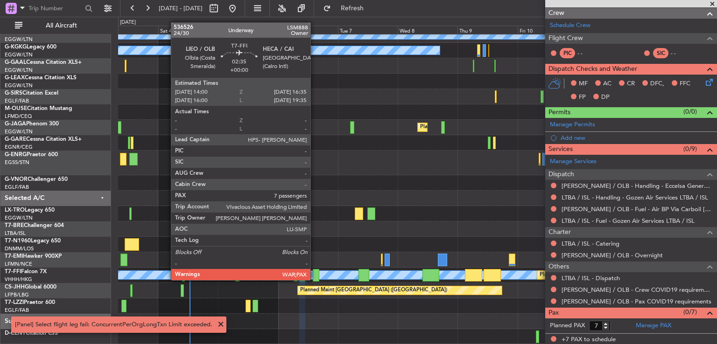
click at [315, 280] on div at bounding box center [316, 275] width 7 height 13
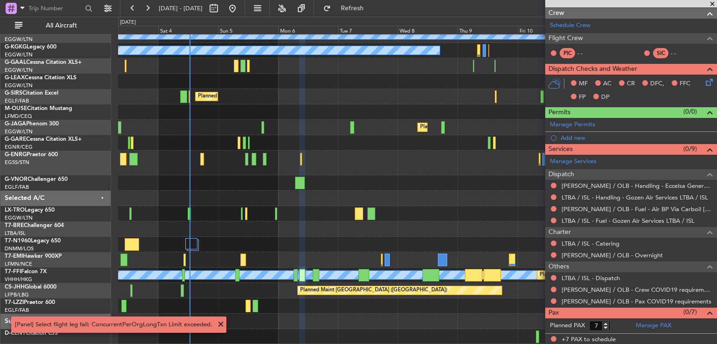
click at [222, 329] on span at bounding box center [220, 324] width 11 height 11
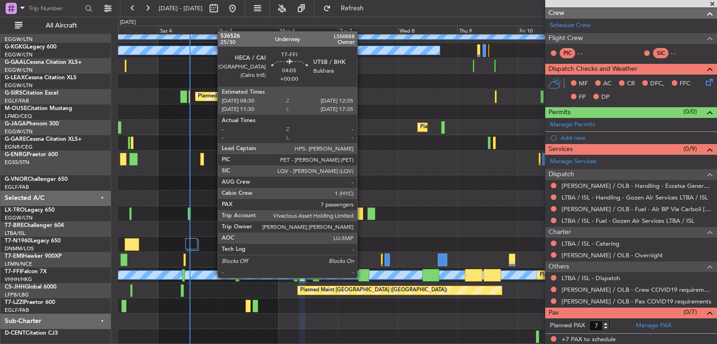
click at [361, 277] on div at bounding box center [363, 275] width 10 height 13
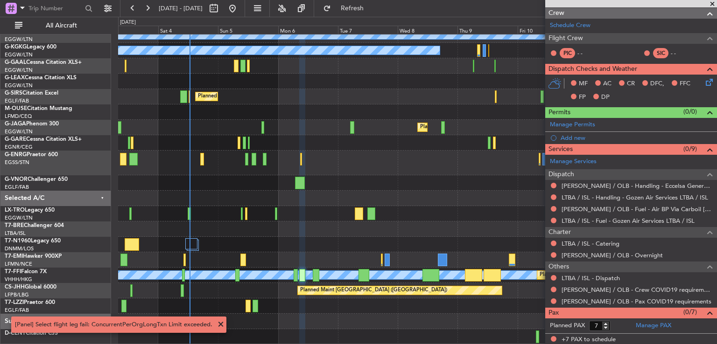
click at [711, 5] on span at bounding box center [712, 4] width 9 height 8
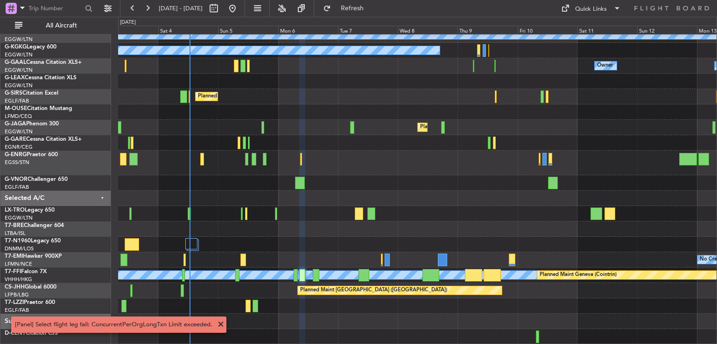
type input "0"
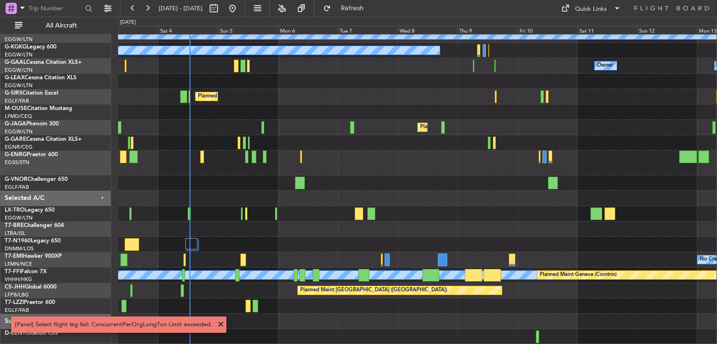
scroll to position [0, 0]
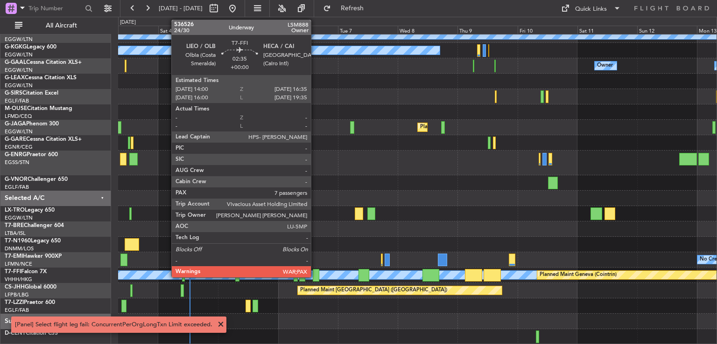
click at [315, 274] on div at bounding box center [316, 275] width 7 height 13
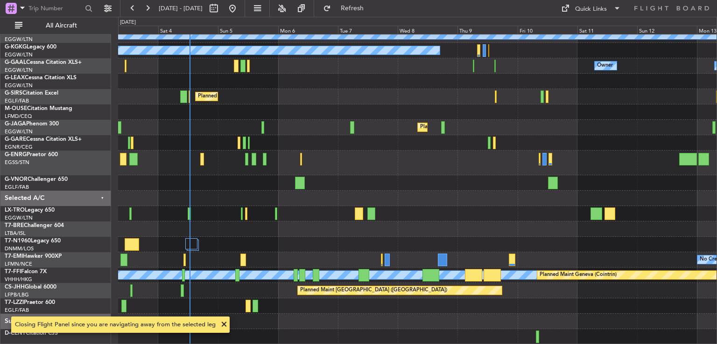
click at [315, 274] on div at bounding box center [316, 275] width 7 height 13
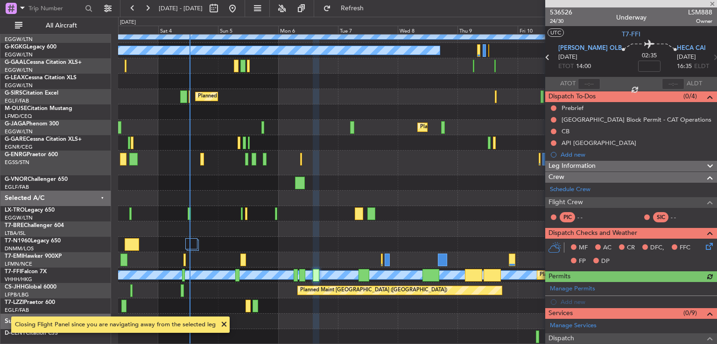
scroll to position [164, 0]
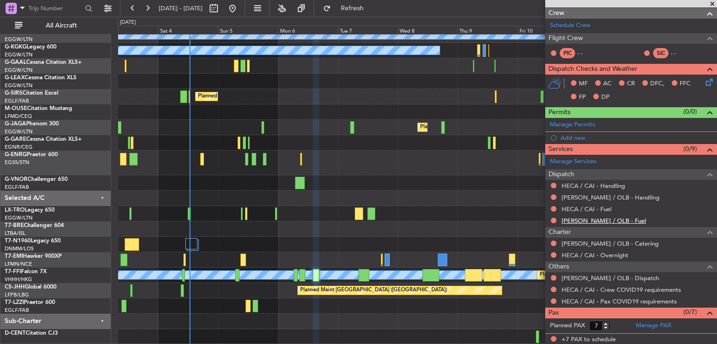
click at [590, 217] on link "[PERSON_NAME] / OLB - Fuel" at bounding box center [603, 221] width 84 height 8
click at [592, 197] on link "[PERSON_NAME] / OLB - Handling" at bounding box center [610, 198] width 98 height 8
click at [592, 209] on link "HECA / CAI - Fuel" at bounding box center [586, 209] width 50 height 8
click at [581, 182] on link "HECA / CAI - Handling" at bounding box center [592, 186] width 63 height 8
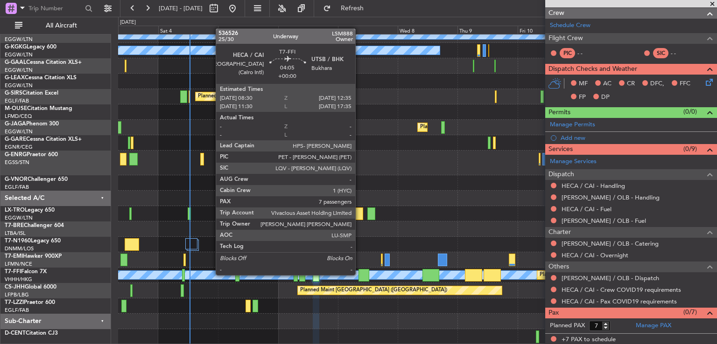
click at [359, 274] on div at bounding box center [363, 275] width 10 height 13
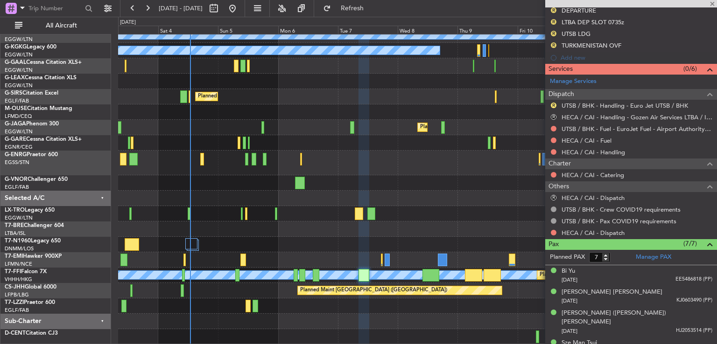
scroll to position [309, 0]
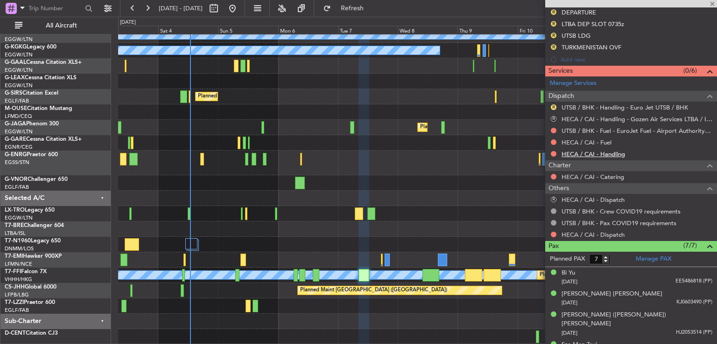
click at [592, 151] on link "HECA / CAI - Handling" at bounding box center [592, 154] width 63 height 8
click at [585, 142] on link "HECA / CAI - Fuel" at bounding box center [586, 143] width 50 height 8
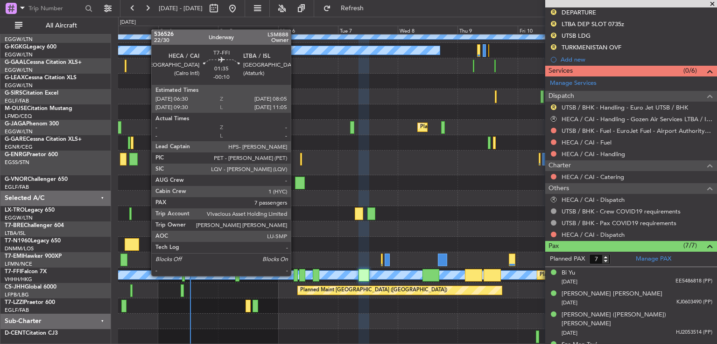
click at [295, 275] on div at bounding box center [296, 275] width 4 height 13
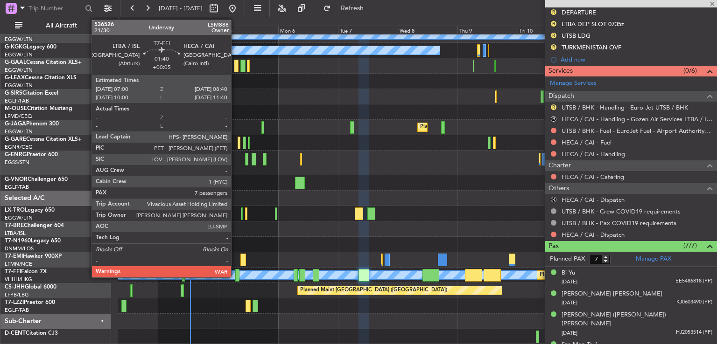
type input "-00:10"
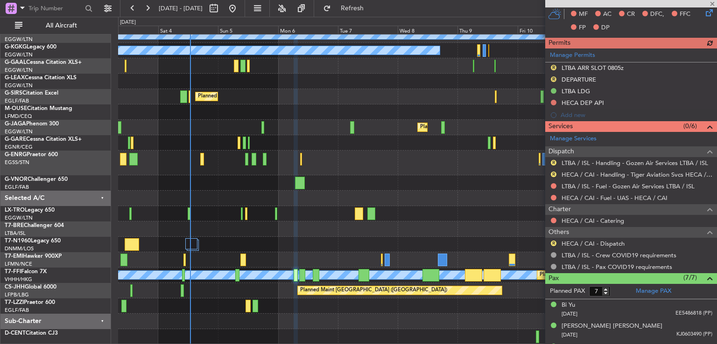
scroll to position [353, 0]
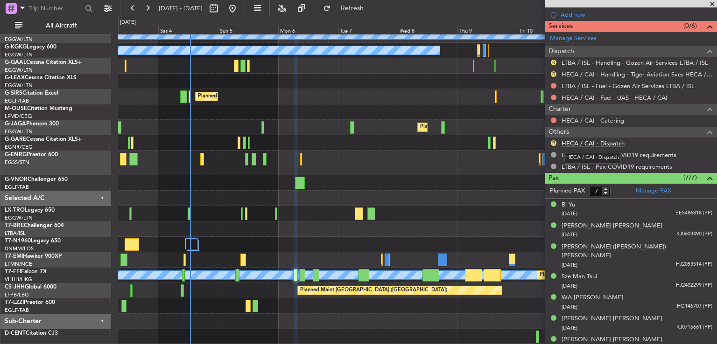
click at [594, 141] on link "HECA / CAI - Dispatch" at bounding box center [592, 144] width 63 height 8
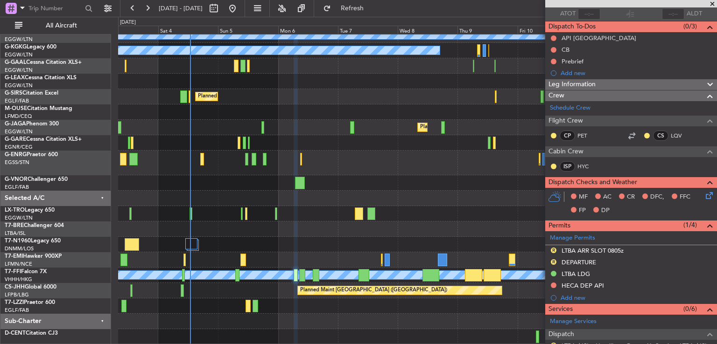
scroll to position [0, 0]
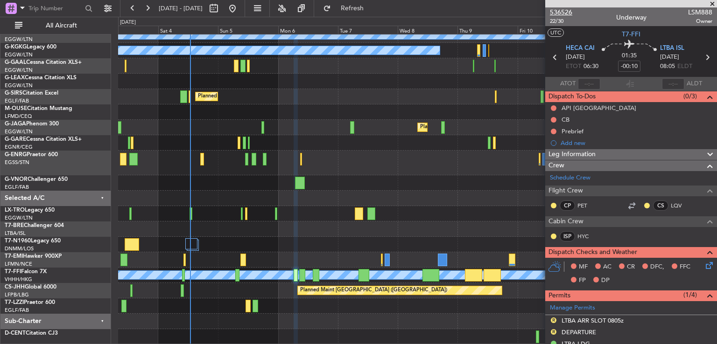
click at [566, 14] on span "536526" at bounding box center [561, 12] width 22 height 10
click at [152, 9] on button at bounding box center [147, 8] width 15 height 15
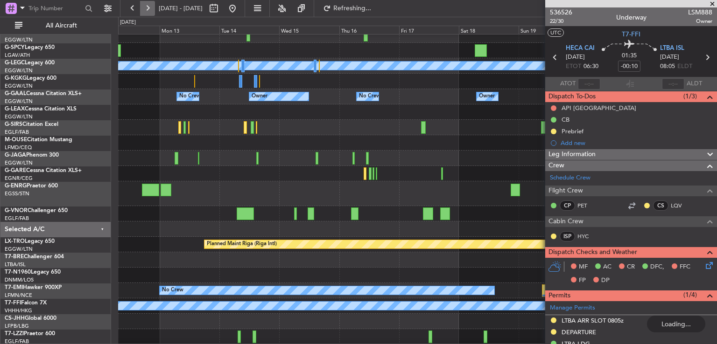
scroll to position [37, 0]
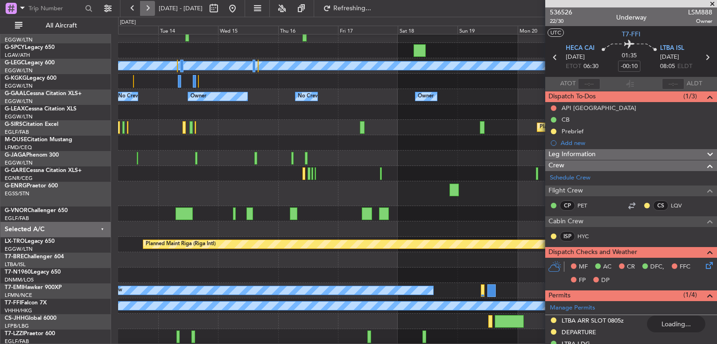
click at [152, 9] on button at bounding box center [147, 8] width 15 height 15
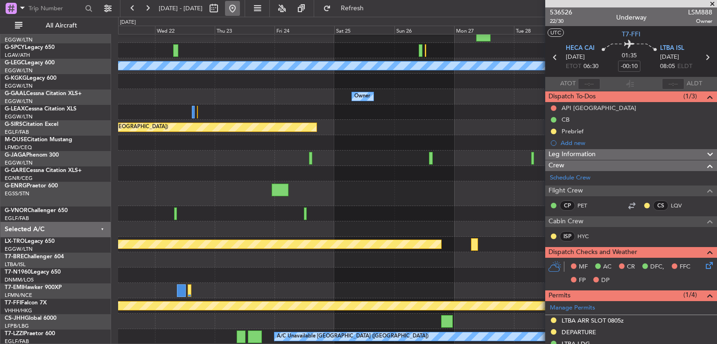
click at [240, 12] on button at bounding box center [232, 8] width 15 height 15
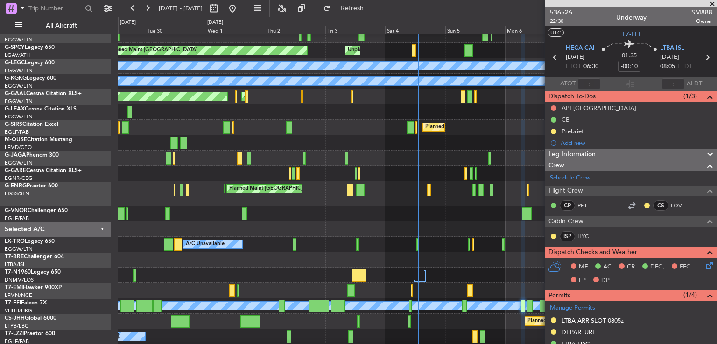
click at [713, 3] on span at bounding box center [712, 4] width 9 height 8
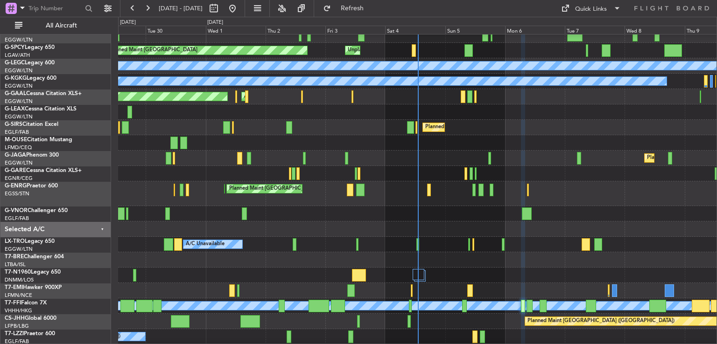
type input "0"
click at [370, 6] on span "Refresh" at bounding box center [352, 8] width 39 height 7
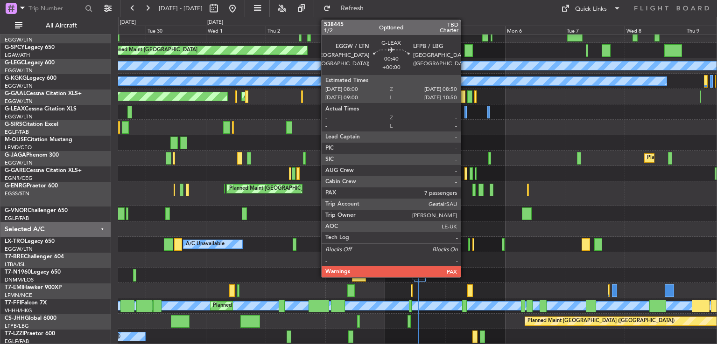
click at [465, 112] on div at bounding box center [465, 112] width 2 height 13
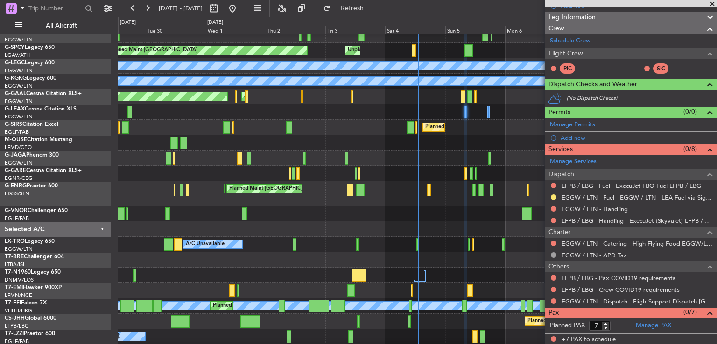
scroll to position [0, 0]
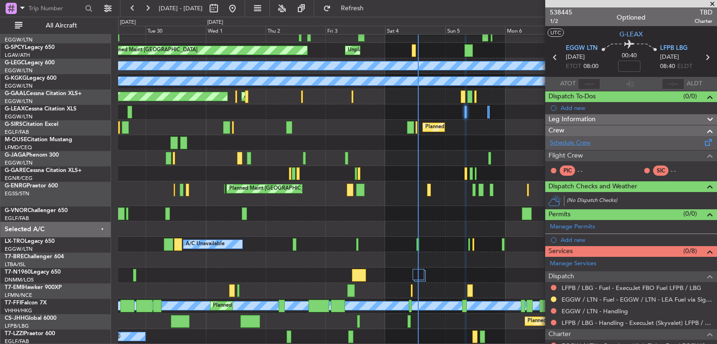
click at [568, 140] on link "Schedule Crew" at bounding box center [570, 143] width 41 height 9
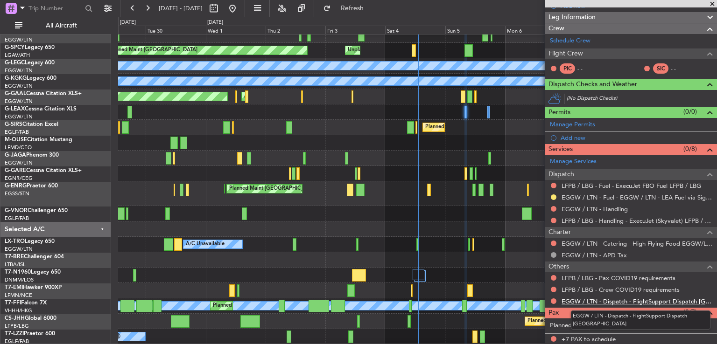
click at [598, 300] on link "EGGW / LTN - Dispatch - FlightSupport Dispatch [GEOGRAPHIC_DATA]" at bounding box center [636, 302] width 151 height 8
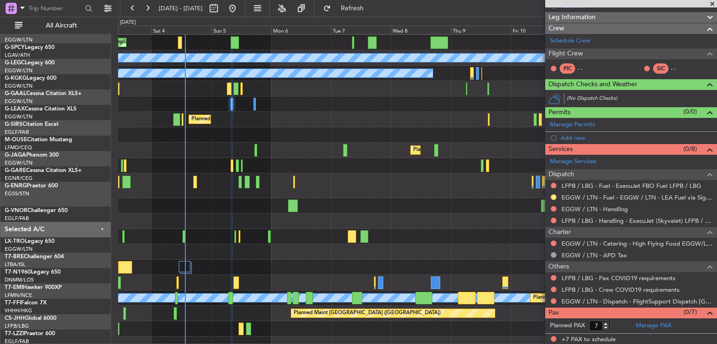
scroll to position [49, 0]
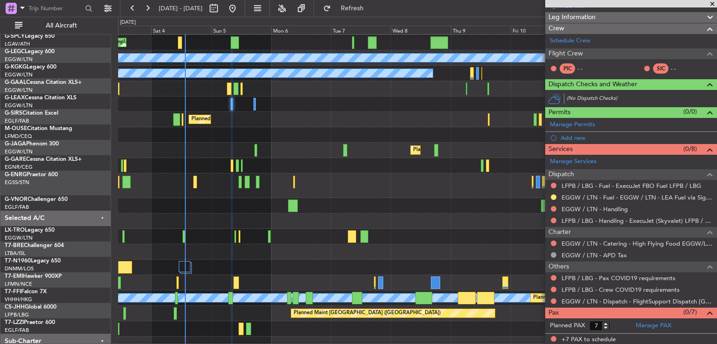
click at [189, 254] on div at bounding box center [417, 252] width 598 height 15
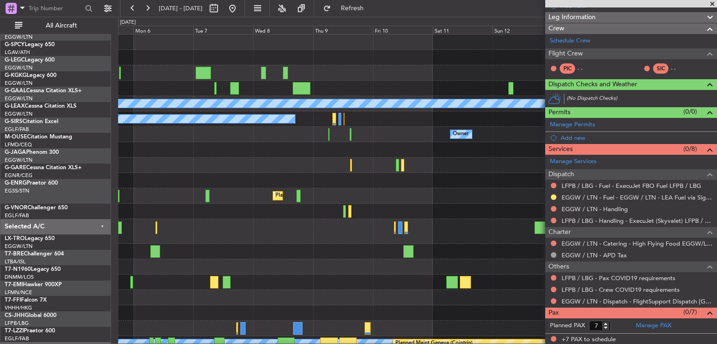
scroll to position [0, 0]
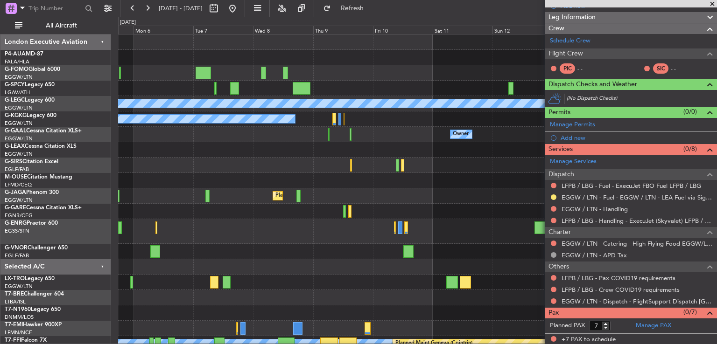
click at [503, 208] on div "Unplanned Maint [GEOGRAPHIC_DATA] A/C Unavailable [GEOGRAPHIC_DATA] ([GEOGRAPHI…" at bounding box center [417, 224] width 598 height 379
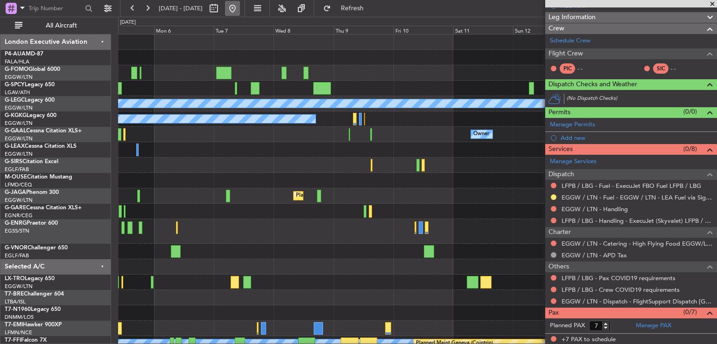
click at [240, 10] on button at bounding box center [232, 8] width 15 height 15
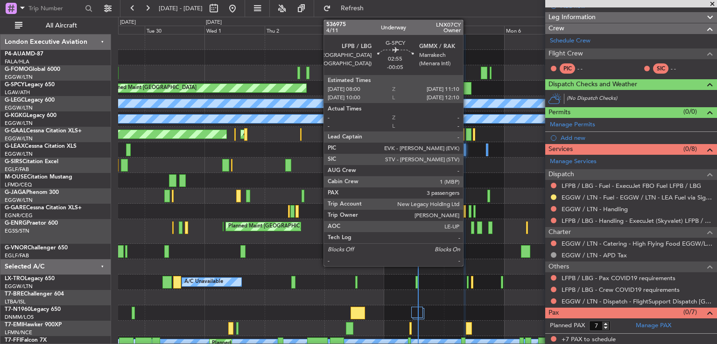
click at [467, 89] on div at bounding box center [467, 88] width 8 height 13
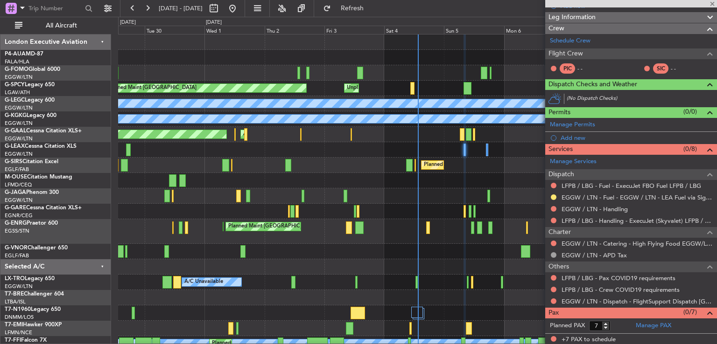
type input "-00:05"
type input "3"
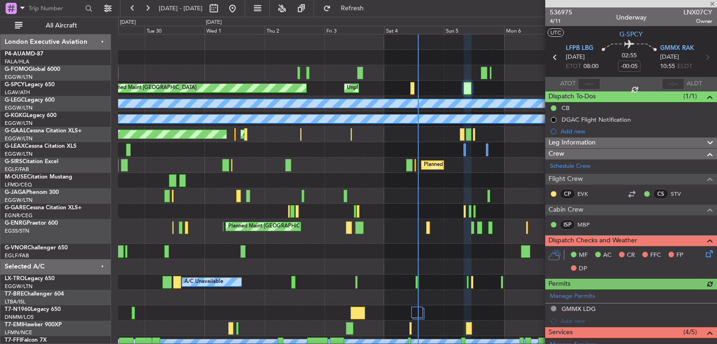
scroll to position [223, 0]
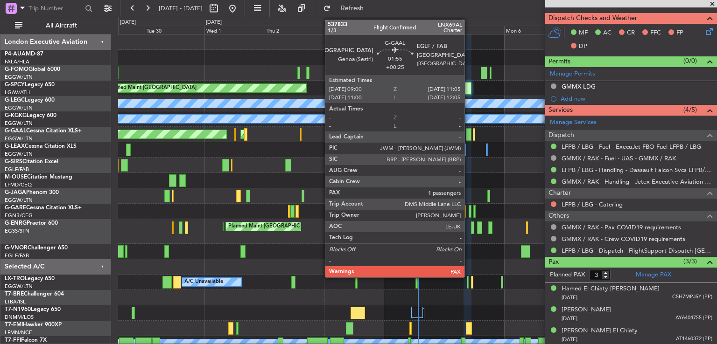
click at [469, 133] on div at bounding box center [469, 134] width 6 height 13
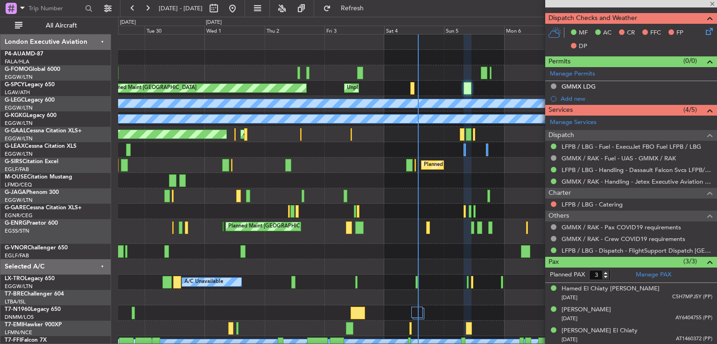
type input "+00:25"
type input "1"
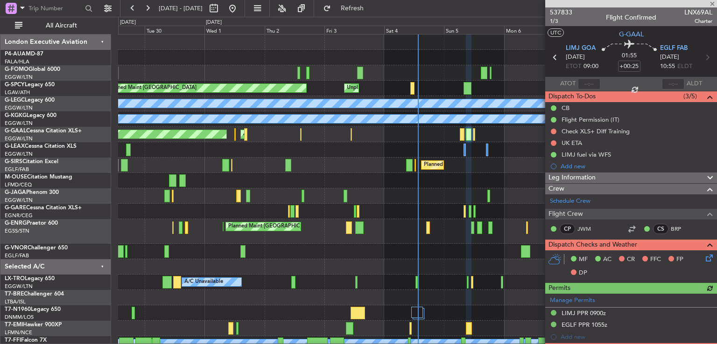
scroll to position [199, 0]
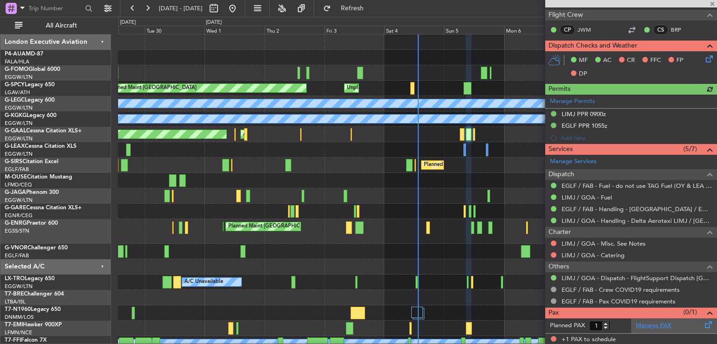
click at [644, 323] on link "Manage PAX" at bounding box center [653, 326] width 35 height 9
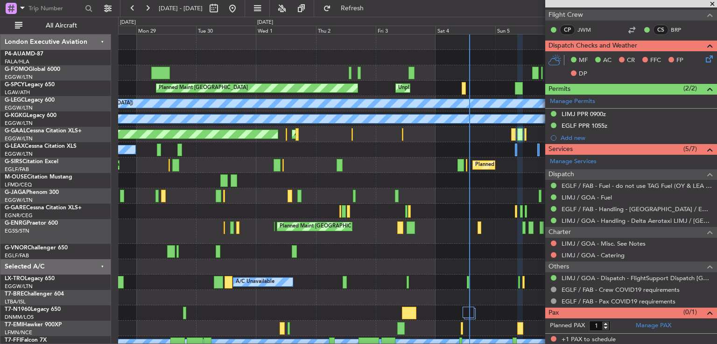
click at [347, 128] on div "Planned Maint [GEOGRAPHIC_DATA] Unplanned Maint [GEOGRAPHIC_DATA] A/C Unavailab…" at bounding box center [417, 224] width 598 height 379
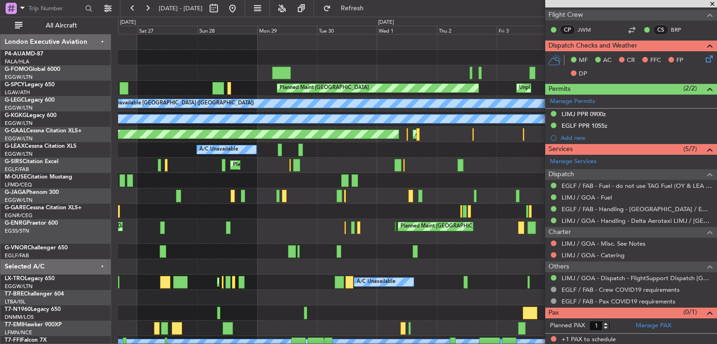
click at [381, 159] on div "Planned Maint [GEOGRAPHIC_DATA] ([GEOGRAPHIC_DATA]) Planned Maint [GEOGRAPHIC_D…" at bounding box center [417, 224] width 598 height 379
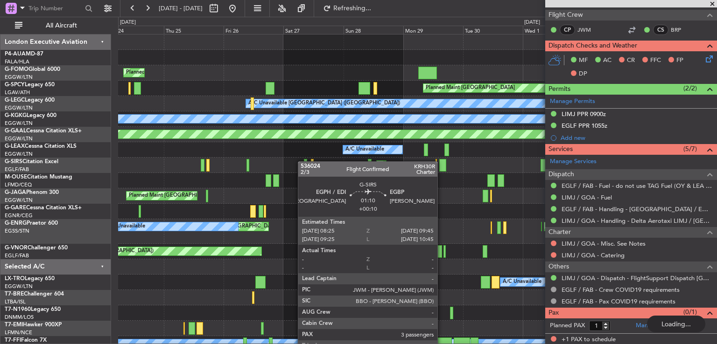
scroll to position [0, 0]
click at [307, 161] on div "Planned Maint [GEOGRAPHIC_DATA] ([GEOGRAPHIC_DATA]) Planned Maint [GEOGRAPHIC_D…" at bounding box center [417, 232] width 598 height 394
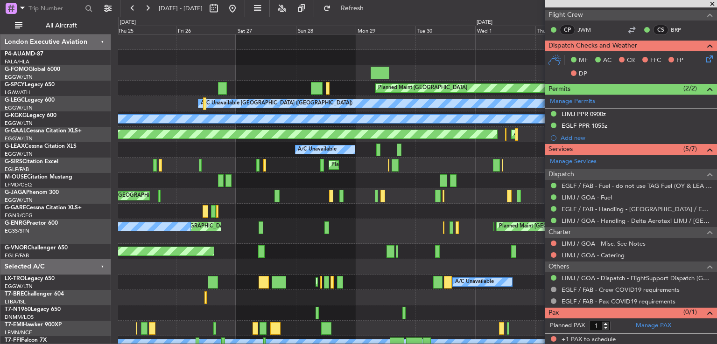
click at [491, 189] on div "Planned Maint [GEOGRAPHIC_DATA] ([GEOGRAPHIC_DATA]) Planned Maint [GEOGRAPHIC_D…" at bounding box center [417, 232] width 598 height 394
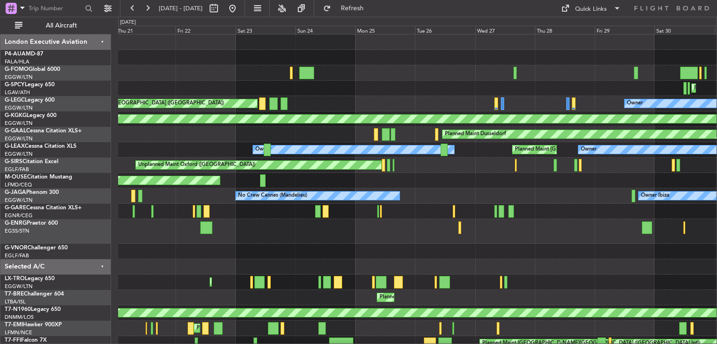
scroll to position [3, 0]
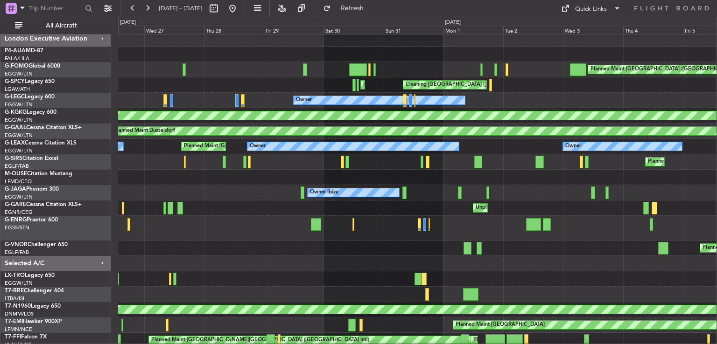
click at [235, 200] on div "Owner Ibiza No Crew Cannes (Mandelieu)" at bounding box center [417, 192] width 598 height 15
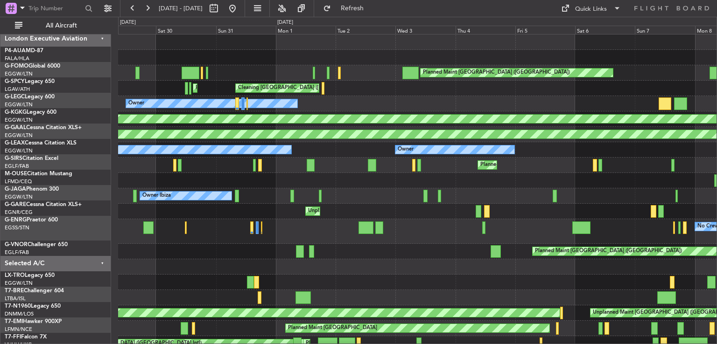
scroll to position [0, 0]
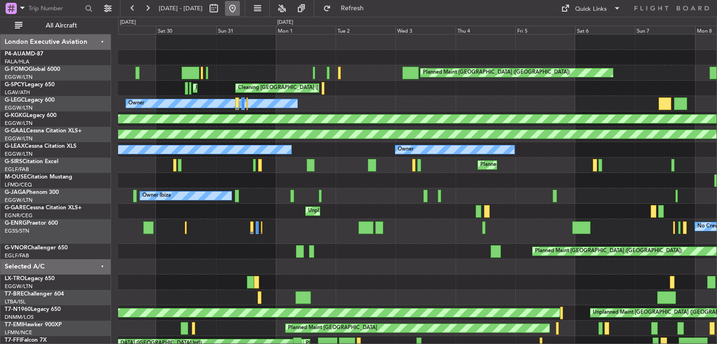
click at [240, 13] on button at bounding box center [232, 8] width 15 height 15
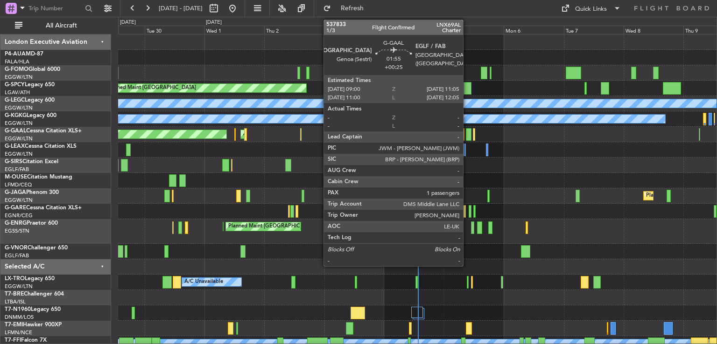
click at [468, 134] on div at bounding box center [469, 134] width 6 height 13
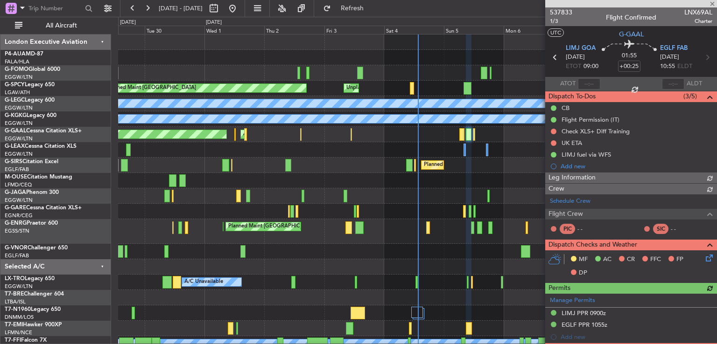
click at [558, 13] on span "537833" at bounding box center [561, 12] width 22 height 10
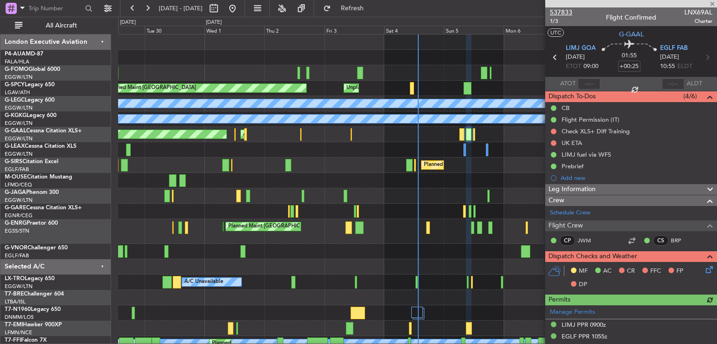
click at [563, 11] on span "537833" at bounding box center [561, 12] width 22 height 10
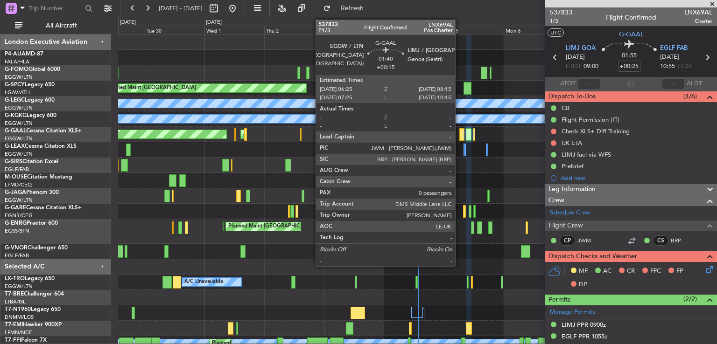
click at [461, 135] on div at bounding box center [461, 134] width 5 height 13
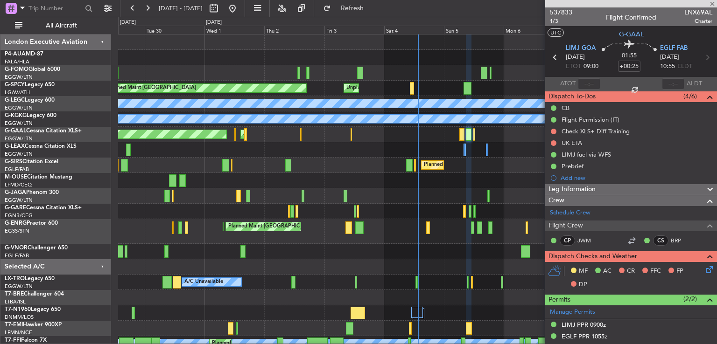
type input "+00:15"
type input "0"
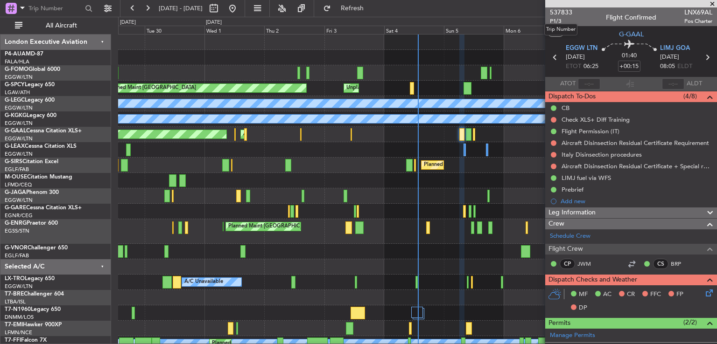
click at [555, 19] on mat-tooltip-component "Trip Number" at bounding box center [561, 29] width 46 height 25
click at [558, 18] on span "P1/3" at bounding box center [561, 21] width 22 height 8
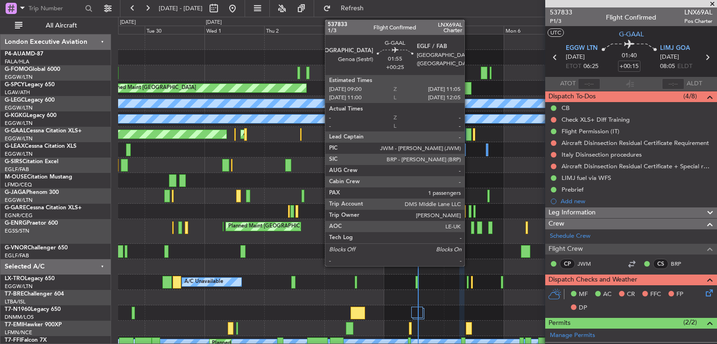
click at [469, 135] on div at bounding box center [469, 134] width 6 height 13
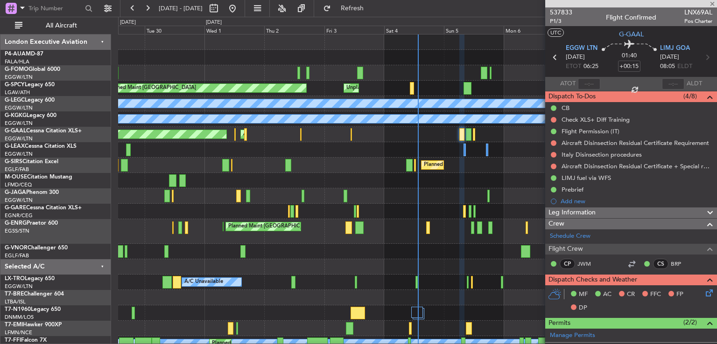
type input "+00:25"
type input "1"
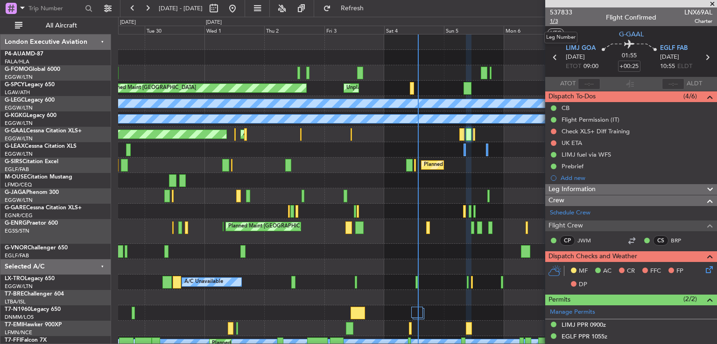
click at [554, 21] on span "1/3" at bounding box center [561, 21] width 22 height 8
click at [475, 137] on div "Planned Maint Dusseldorf AOG Maint Dusseldorf Owner" at bounding box center [417, 134] width 598 height 15
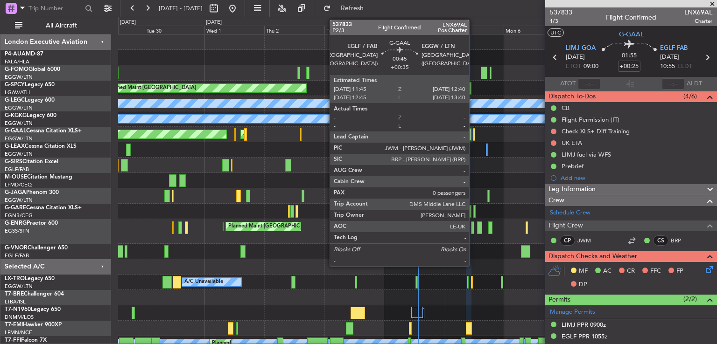
click at [473, 136] on div at bounding box center [474, 134] width 2 height 13
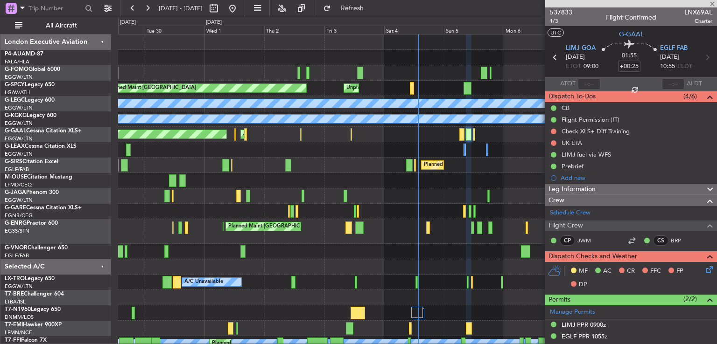
type input "+00:35"
type input "0"
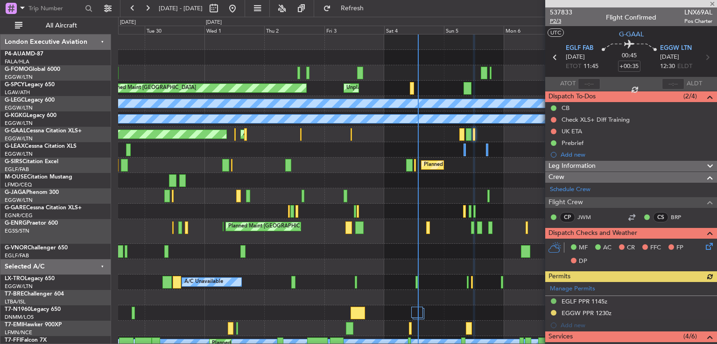
click at [554, 21] on span "P2/3" at bounding box center [561, 21] width 22 height 8
click at [711, 5] on span at bounding box center [712, 4] width 9 height 8
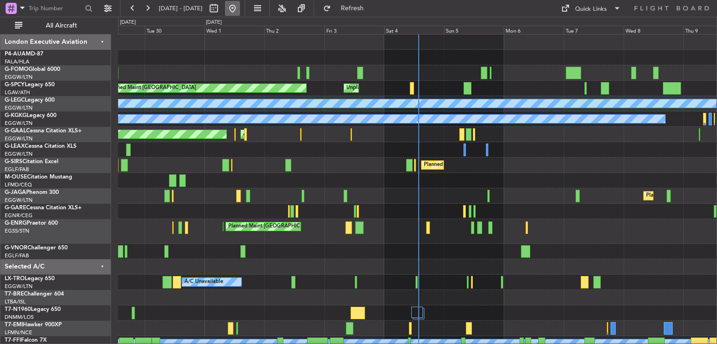
click at [240, 7] on button at bounding box center [232, 8] width 15 height 15
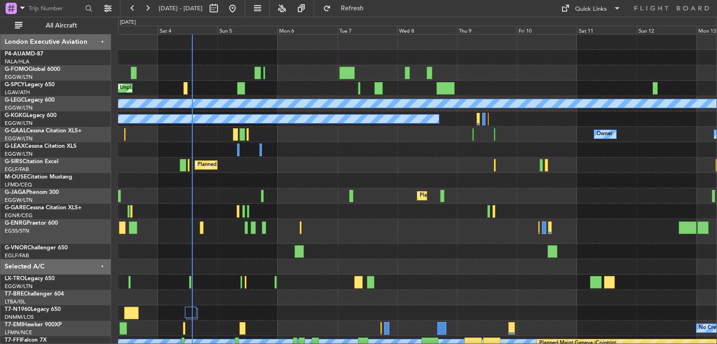
click at [406, 234] on div "Planned Maint London (Stansted) Planned Maint London (Stansted)" at bounding box center [417, 231] width 598 height 25
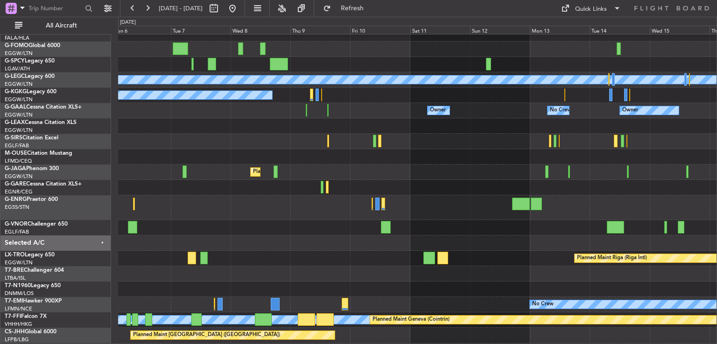
scroll to position [11, 0]
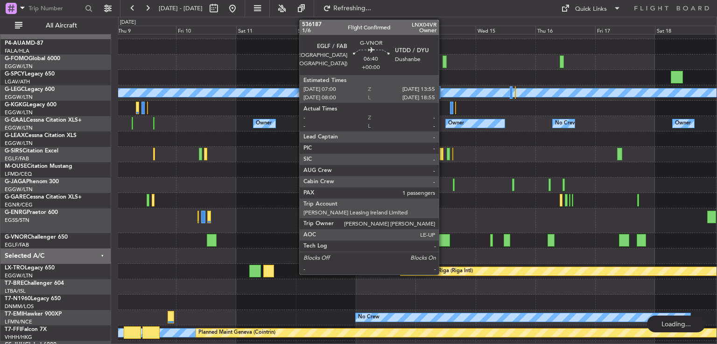
click at [443, 243] on div at bounding box center [441, 240] width 17 height 13
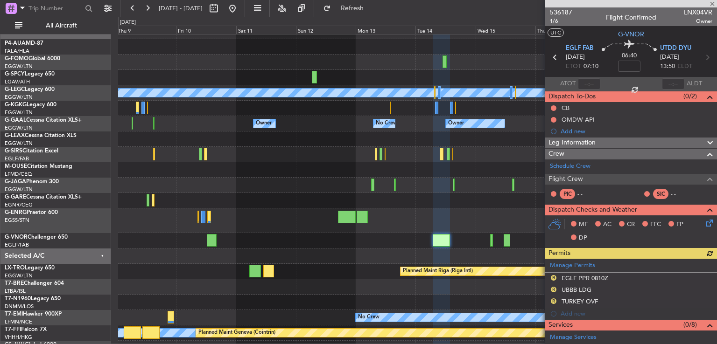
scroll to position [185, 0]
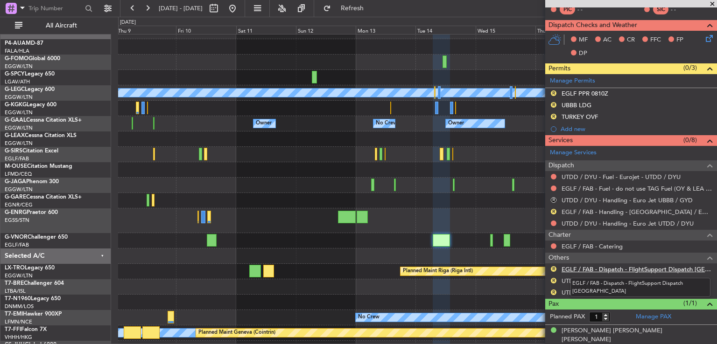
click at [646, 268] on link "EGLF / FAB - Dispatch - FlightSupport Dispatch UK" at bounding box center [636, 270] width 151 height 8
click at [713, 3] on span at bounding box center [712, 4] width 9 height 8
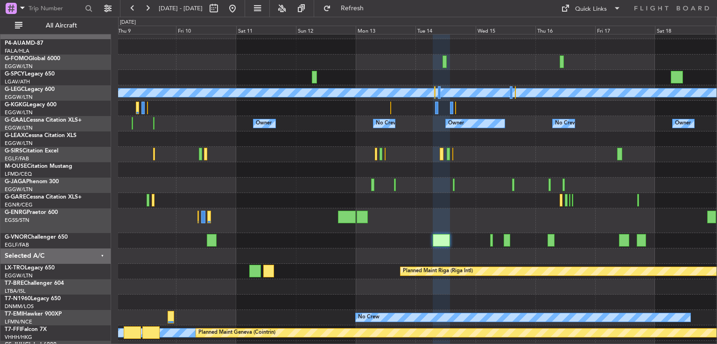
type input "0"
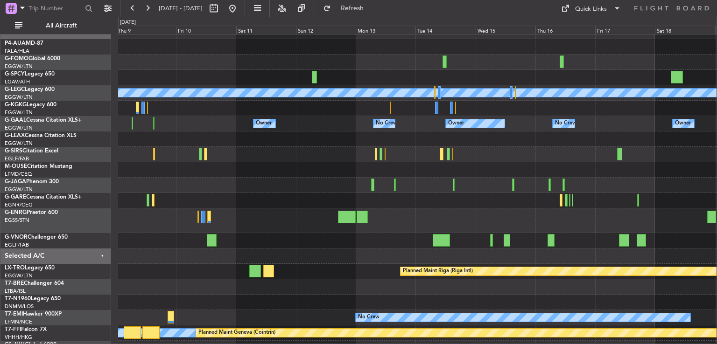
scroll to position [0, 0]
click at [240, 10] on button at bounding box center [232, 8] width 15 height 15
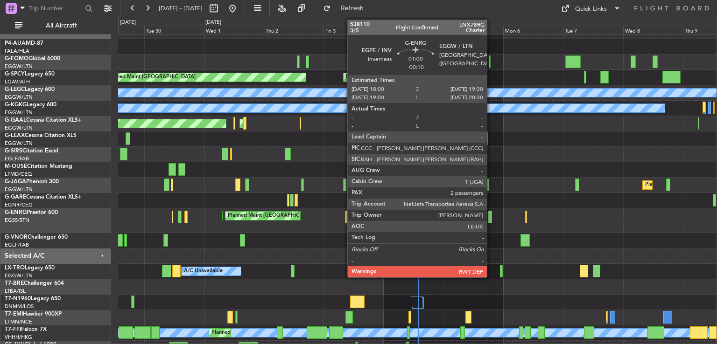
click at [491, 217] on div at bounding box center [490, 217] width 4 height 13
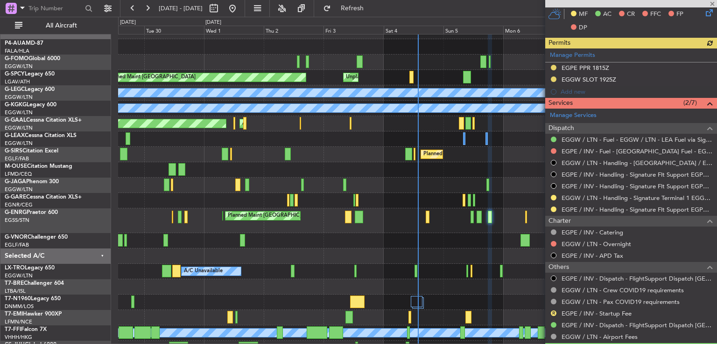
scroll to position [219, 0]
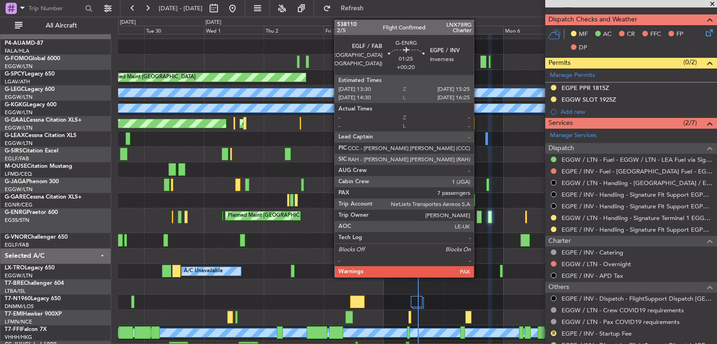
click at [478, 220] on div at bounding box center [479, 217] width 5 height 13
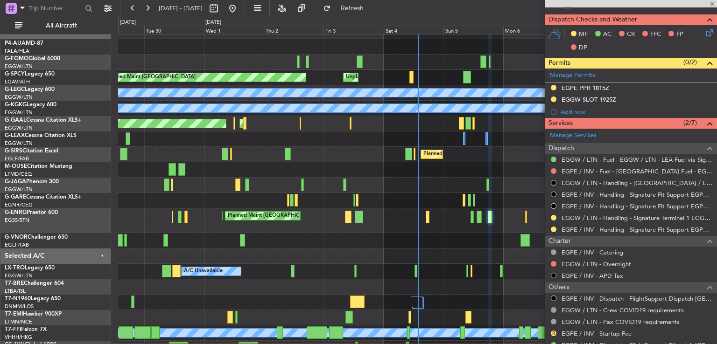
type input "+00:20"
type input "7"
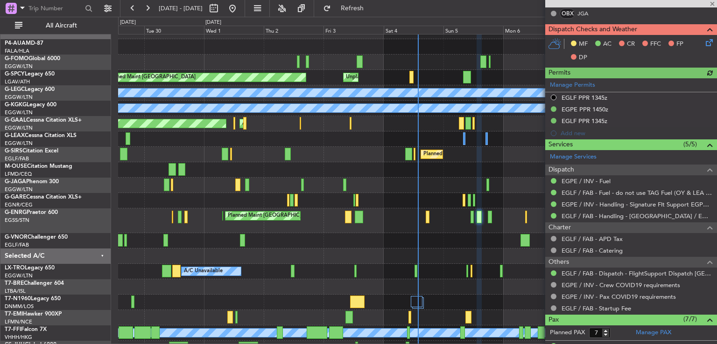
scroll to position [209, 0]
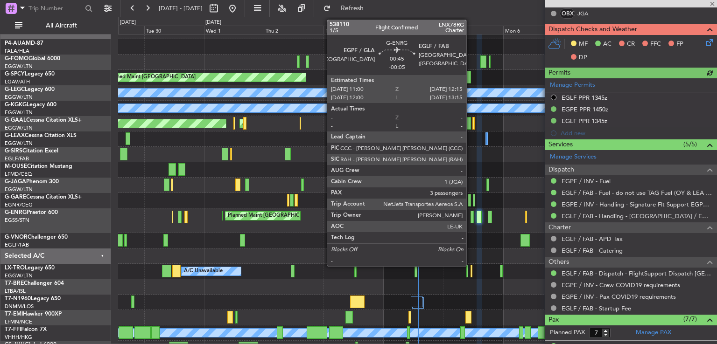
click at [470, 217] on div at bounding box center [471, 217] width 3 height 13
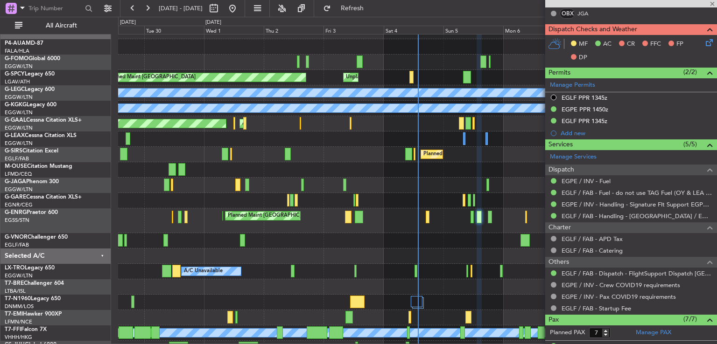
type input "-00:05"
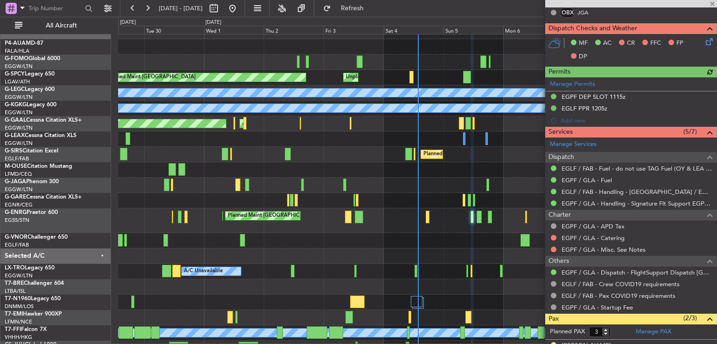
scroll to position [211, 0]
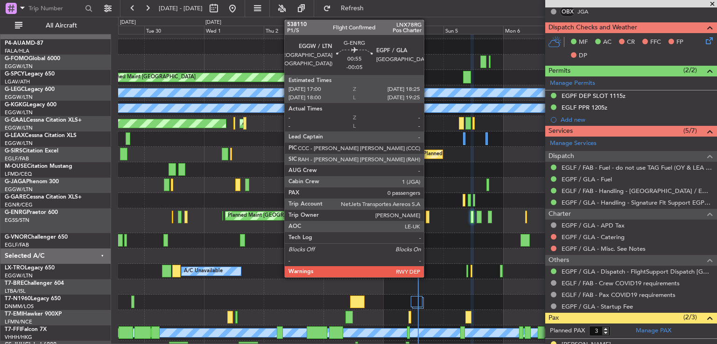
click at [428, 221] on div at bounding box center [428, 217] width 4 height 13
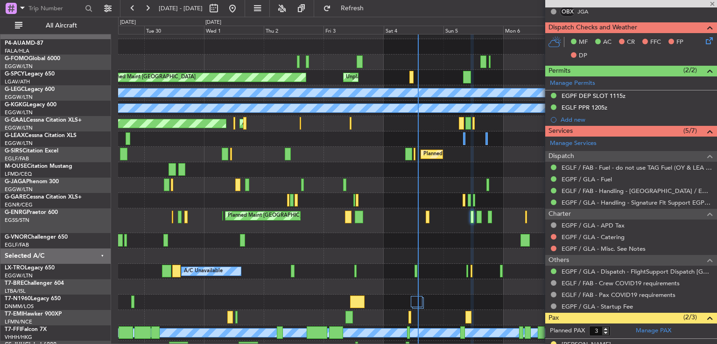
type input "0"
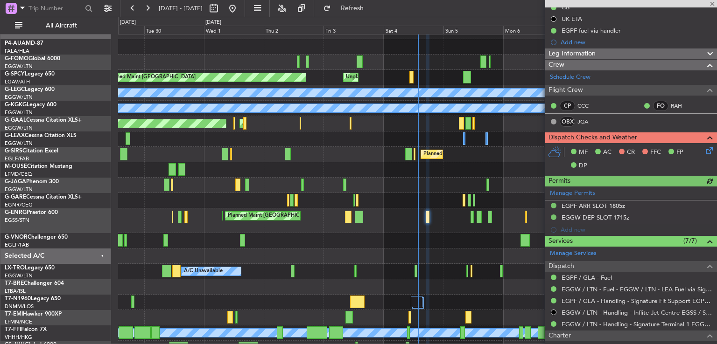
scroll to position [182, 0]
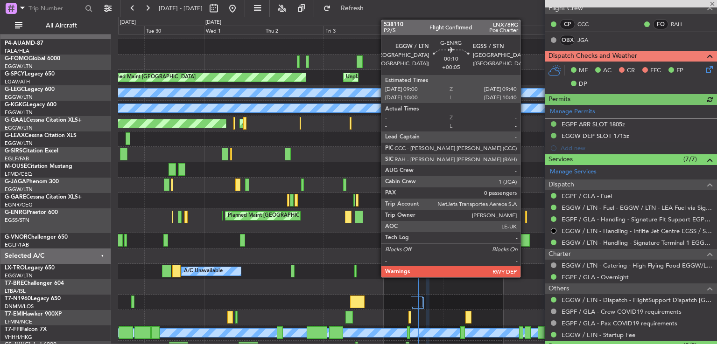
click at [525, 219] on div at bounding box center [526, 217] width 2 height 13
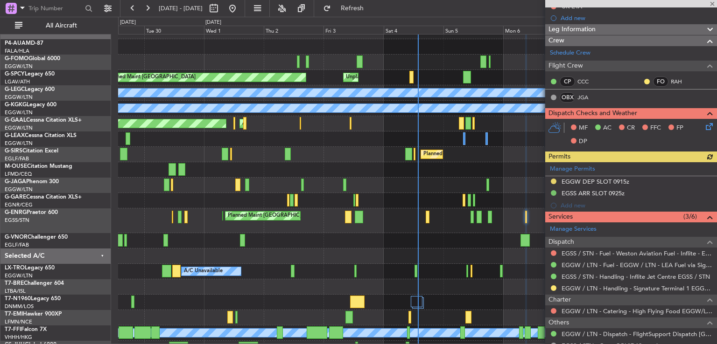
scroll to position [128, 0]
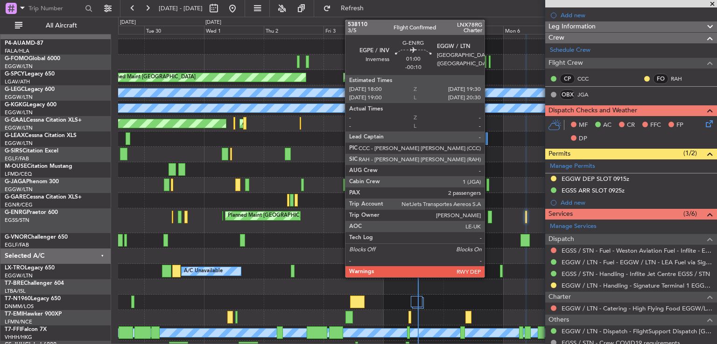
click at [489, 217] on div at bounding box center [490, 217] width 4 height 13
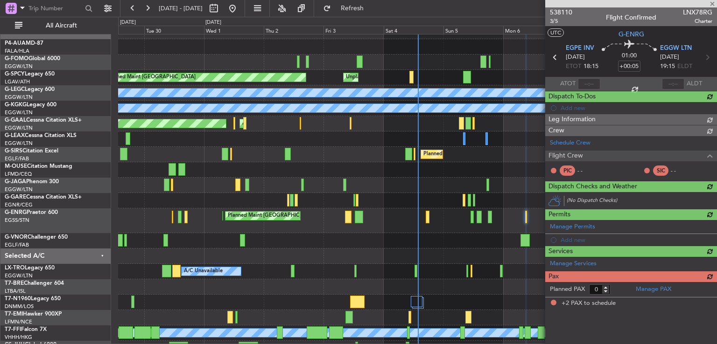
type input "-00:10"
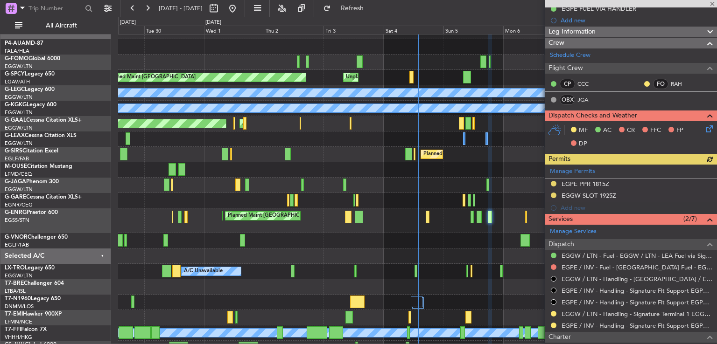
scroll to position [123, 0]
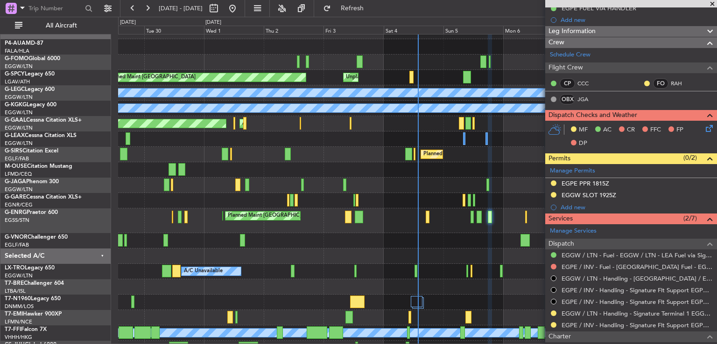
click at [712, 4] on span at bounding box center [712, 4] width 9 height 8
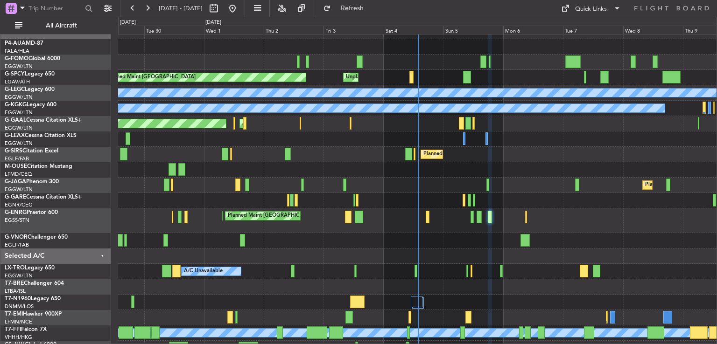
type input "0"
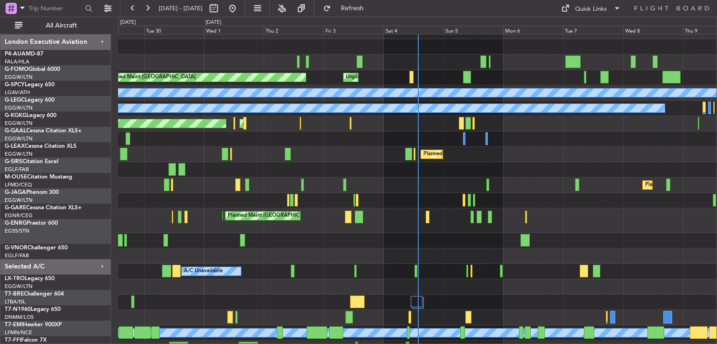
scroll to position [11, 0]
